Goal: Task Accomplishment & Management: Use online tool/utility

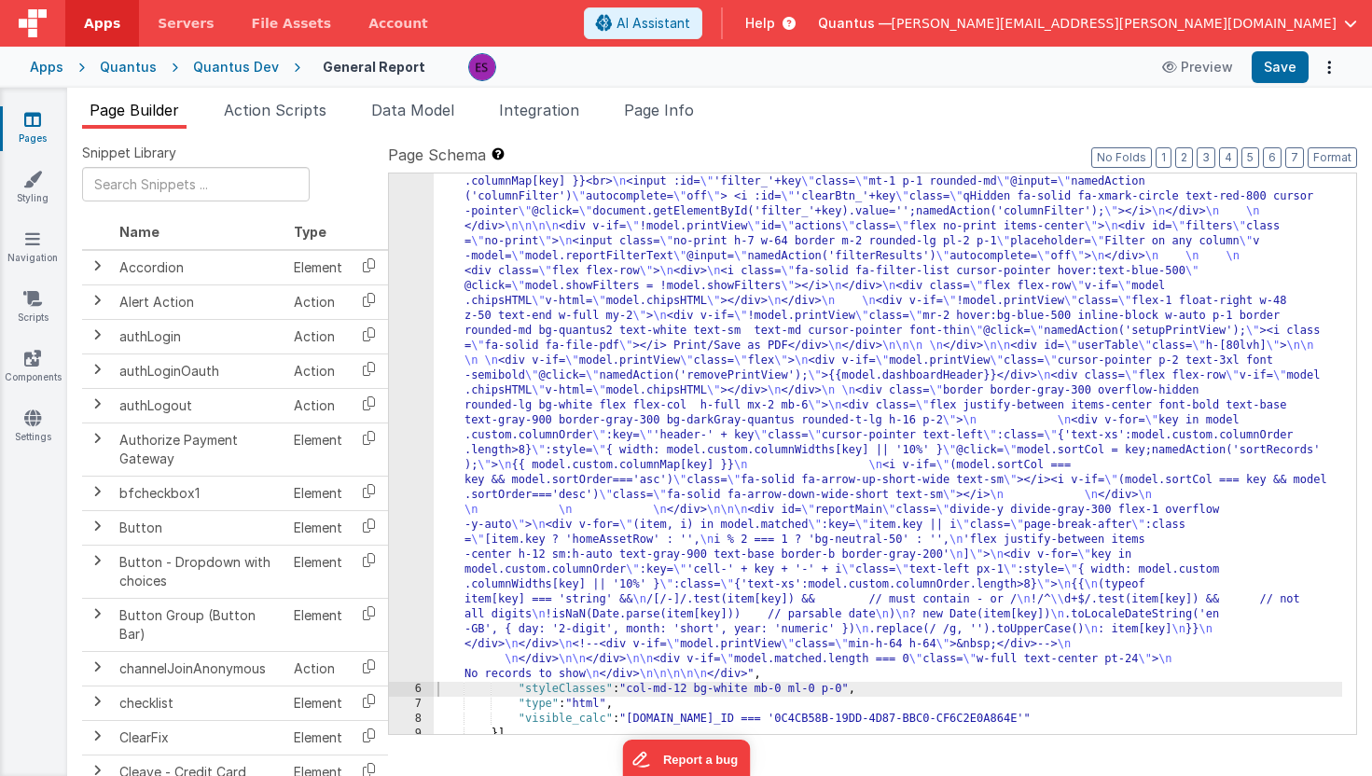
scroll to position [253, 0]
click at [131, 70] on div "Quantus" at bounding box center [128, 67] width 57 height 19
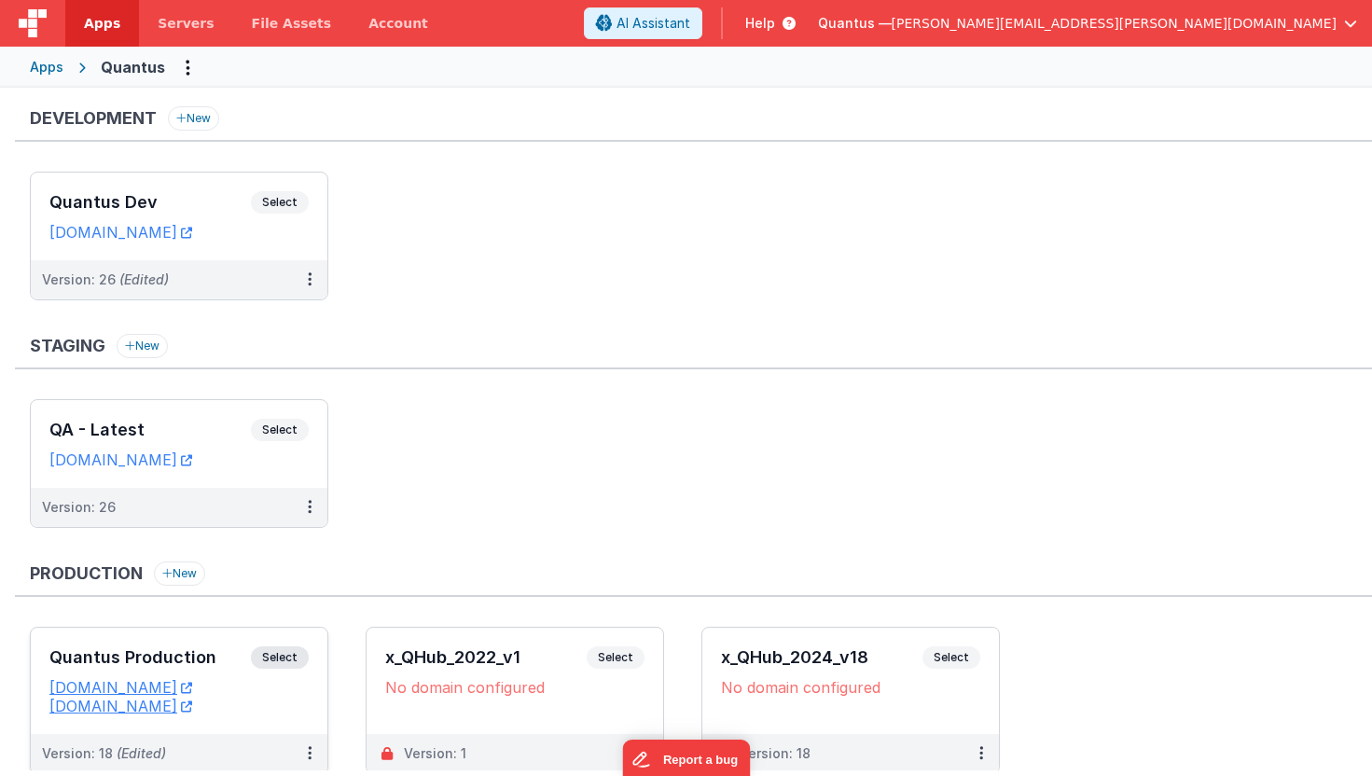
click at [127, 634] on div "Quantus Production Select URLs quantus.fmbetterforms.com app.goquantus.com" at bounding box center [179, 681] width 297 height 106
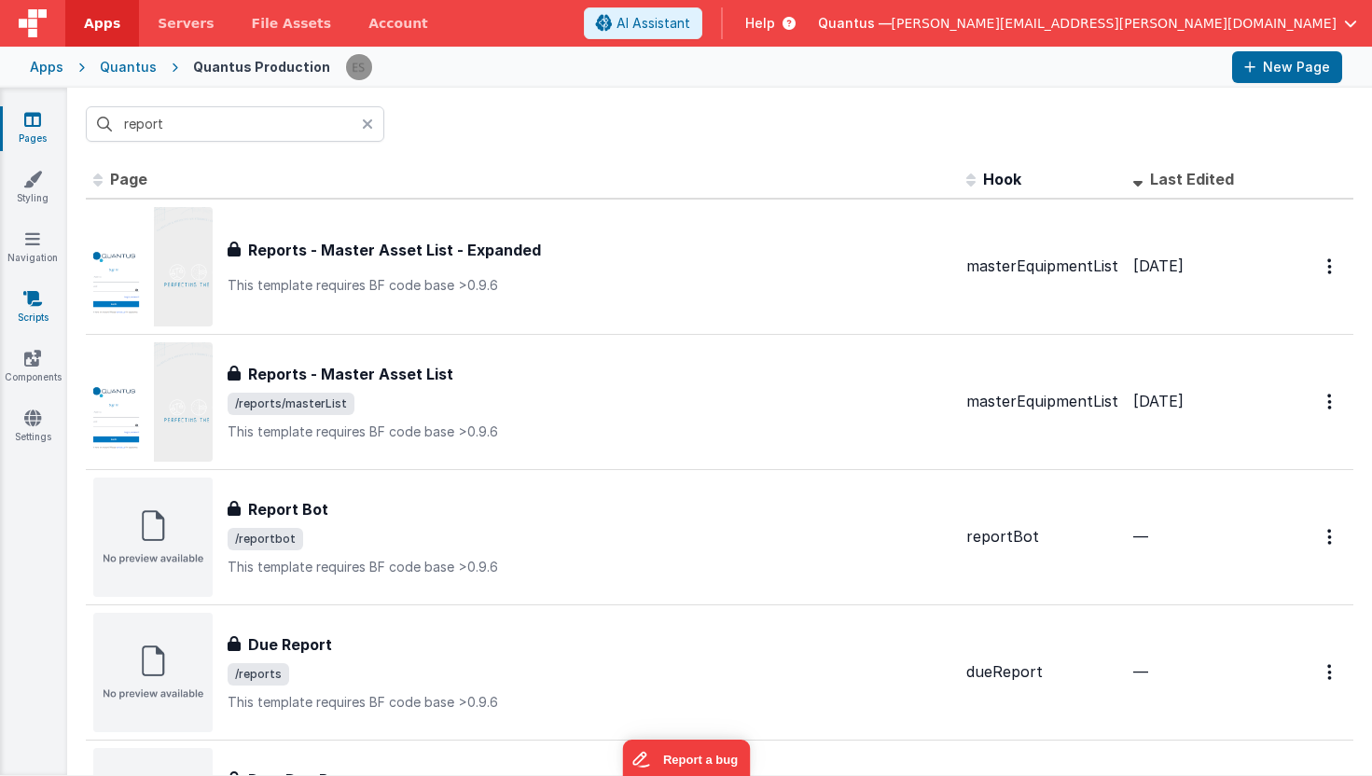
click at [28, 305] on icon at bounding box center [32, 298] width 19 height 19
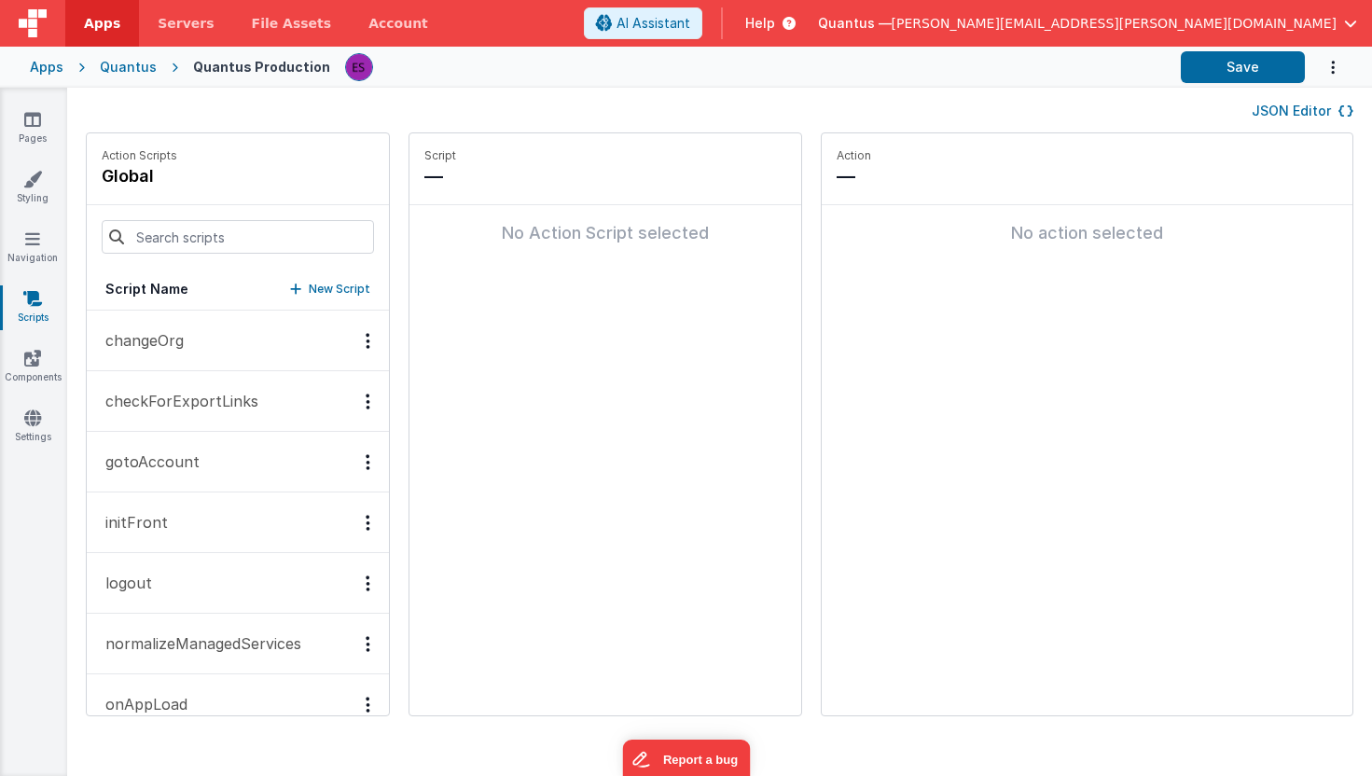
click at [121, 331] on p "changeOrg" at bounding box center [139, 340] width 90 height 22
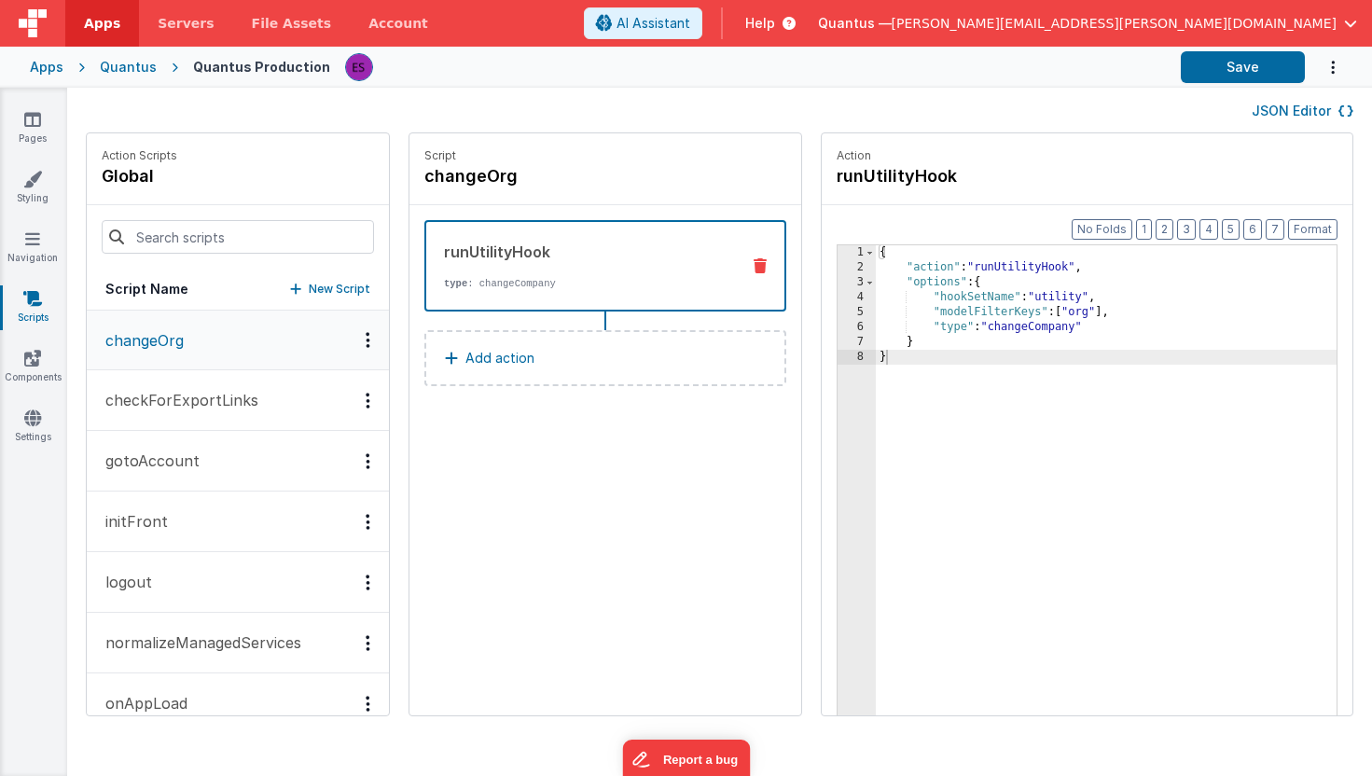
click at [964, 304] on div "{ "action" : "runUtilityHook" , "options" : { "hookSetName" : "utility" , "mode…" at bounding box center [1130, 524] width 509 height 558
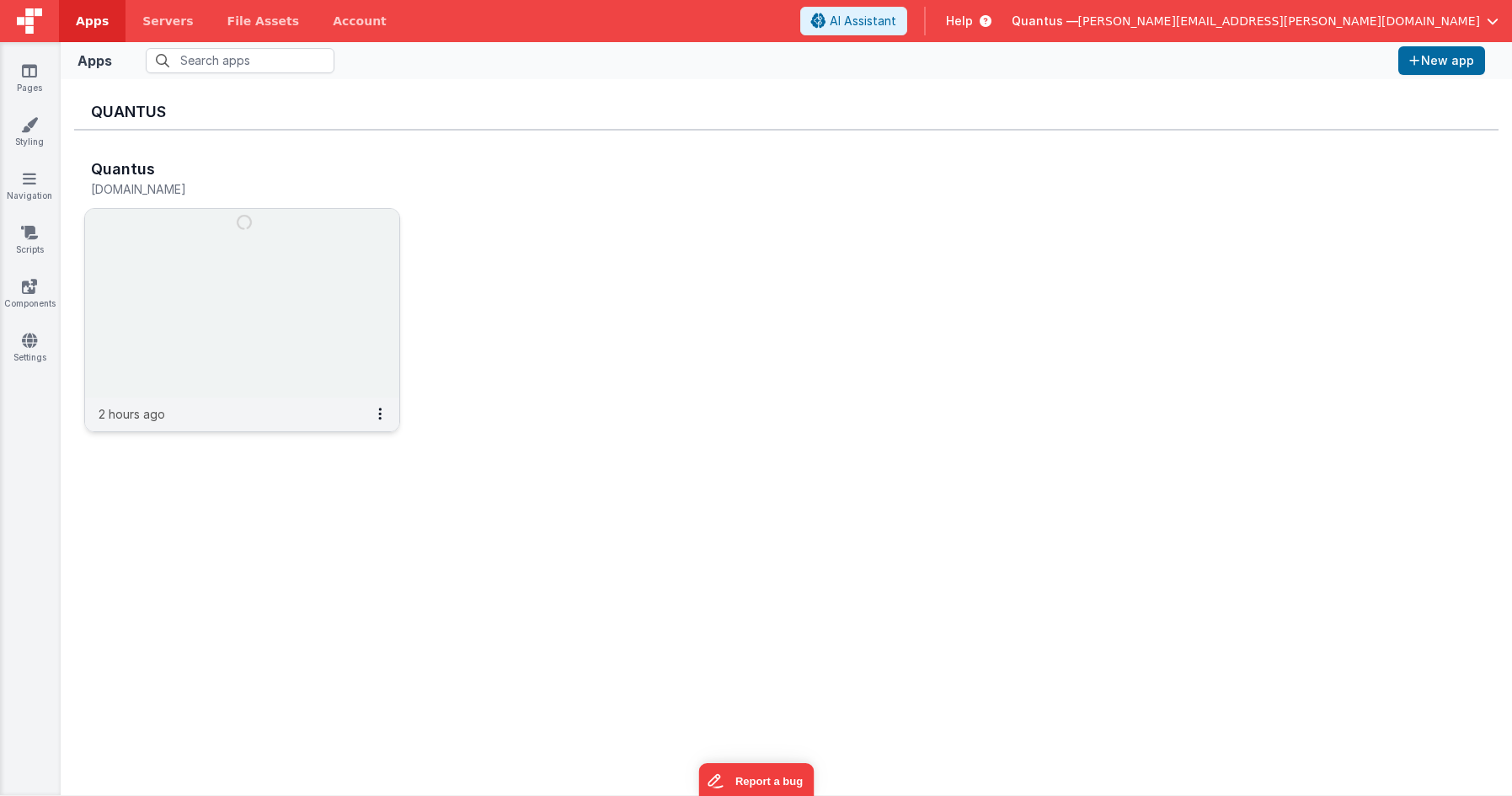
scroll to position [5, 0]
click at [322, 271] on img at bounding box center [242, 304] width 314 height 189
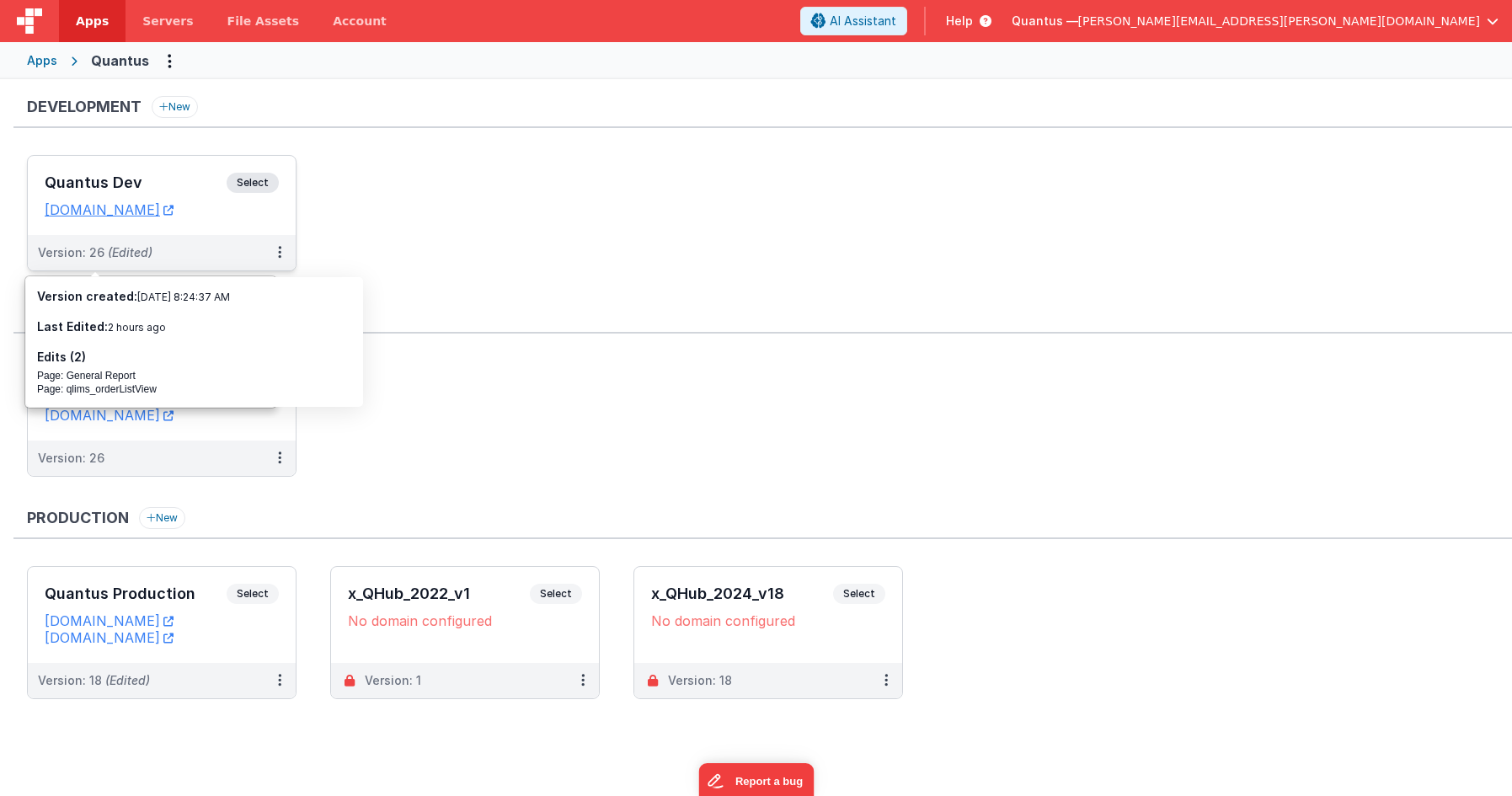
click at [158, 184] on h3 "Quantus Dev" at bounding box center [135, 183] width 182 height 17
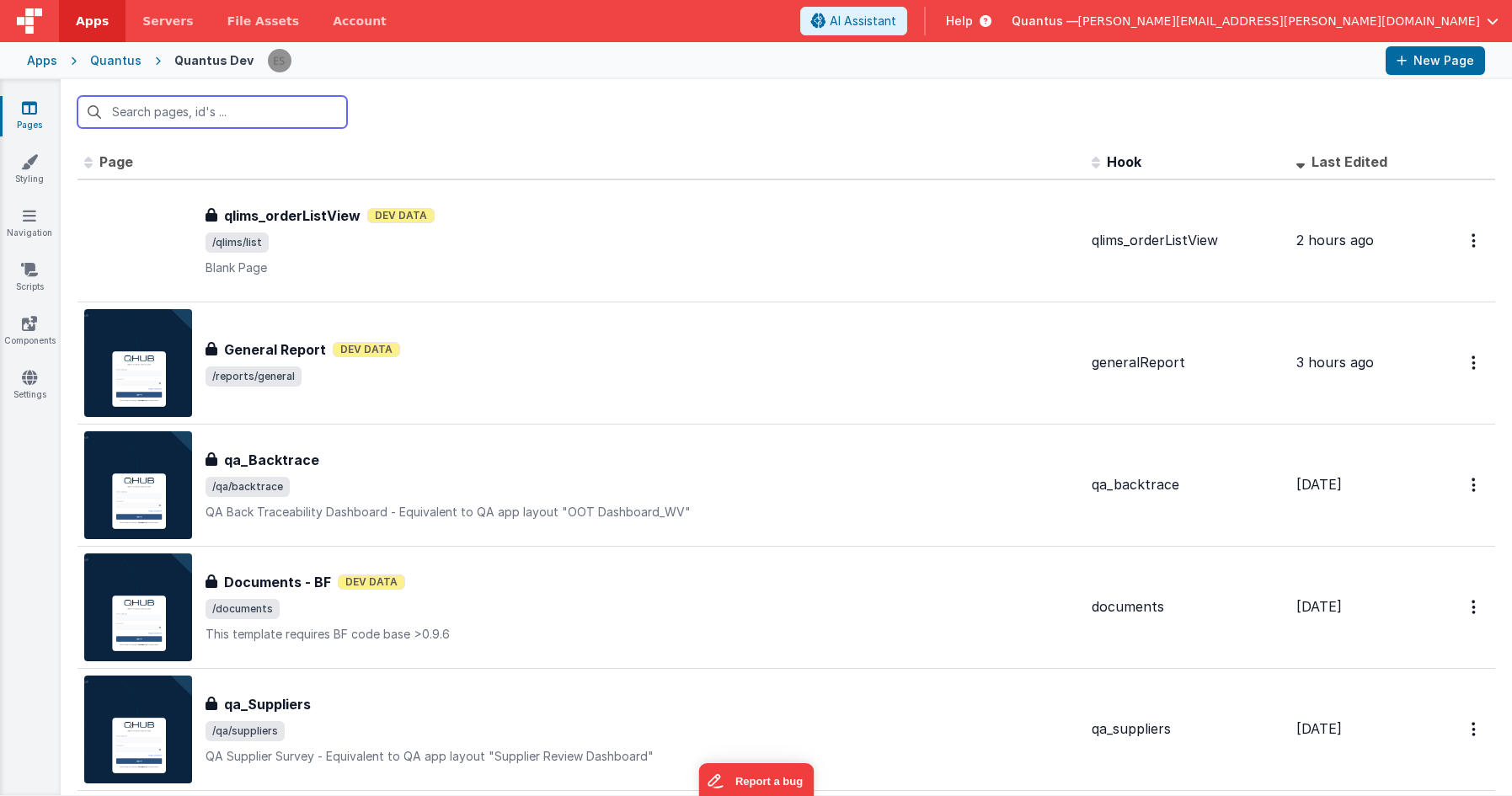
click at [216, 108] on input "text" at bounding box center [212, 111] width 269 height 32
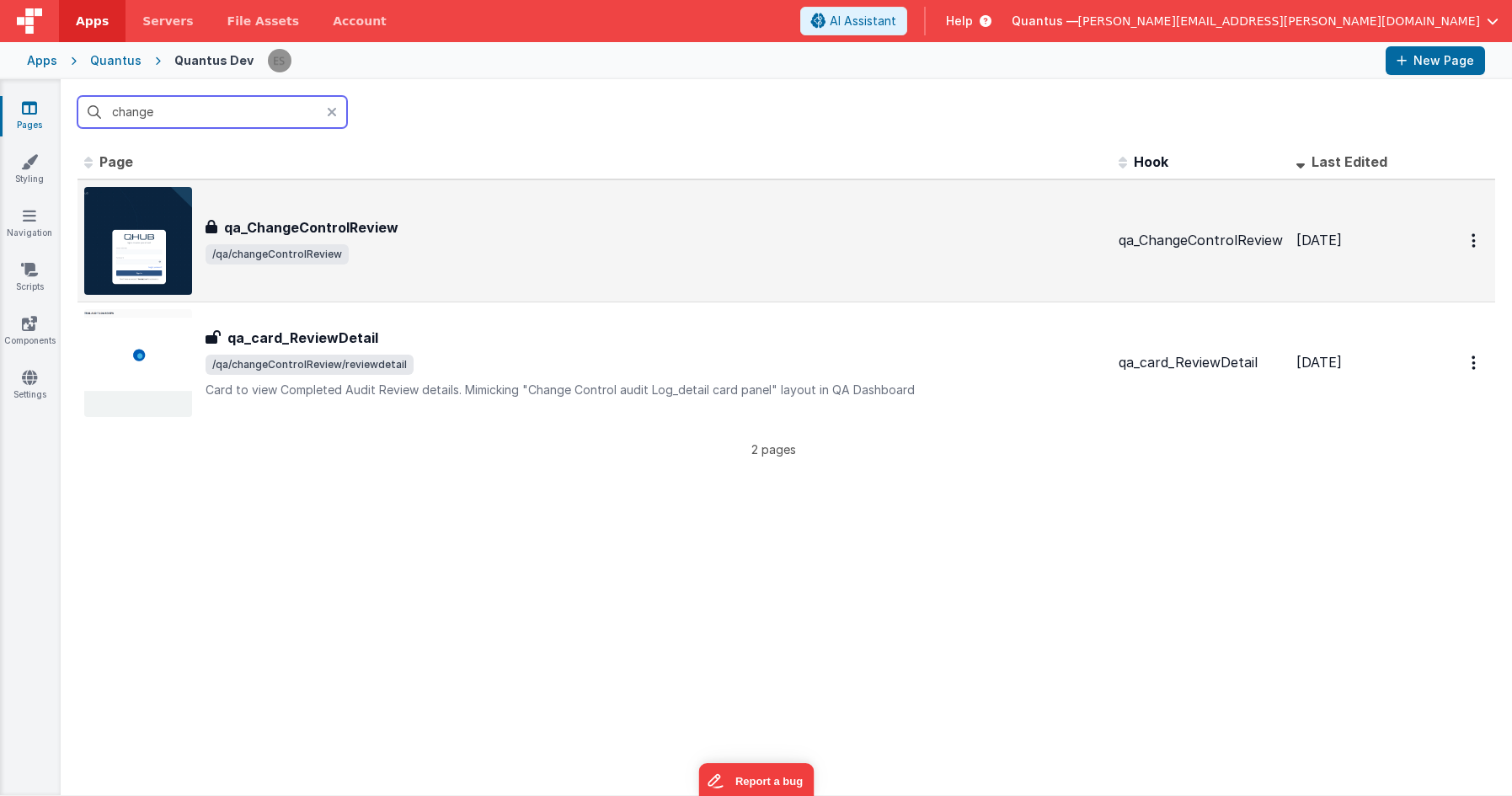
type input "change"
click at [624, 251] on span "/qa/changeControlReview" at bounding box center [656, 254] width 900 height 20
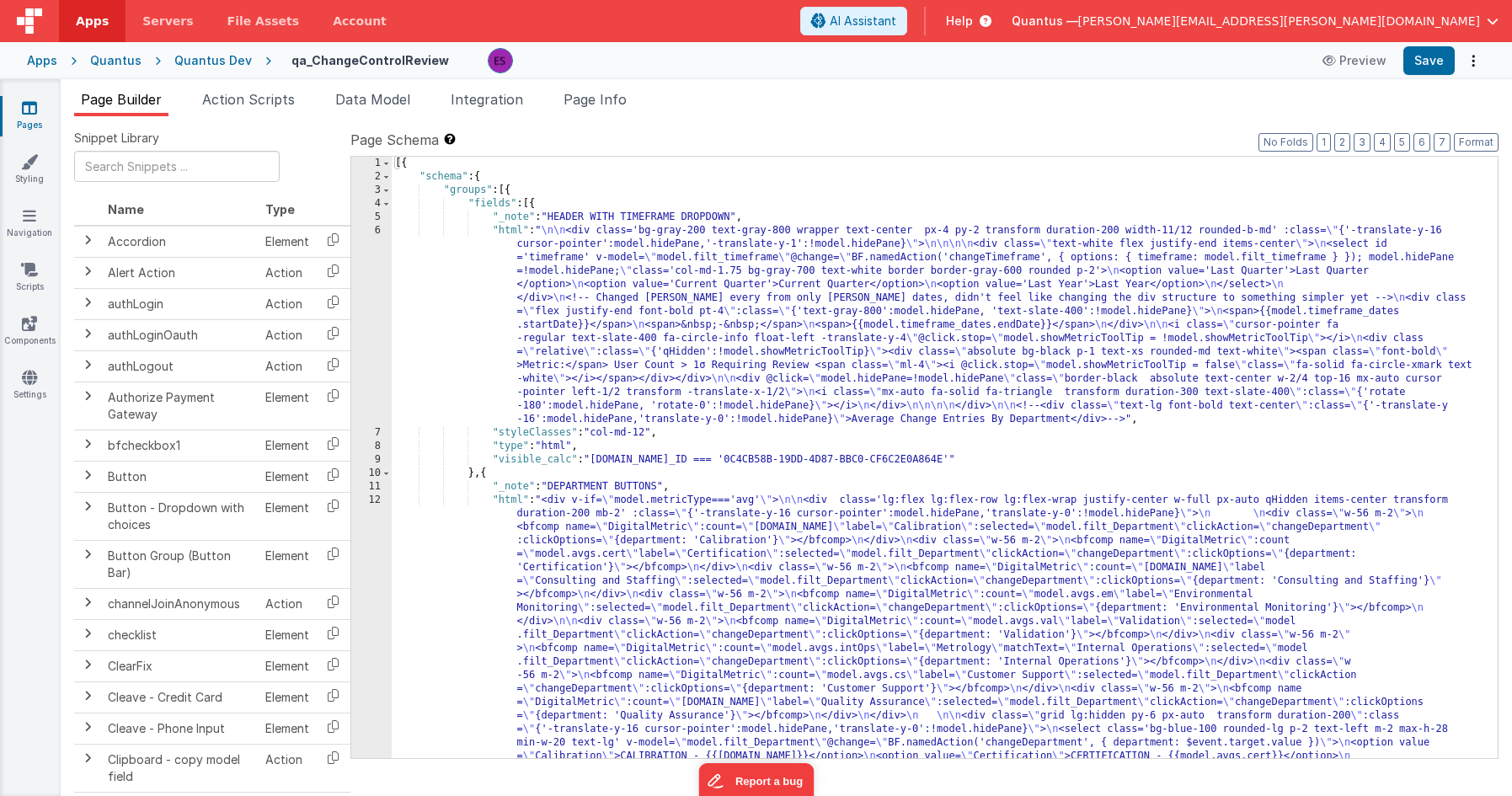
click at [556, 305] on div "[{ "schema" : { "groups" : [{ "fields" : [{ "_note" : "HEADER WITH TIMEFRAME DR…" at bounding box center [938, 801] width 1094 height 1289
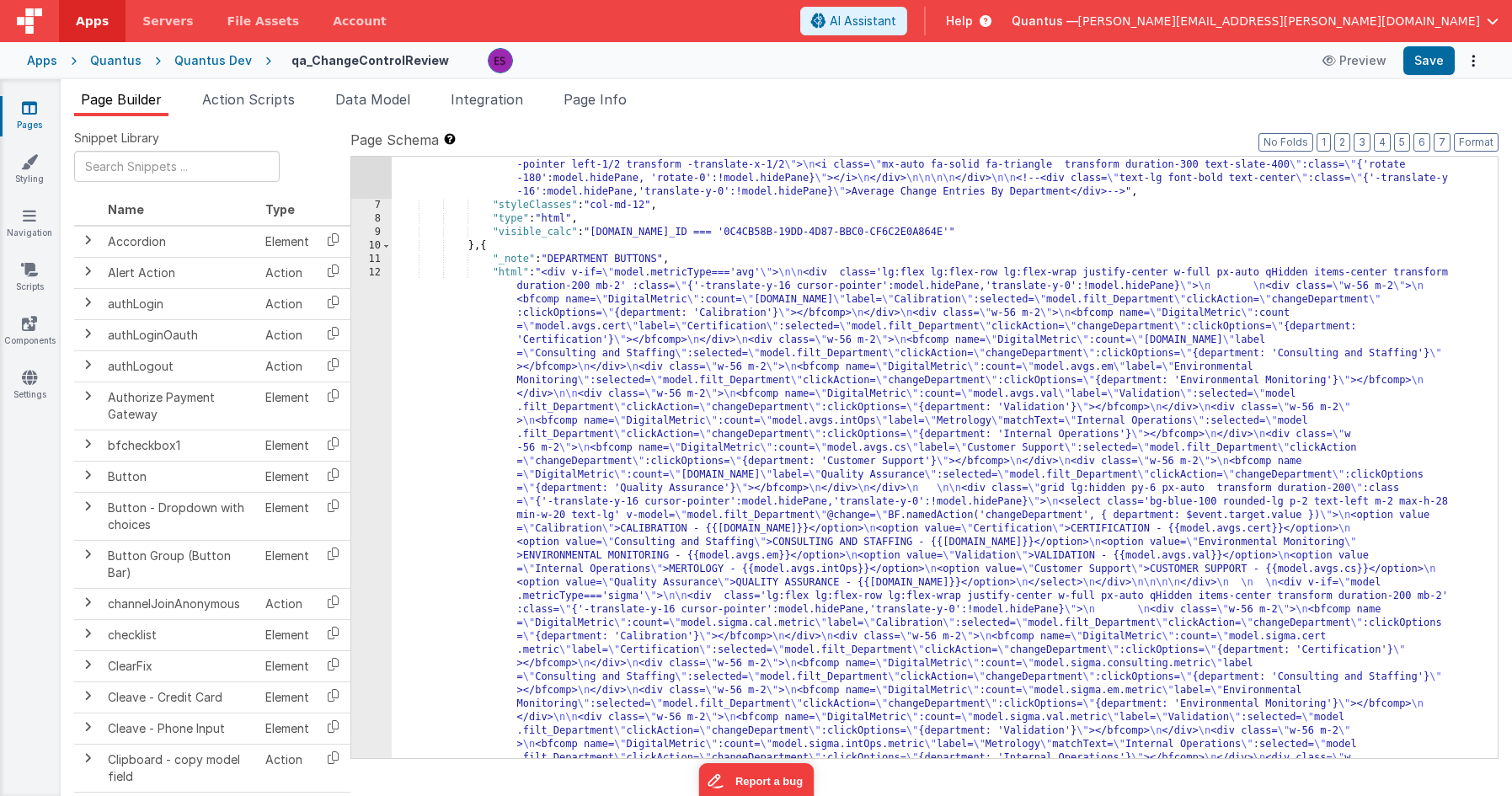
scroll to position [232, 0]
click at [507, 446] on div ""html" : " \n\n <div class='bg-gray-200 text-gray-800 wrapper text-center px-4 …" at bounding box center [938, 735] width 1094 height 1478
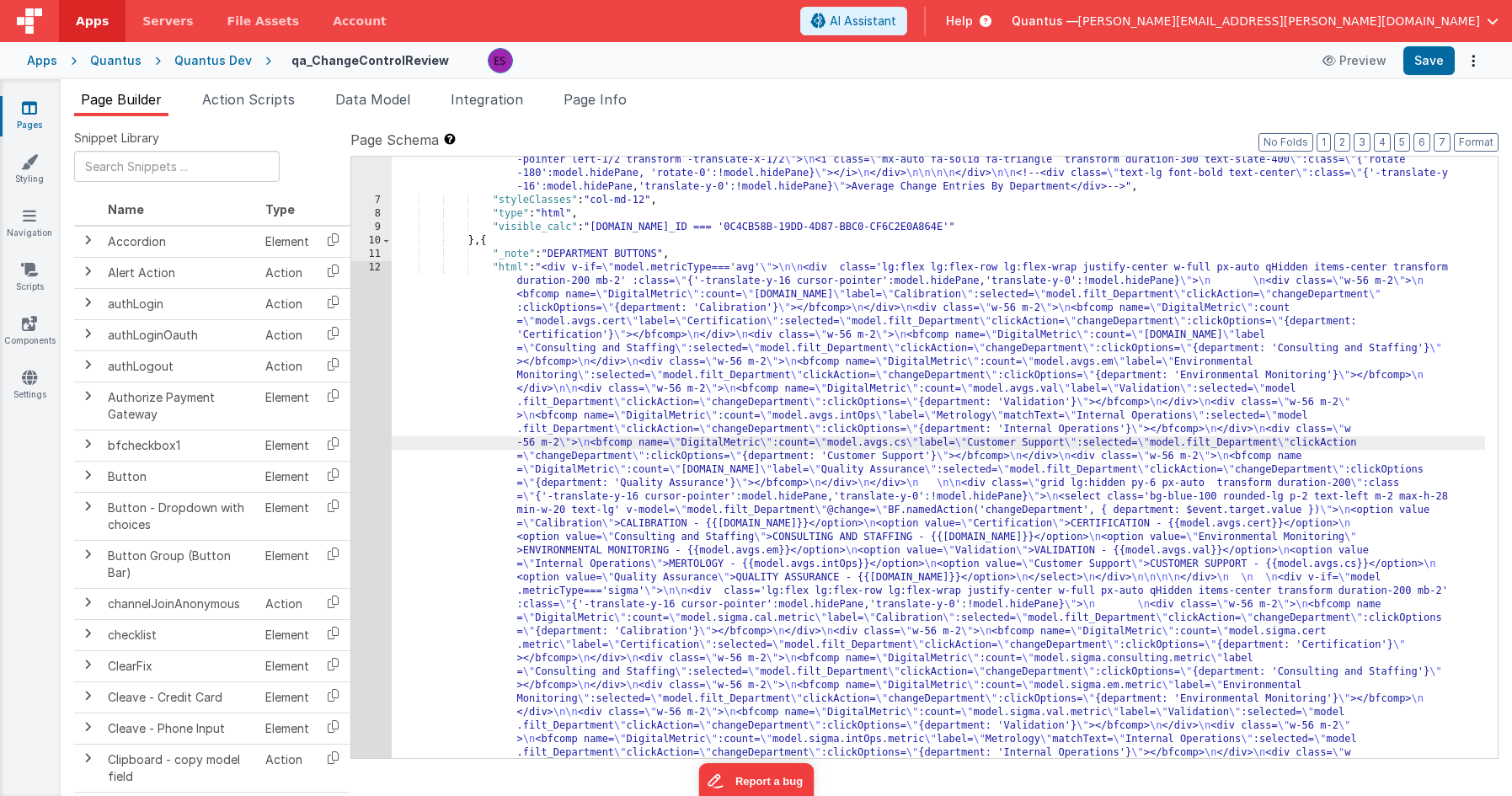
click at [372, 433] on div "6 7 8 9 10 11 12 13 14 15 16 17 18 19 20 21 22 23 24 25" at bounding box center [371, 731] width 41 height 1478
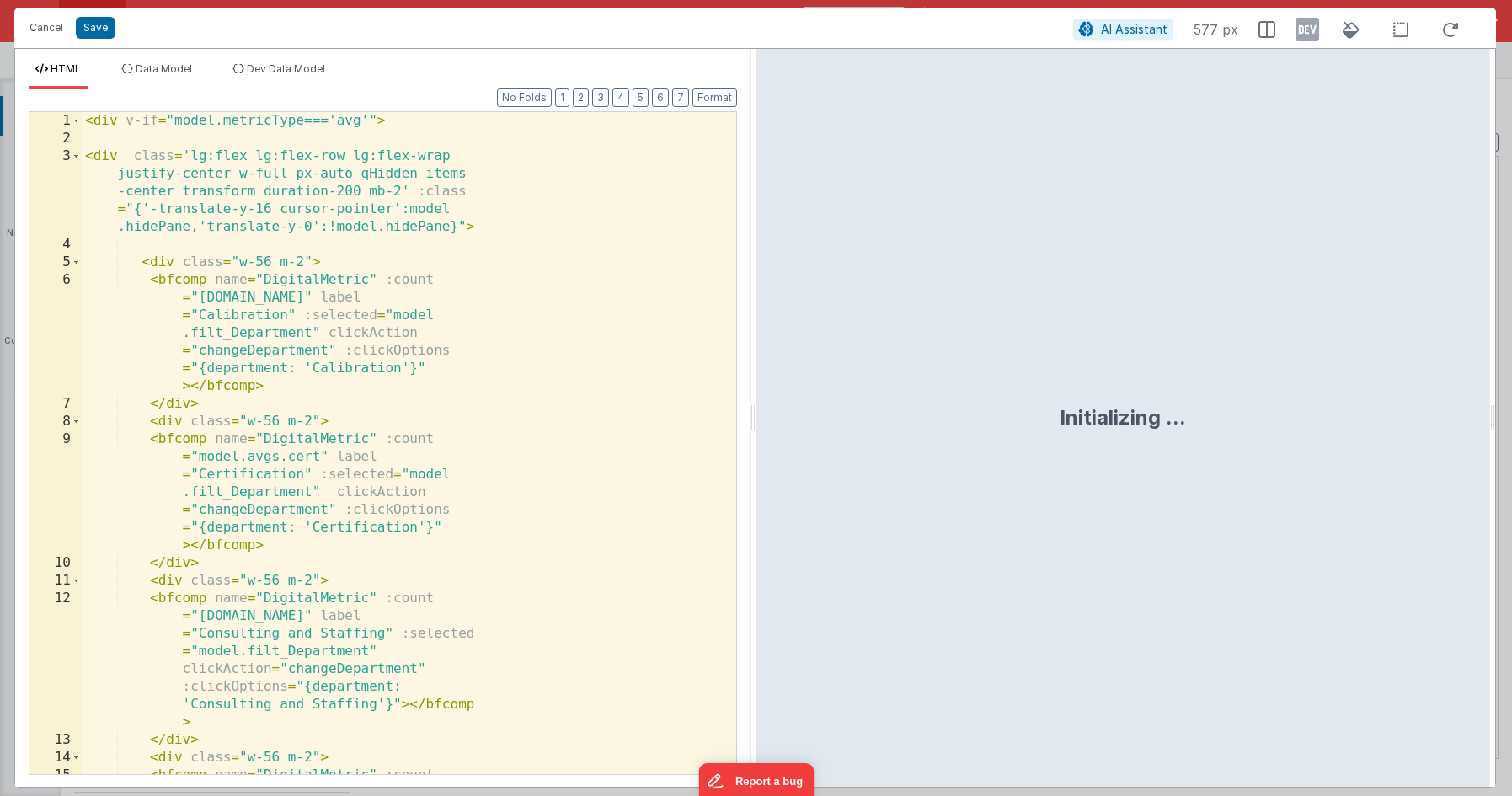
scroll to position [423, 0]
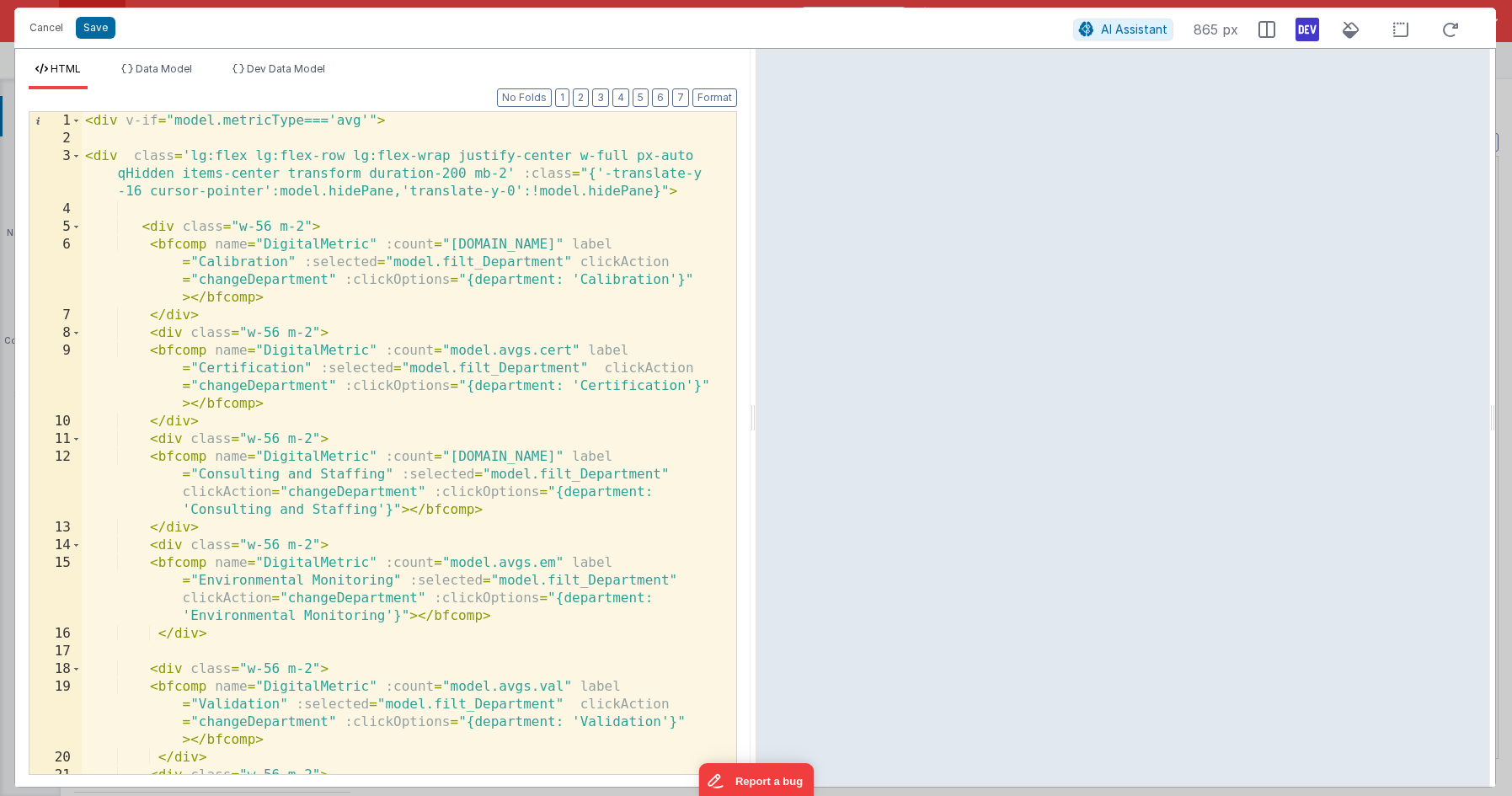
click at [1308, 29] on icon at bounding box center [1307, 30] width 23 height 27
click at [265, 69] on span "Dev Data Model" at bounding box center [285, 69] width 79 height 13
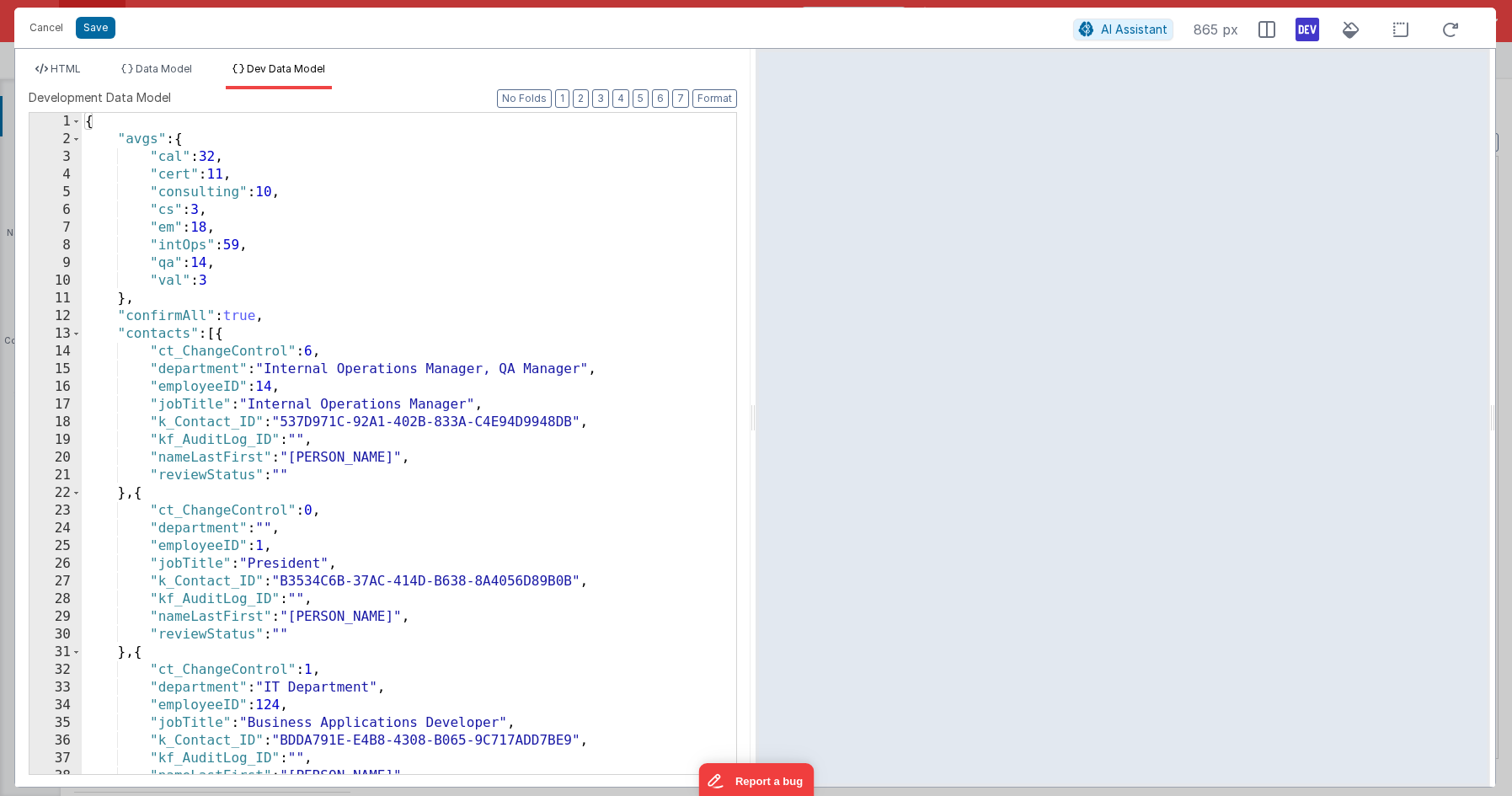
click at [344, 304] on div "{ "avgs" : { "cal" : 32 , "cert" : 11 , "consulting" : 10 , "cs" : 3 , "em" : 1…" at bounding box center [402, 461] width 642 height 697
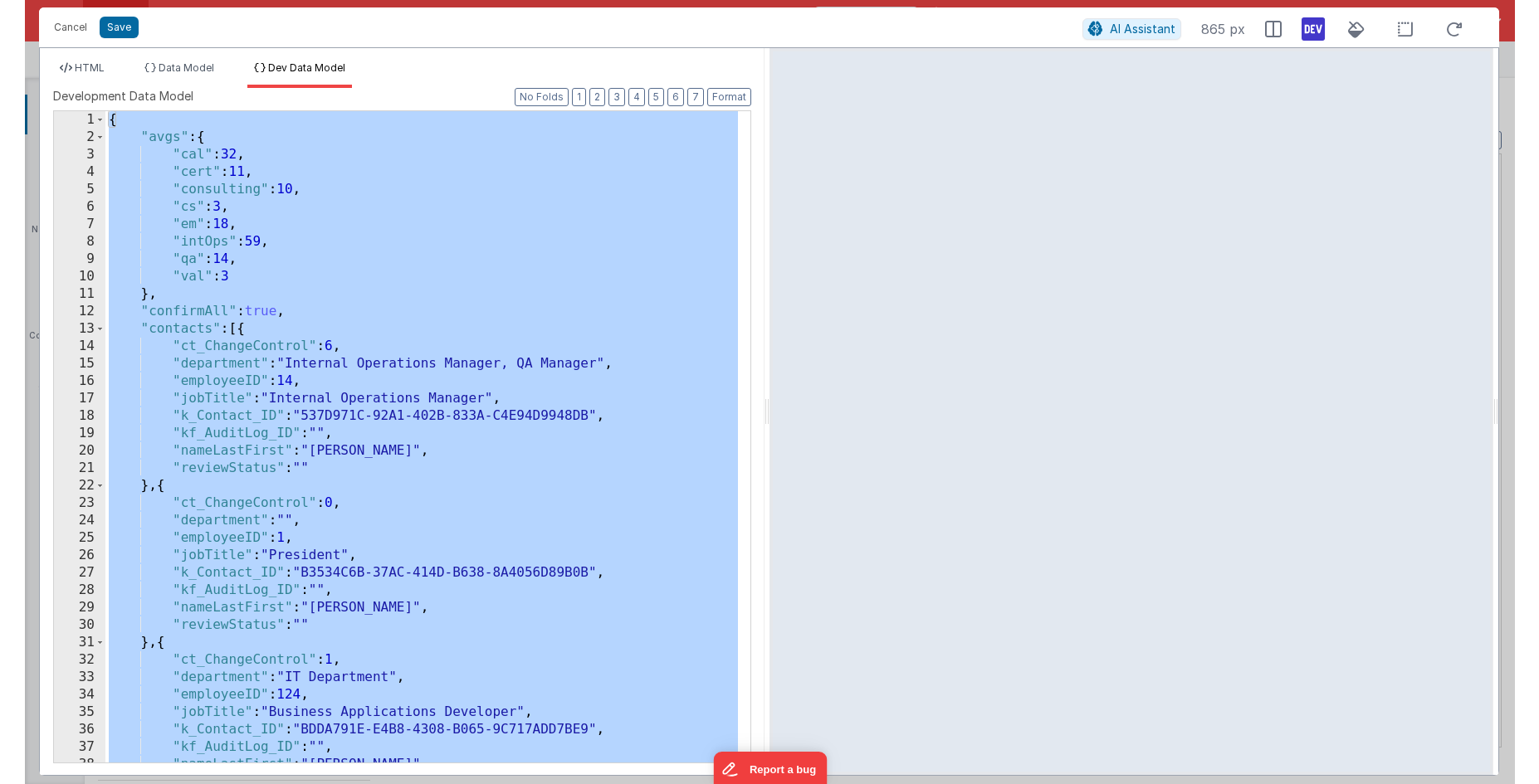
scroll to position [16307, 0]
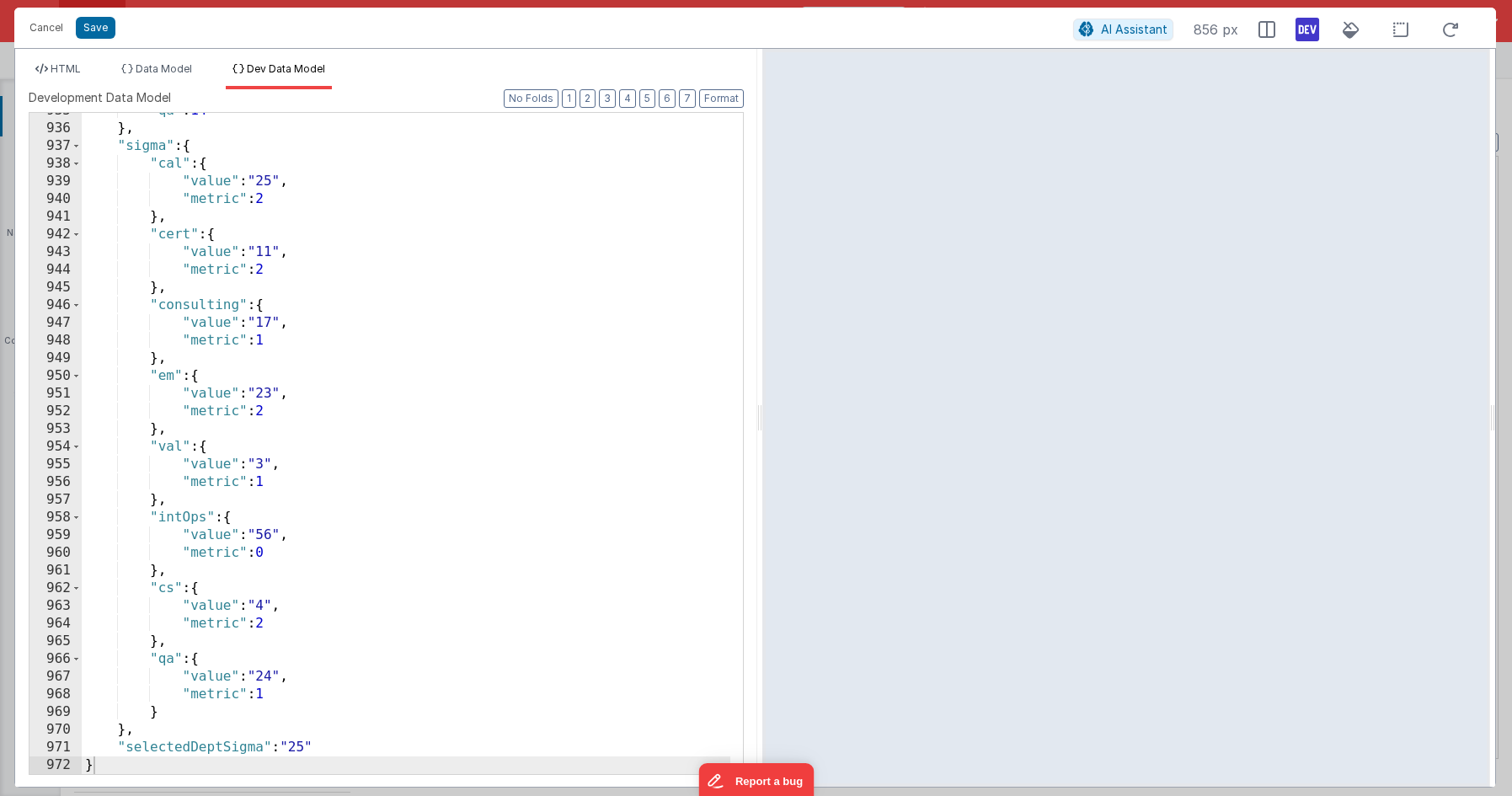
drag, startPoint x: 751, startPoint y: 405, endPoint x: 555, endPoint y: 71, distance: 387.3
click at [761, 396] on html "Cancel Save AI Assistant 856 px HTML Data Model Dev Data Model Format 7 6 5 4 3…" at bounding box center [756, 398] width 1512 height 796
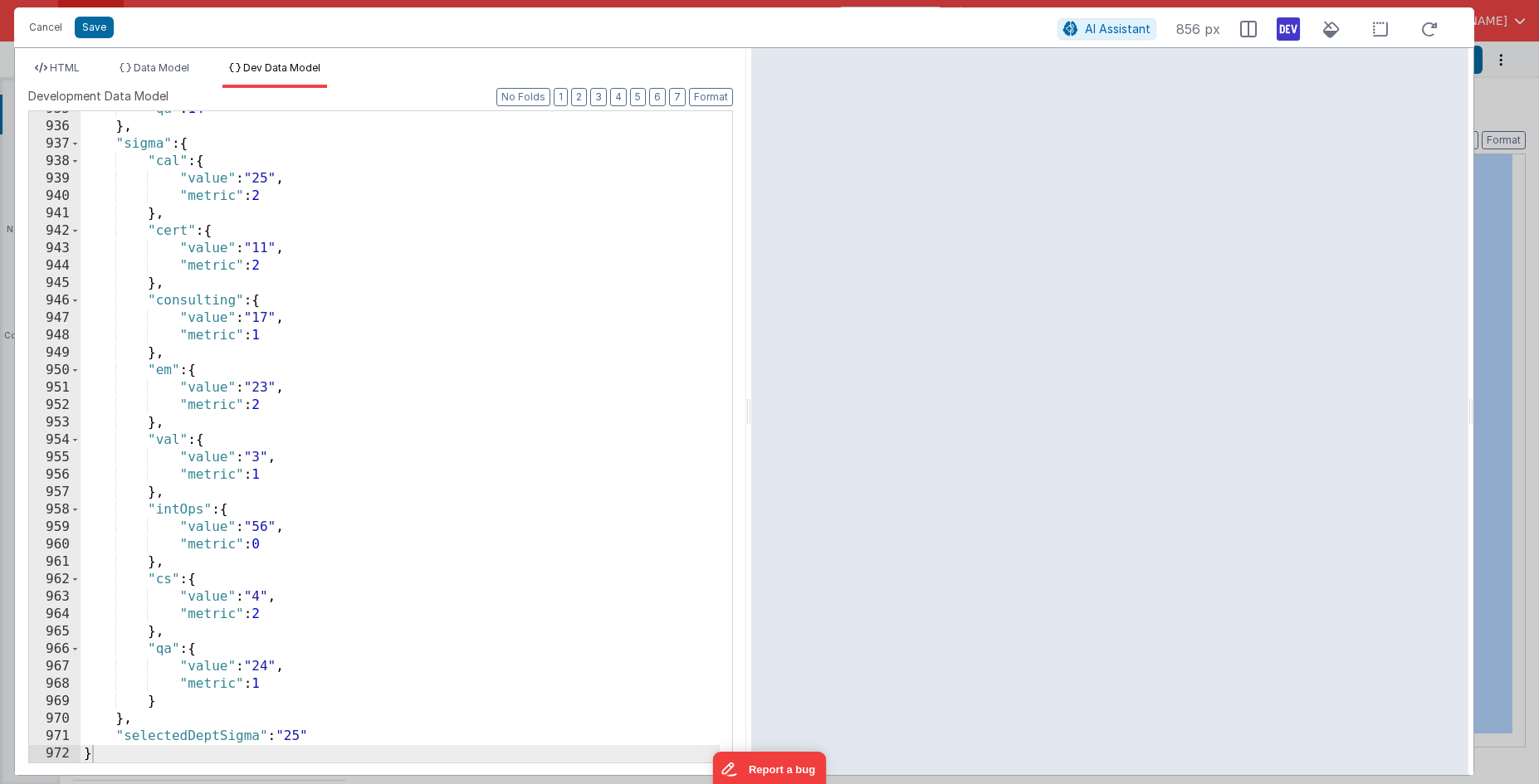
scroll to position [16290, 0]
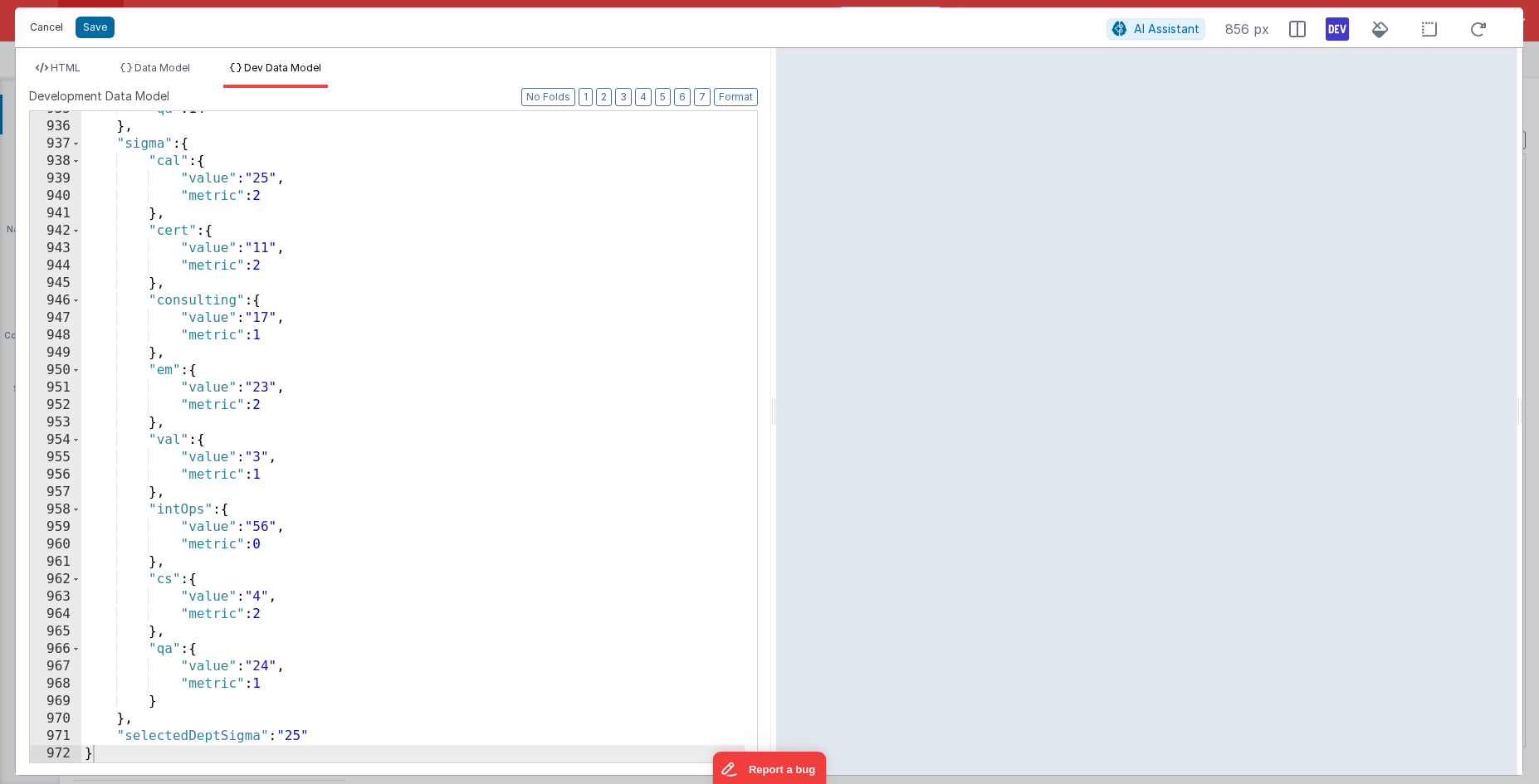
click at [50, 21] on button "Cancel" at bounding box center [46, 28] width 50 height 23
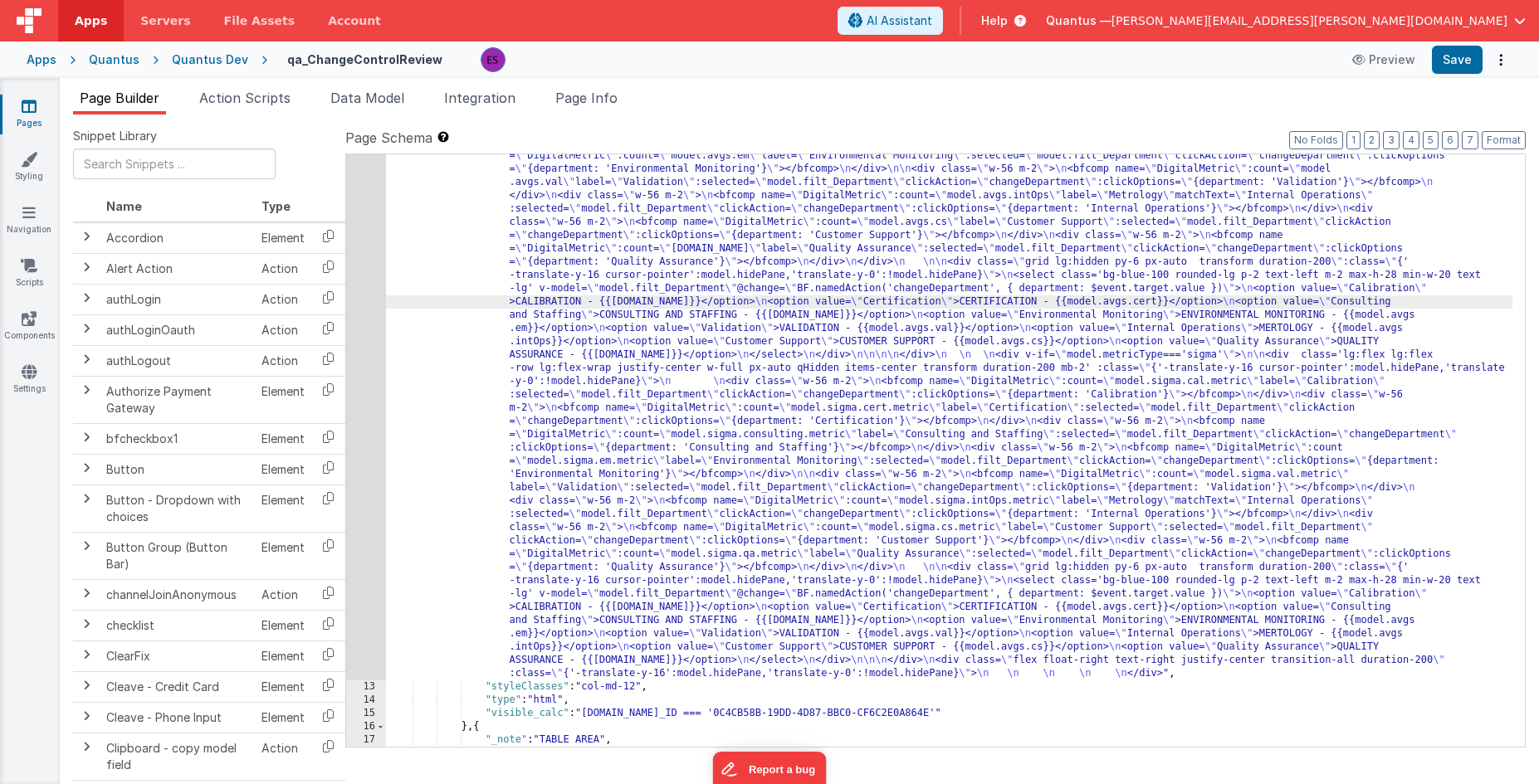
click at [368, 334] on div "12" at bounding box center [366, 368] width 40 height 624
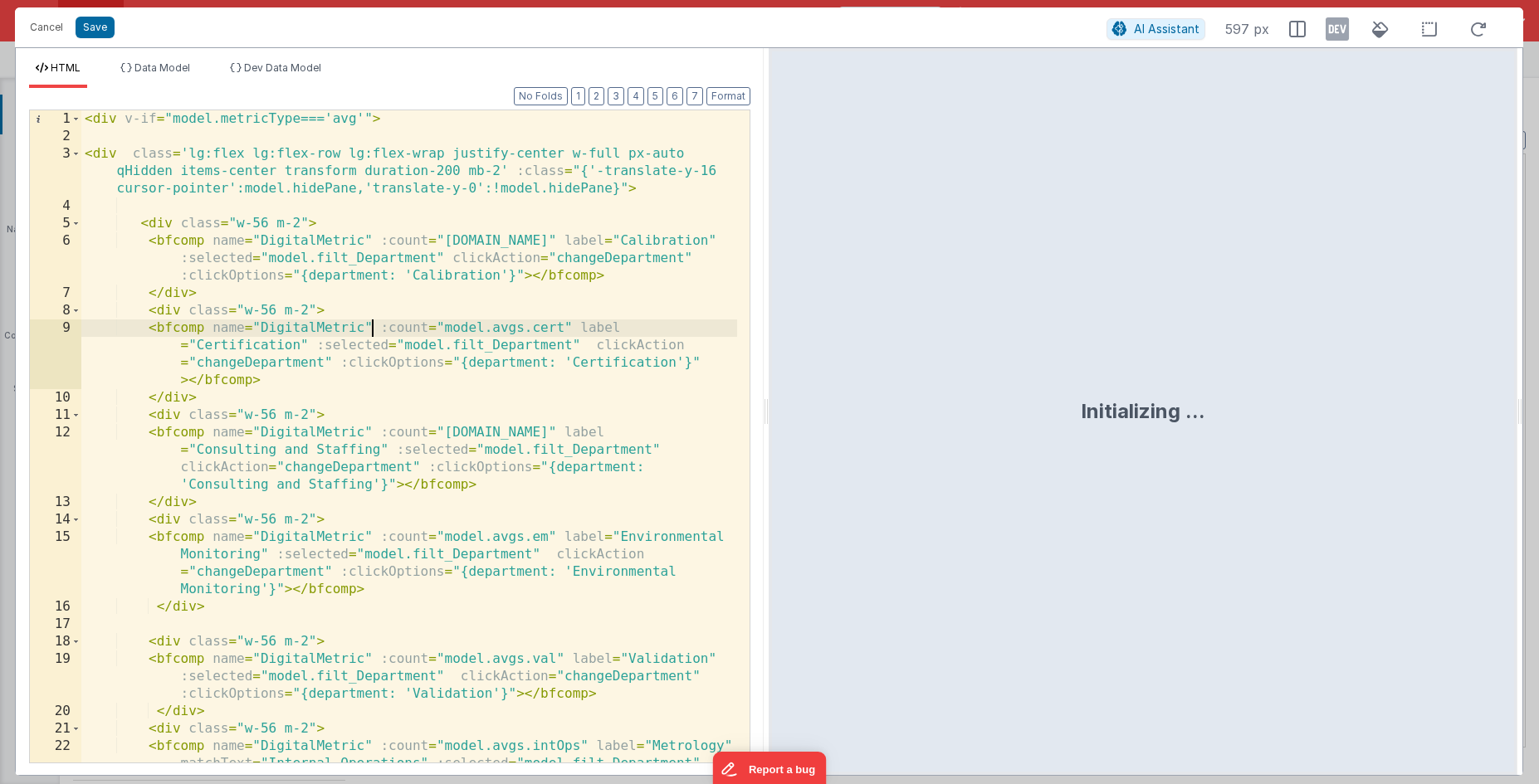
click at [368, 334] on div "< div v-if = "model.metricType==='avg'" > < div class = 'lg:flex lg:flex-row lg…" at bounding box center [409, 480] width 656 height 740
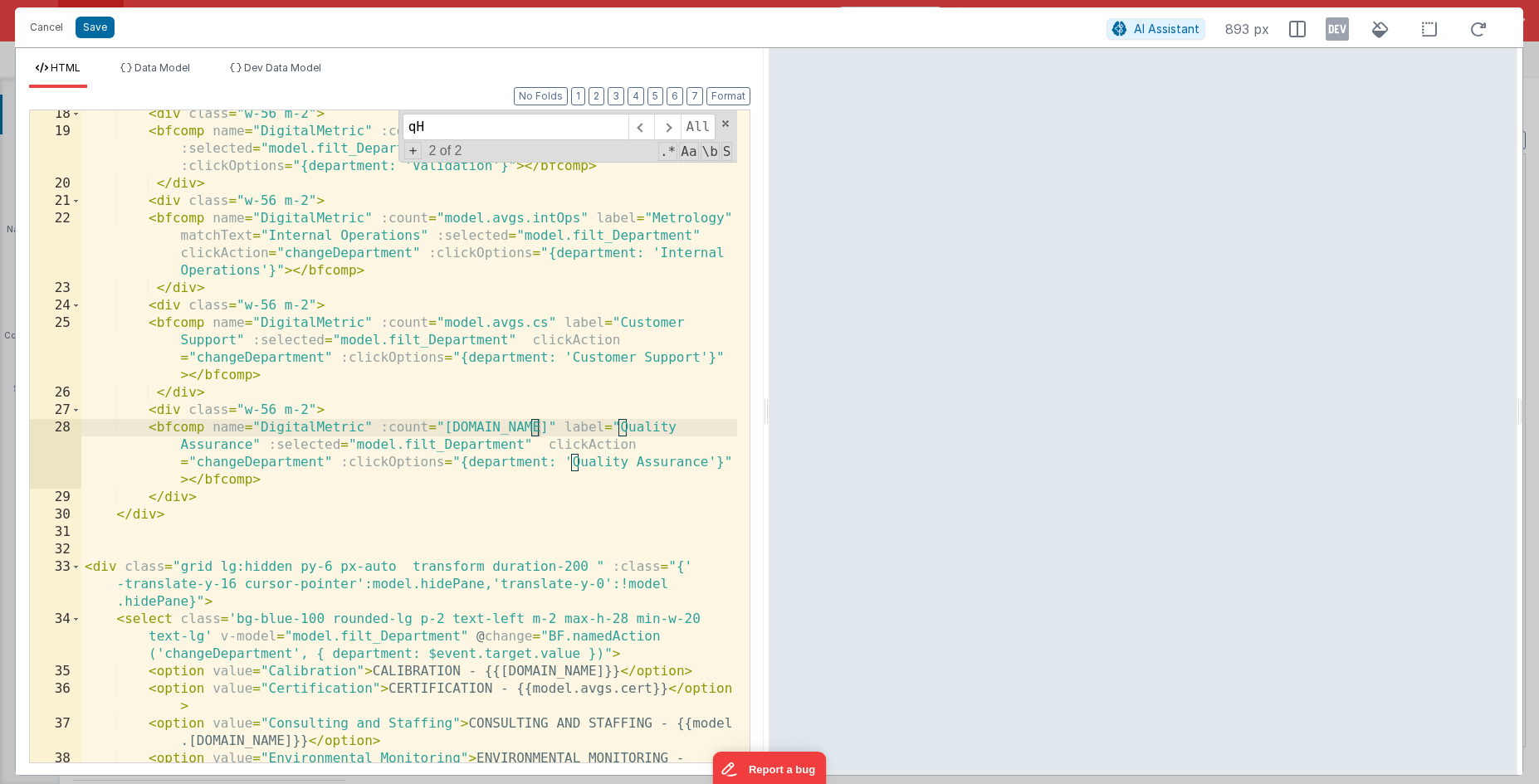
scroll to position [1208, 0]
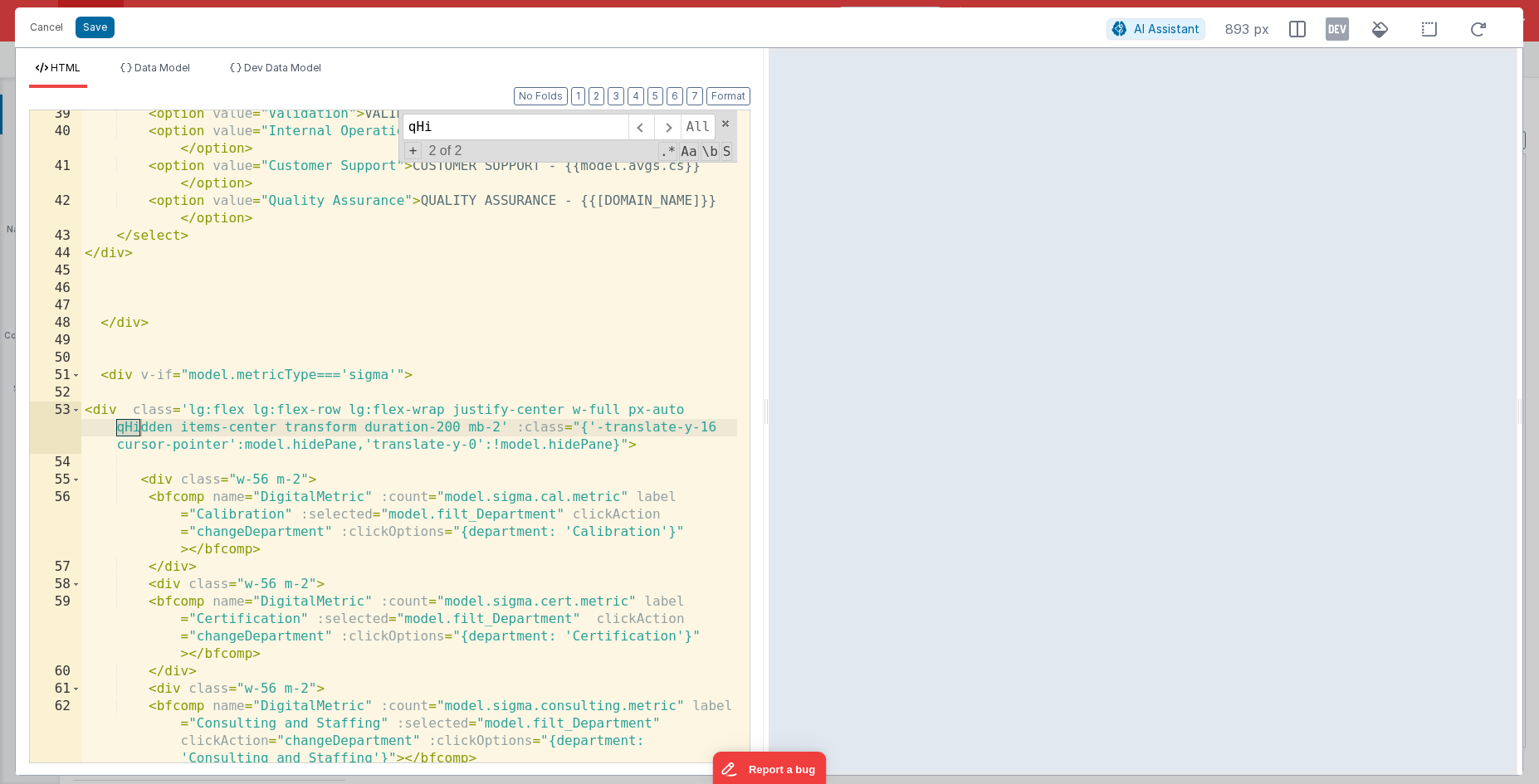
type input "qHi"
click at [215, 408] on div "< option value = "Validation" > VALIDATION - {{model.avgs.val}} </ option > < o…" at bounding box center [409, 449] width 656 height 687
click at [1337, 28] on icon at bounding box center [1337, 29] width 23 height 27
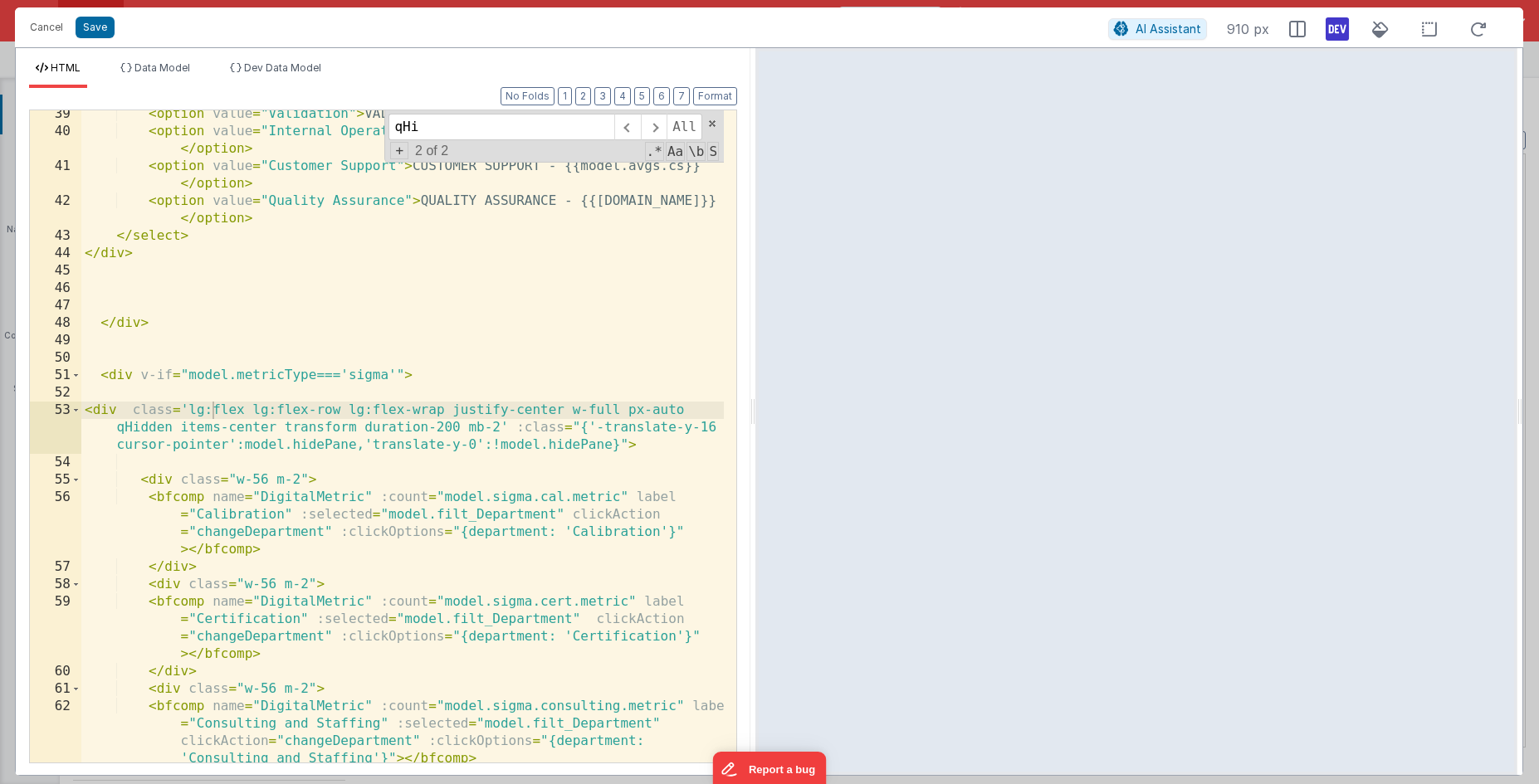
drag, startPoint x: 765, startPoint y: 406, endPoint x: 755, endPoint y: 412, distance: 11.7
click at [755, 412] on html "Cancel Save AI Assistant 910 px HTML Data Model Dev Data Model Format 7 6 5 4 3…" at bounding box center [769, 392] width 1539 height 784
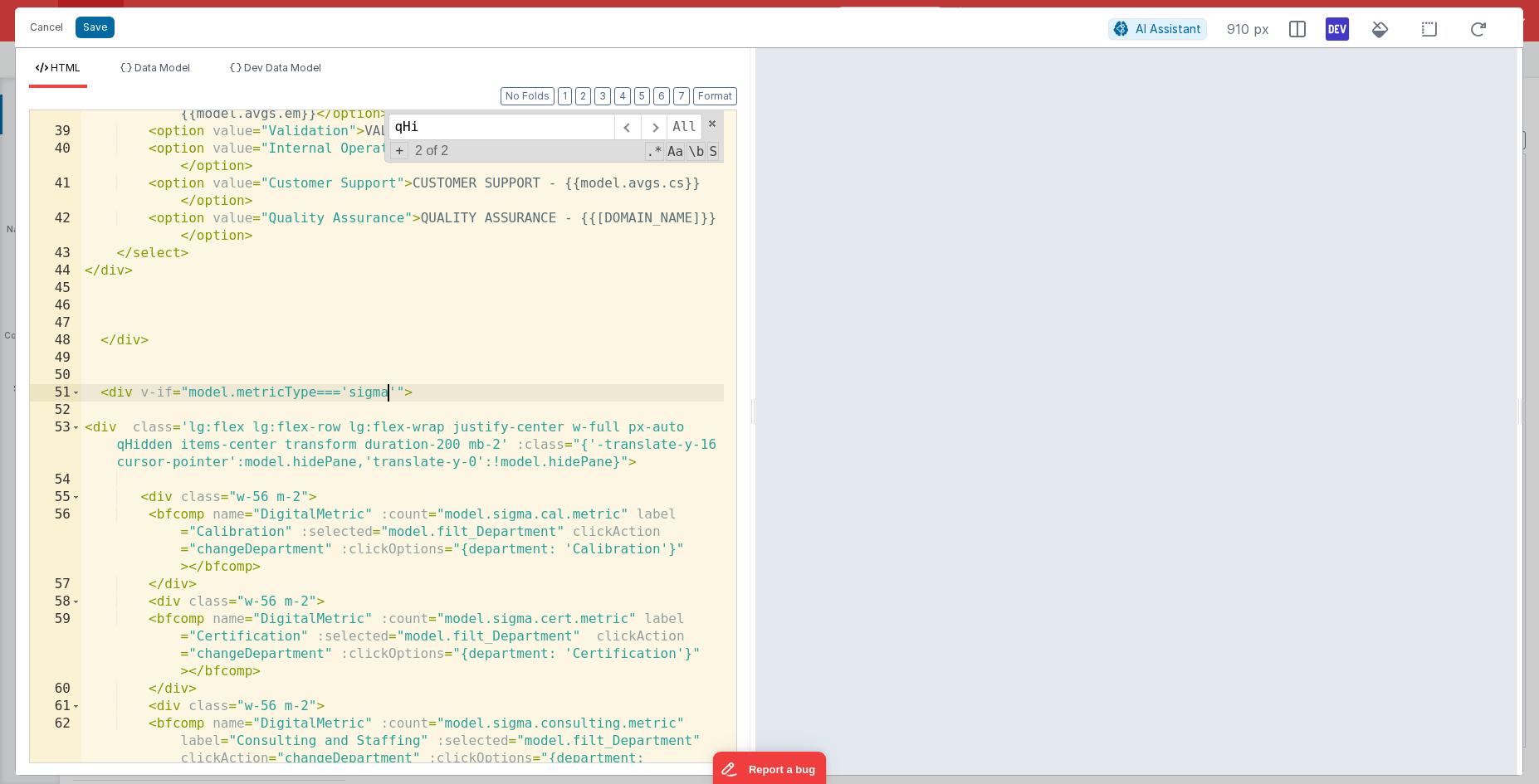
click at [388, 400] on div "< option value = "Environmental Monitoring" > ENVIRONMENTAL MONITORING - {{mode…" at bounding box center [402, 466] width 643 height 757
click at [212, 426] on div "< option value = "Environmental Monitoring" > ENVIRONMENTAL MONITORING - {{mode…" at bounding box center [402, 466] width 643 height 757
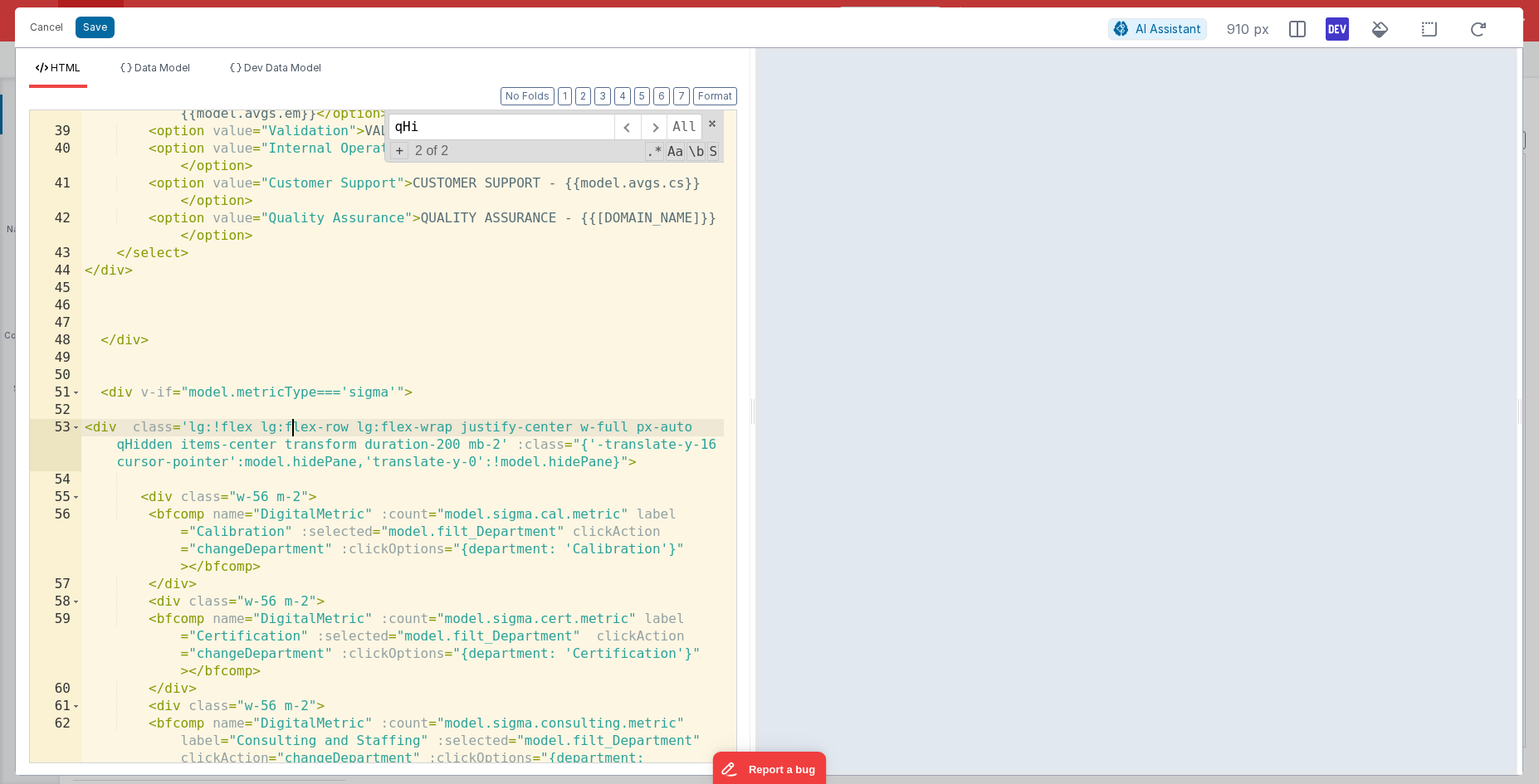
click at [288, 425] on div "< option value = "Environmental Monitoring" > ENVIRONMENTAL MONITORING - {{mode…" at bounding box center [402, 466] width 643 height 757
click at [274, 427] on div "< option value = "Environmental Monitoring" > ENVIRONMENTAL MONITORING - {{mode…" at bounding box center [402, 466] width 643 height 757
click at [283, 426] on div "< option value = "Environmental Monitoring" > ENVIRONMENTAL MONITORING - {{mode…" at bounding box center [402, 466] width 643 height 757
click at [388, 424] on div "< option value = "Environmental Monitoring" > ENVIRONMENTAL MONITORING - {{mode…" at bounding box center [402, 466] width 643 height 757
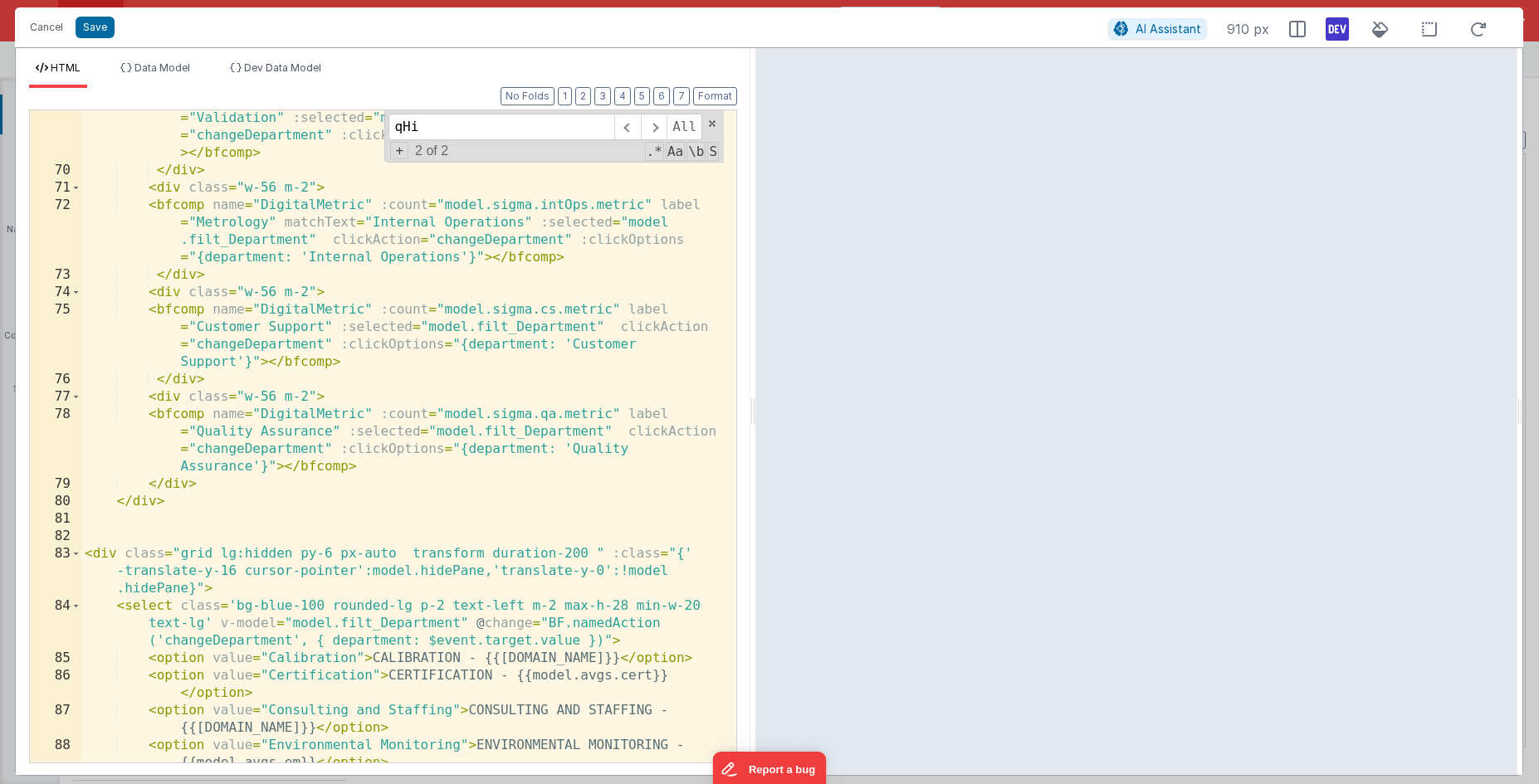
scroll to position [2057, 0]
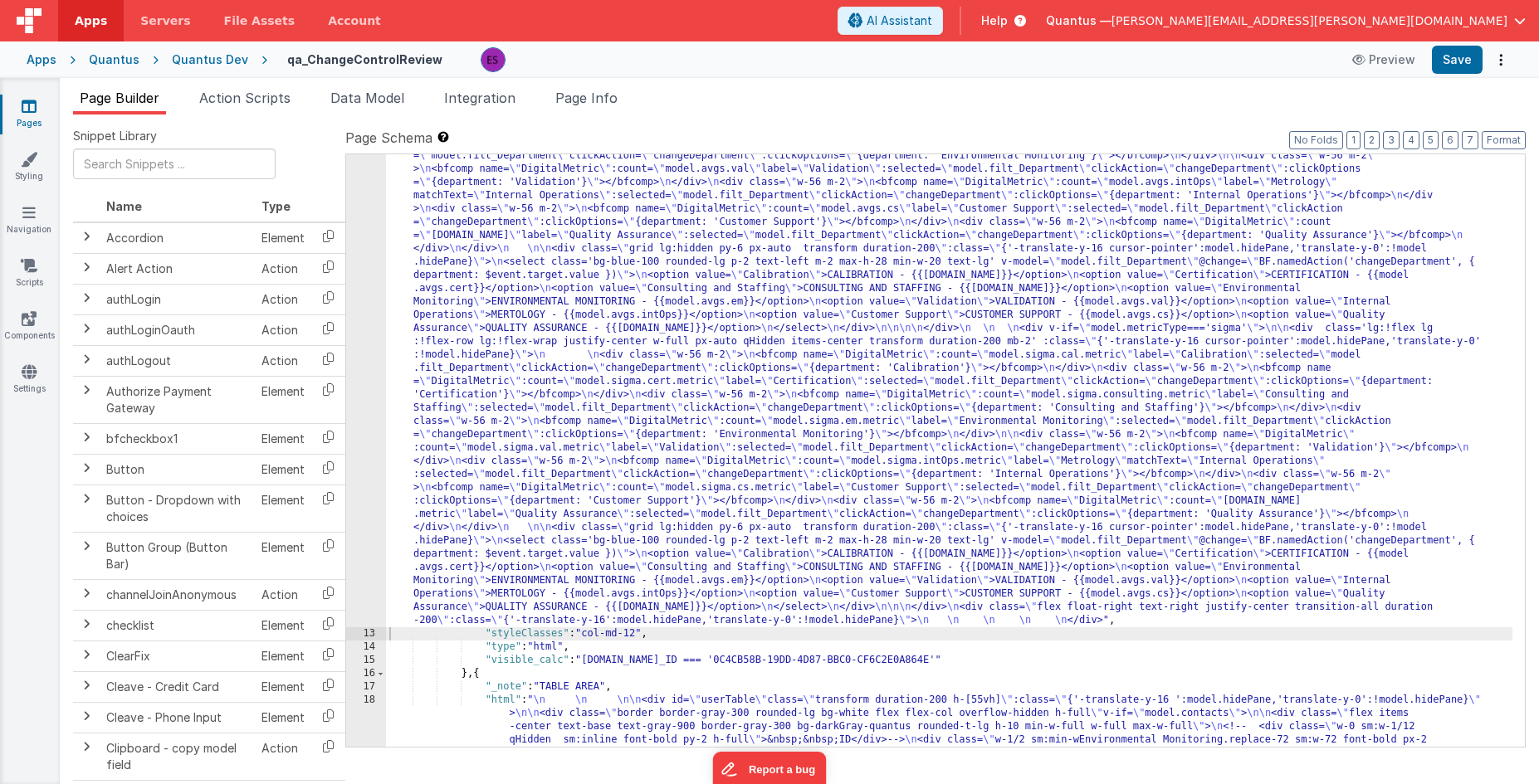
drag, startPoint x: 426, startPoint y: 380, endPoint x: 381, endPoint y: 395, distance: 47.4
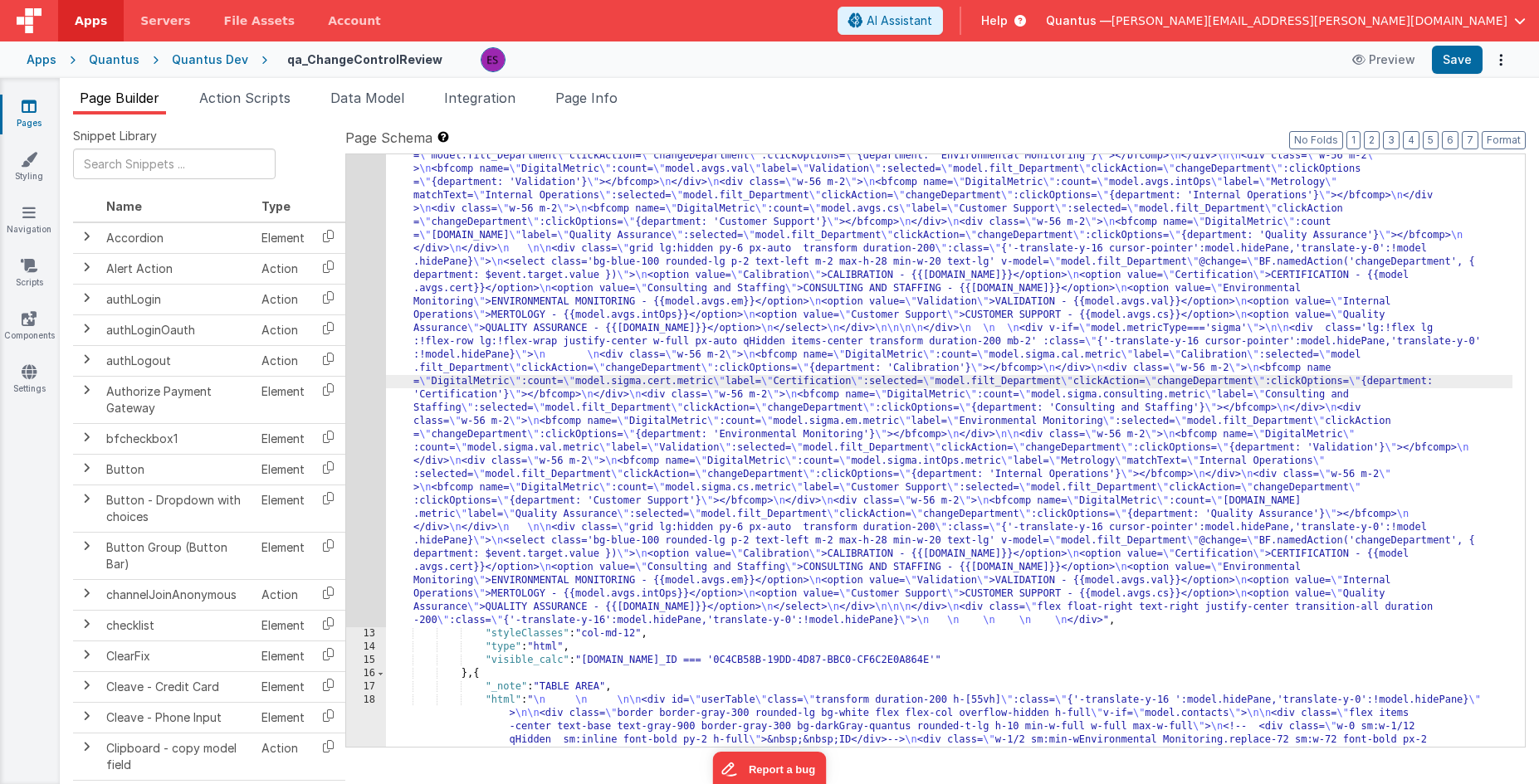
click at [364, 400] on div "12" at bounding box center [366, 342] width 40 height 571
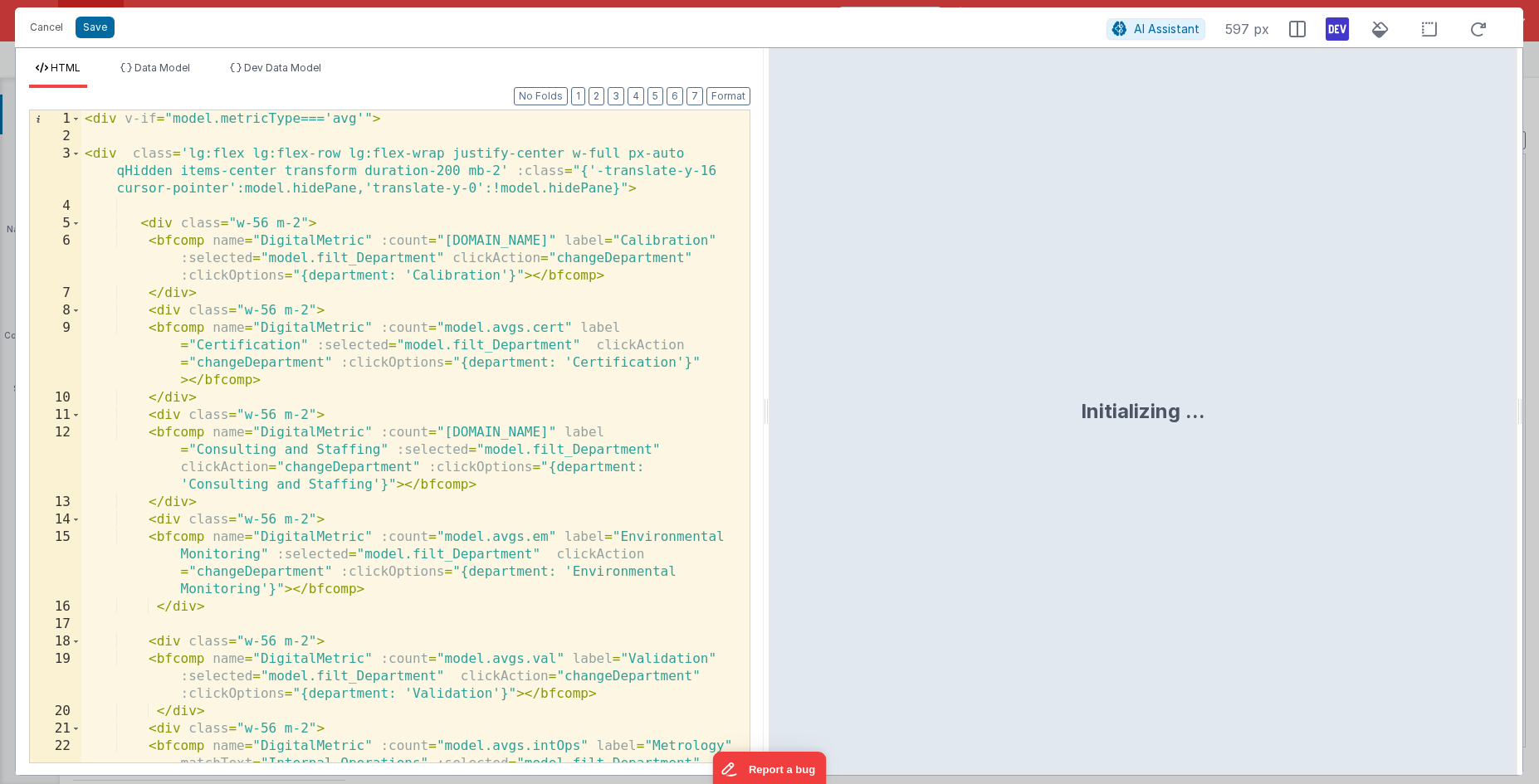
click at [370, 399] on div "< div v-if = "model.metricType==='avg'" > < div class = 'lg:flex lg:flex-row lg…" at bounding box center [409, 480] width 656 height 740
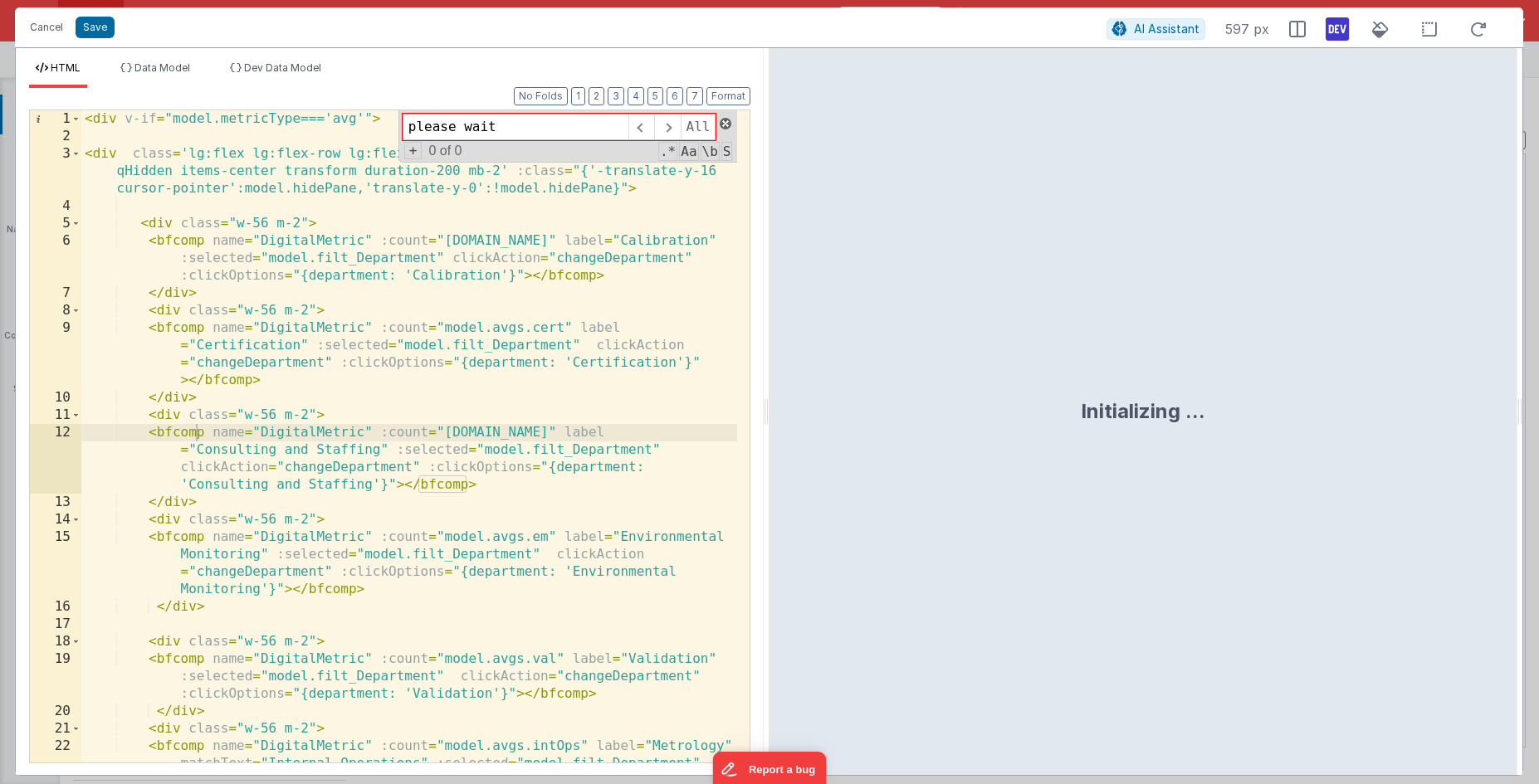
type input "please wait"
click at [726, 125] on span at bounding box center [725, 123] width 12 height 12
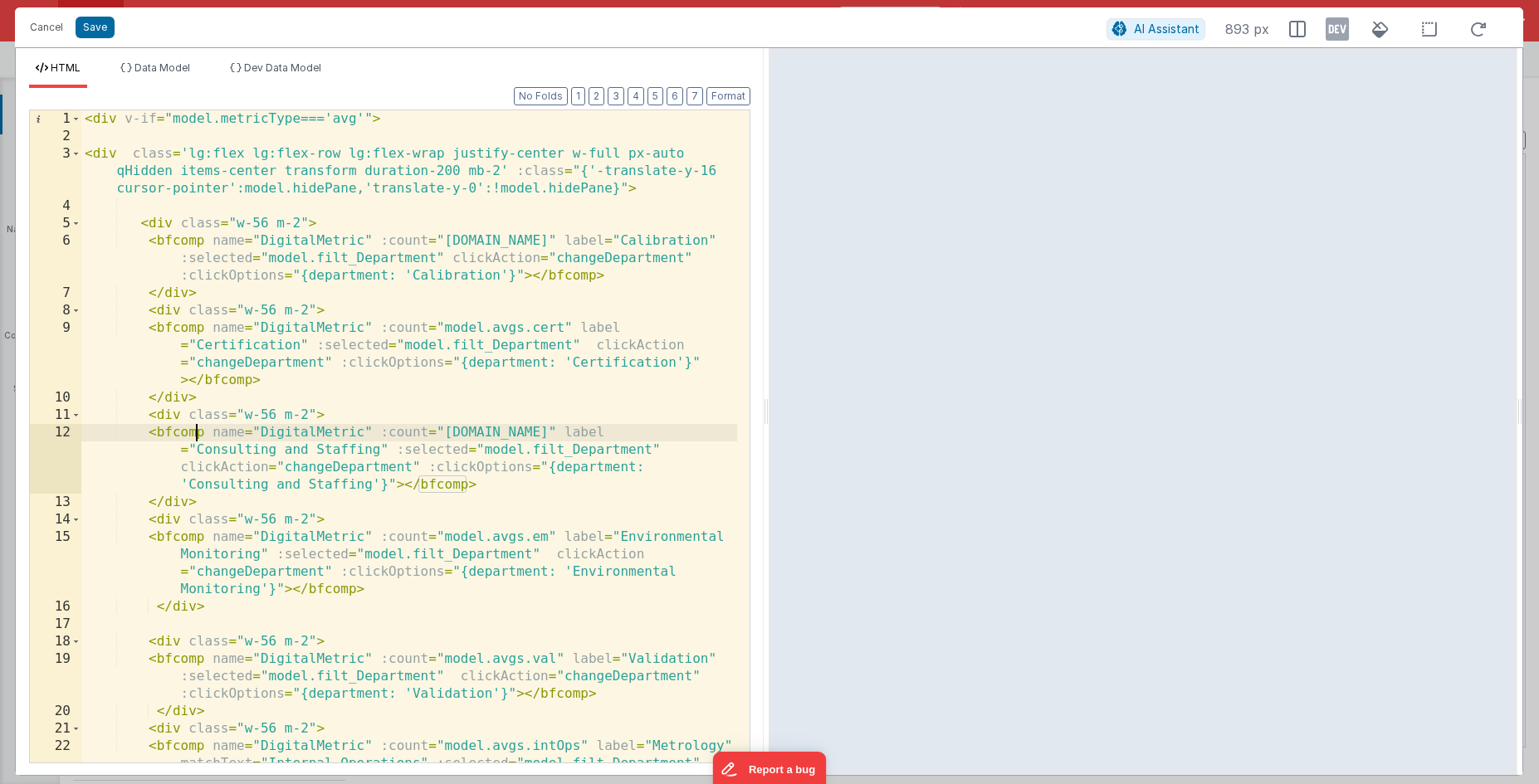
click at [1343, 34] on icon at bounding box center [1337, 29] width 23 height 27
click at [414, 323] on div "< div v-if = "model.metricType==='avg'" > < div class = 'lg:flex lg:flex-row lg…" at bounding box center [409, 480] width 656 height 740
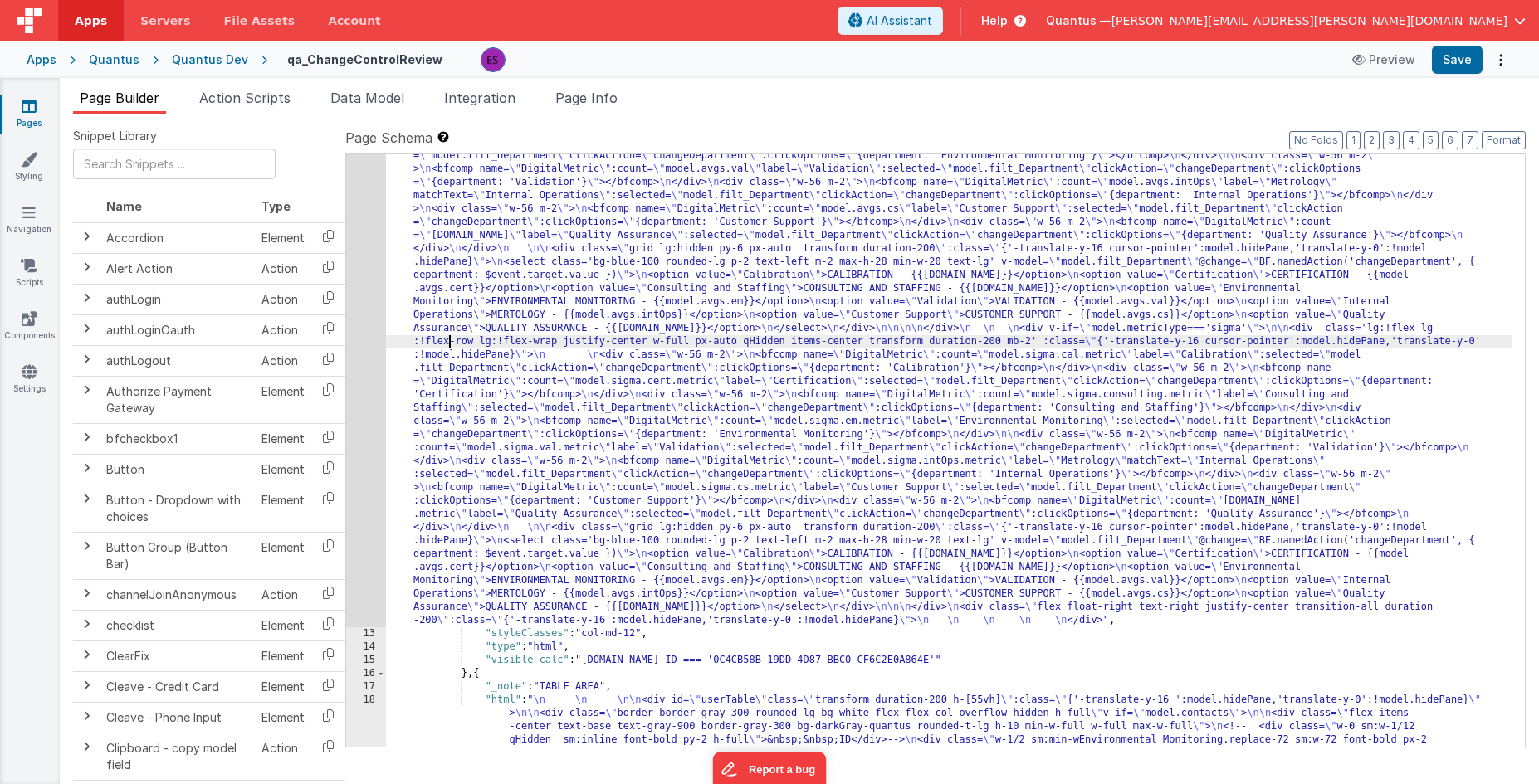
click at [39, 119] on link "Pages" at bounding box center [28, 114] width 60 height 33
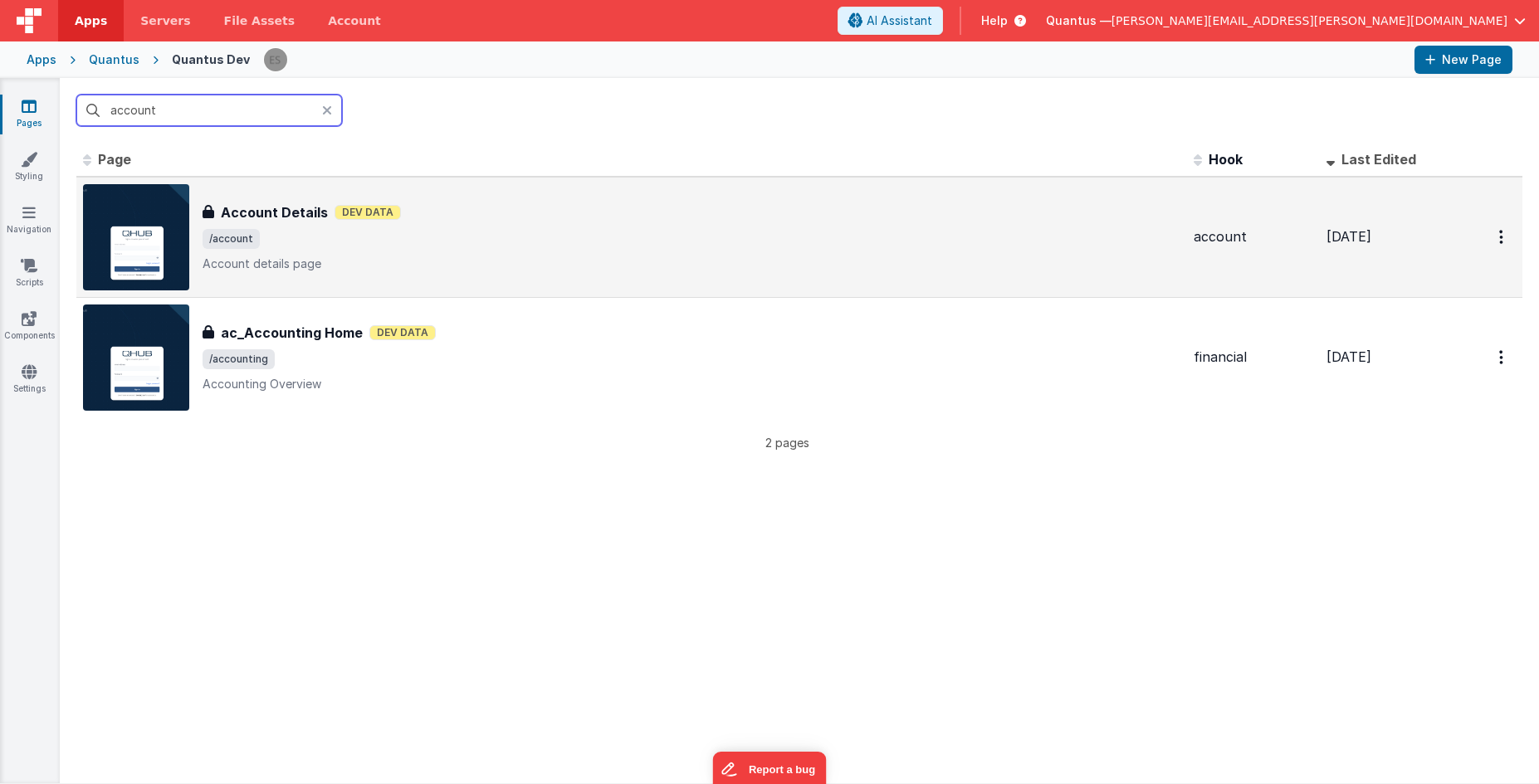
type input "account"
click at [593, 262] on p "Account details page" at bounding box center [692, 263] width 978 height 17
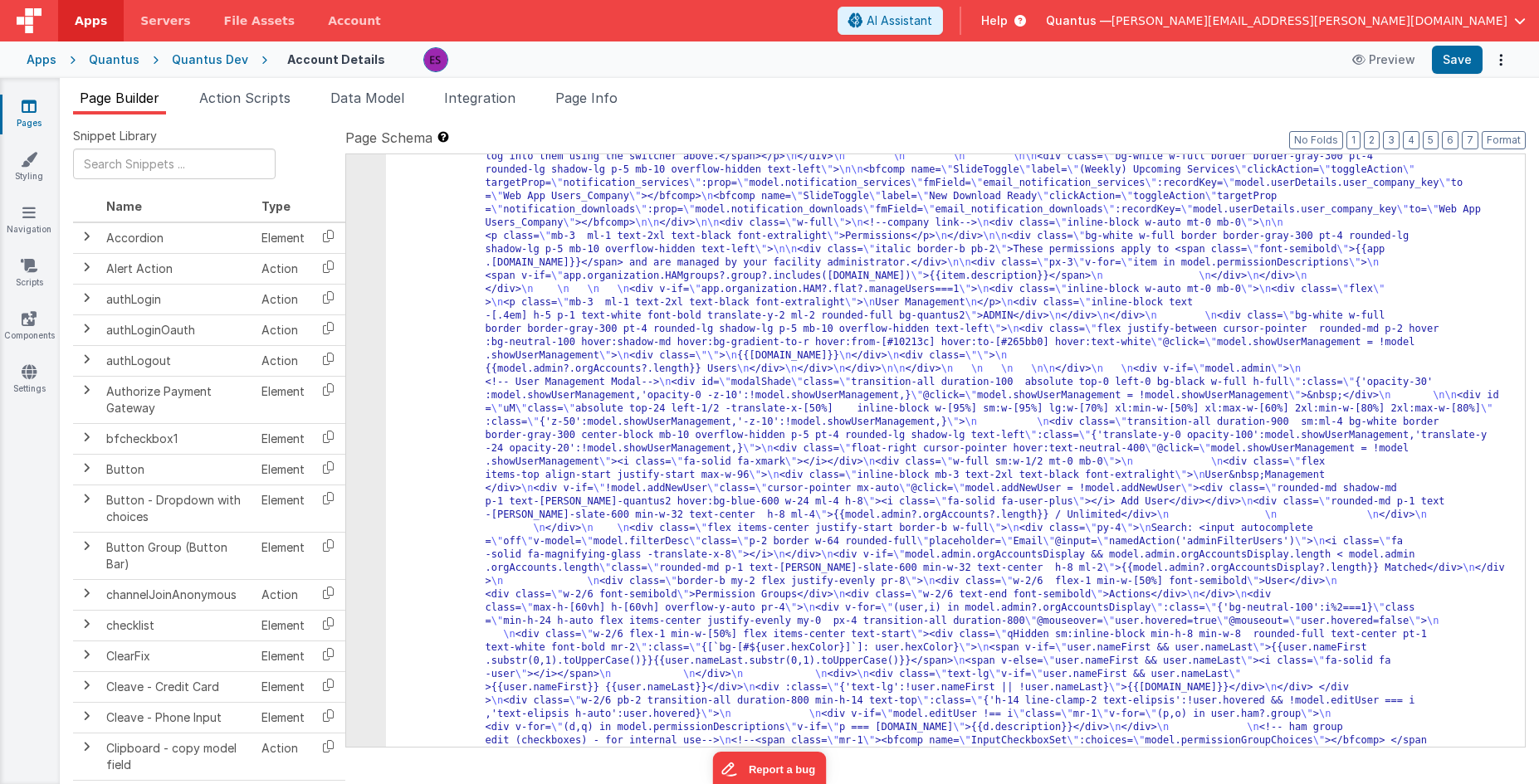
scroll to position [656, 0]
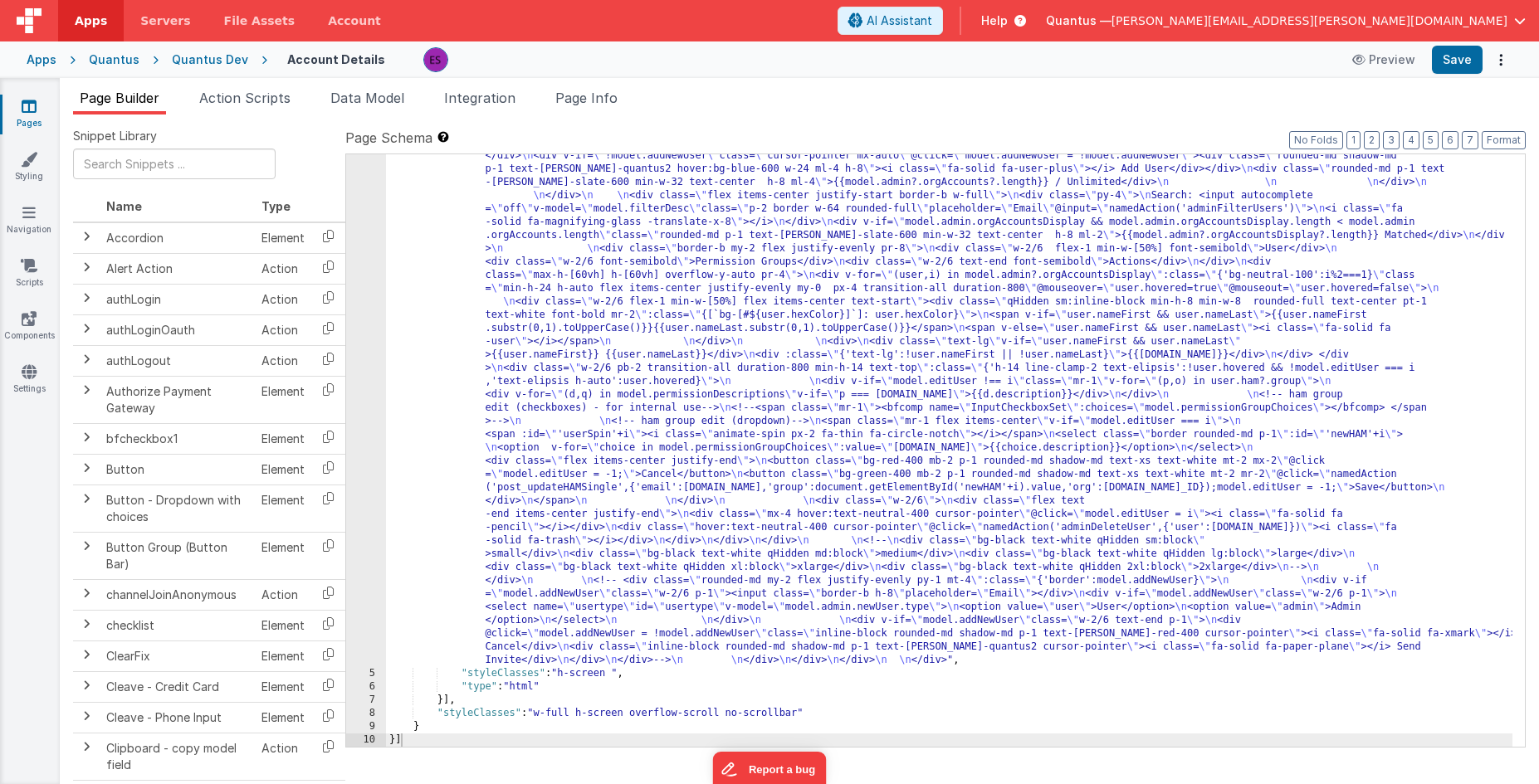
click at [554, 290] on div ""html" : "<div class= \" z-40 flex flex-wrap overflow-scroll no-scrollbar \" > …" at bounding box center [950, 405] width 1127 height 1734
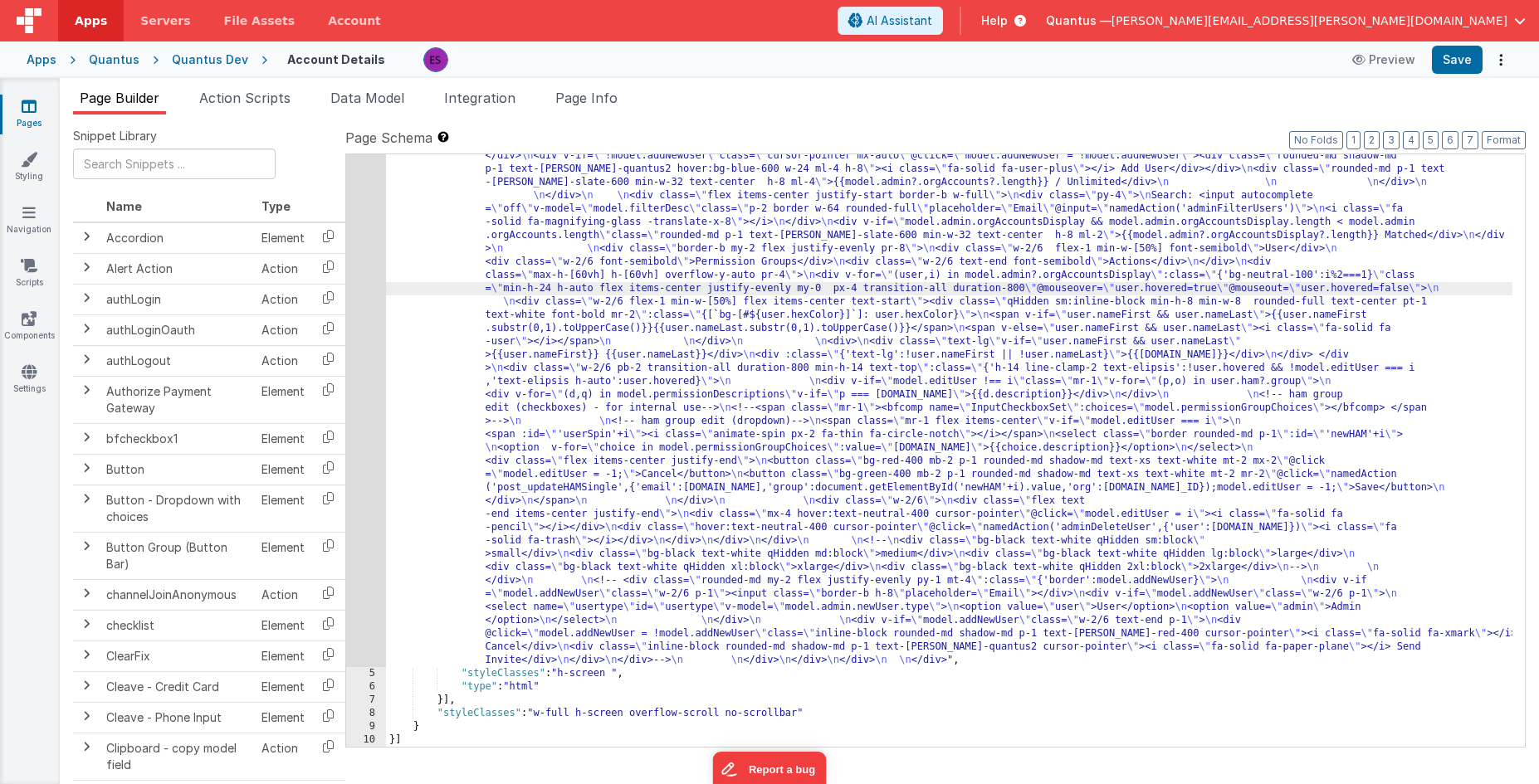
click at [352, 360] on div "4" at bounding box center [366, 102] width 40 height 1128
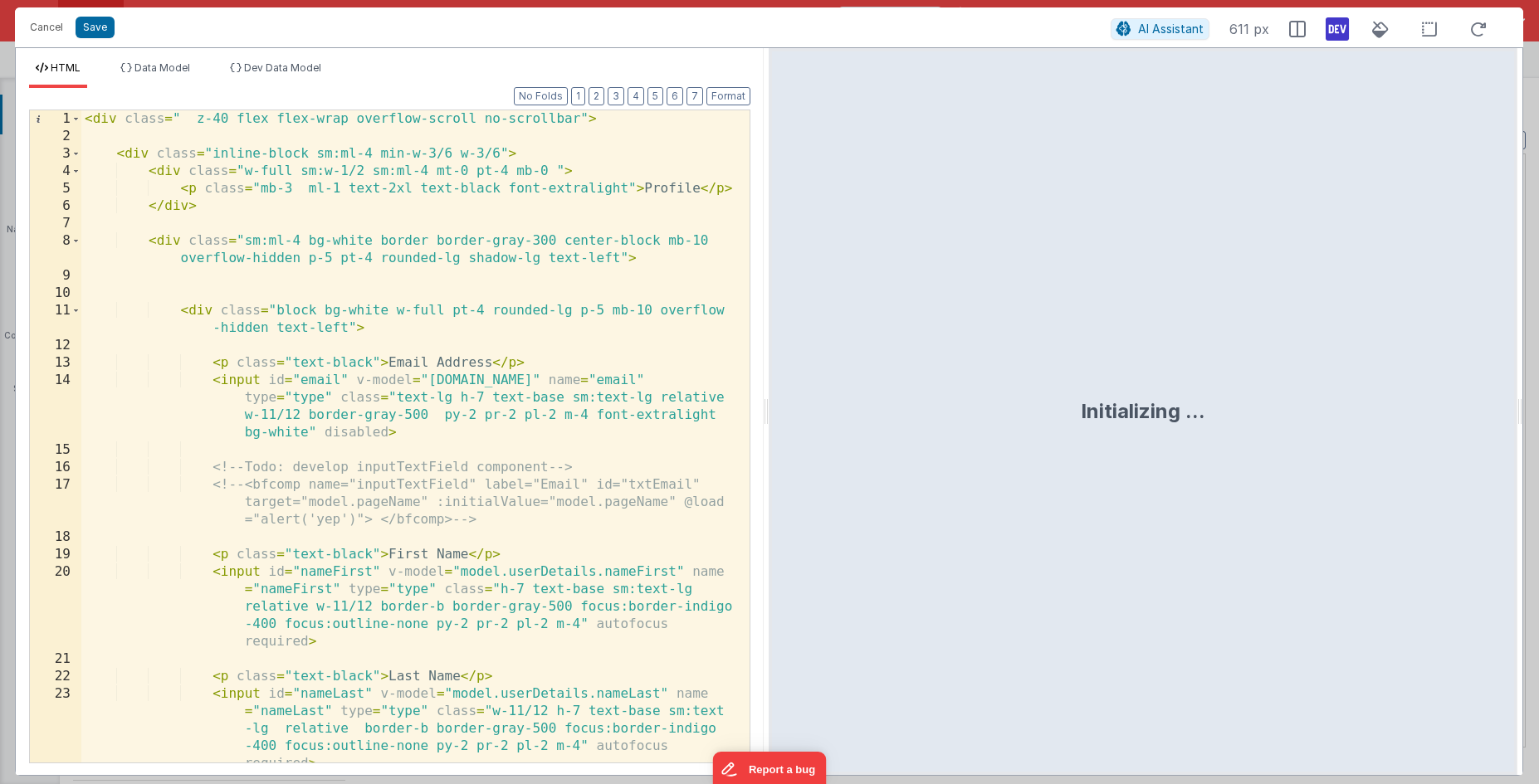
click at [386, 342] on div "< div class = " z-40 flex flex-wrap overflow-scroll no-scrollbar" > < div class…" at bounding box center [409, 454] width 656 height 687
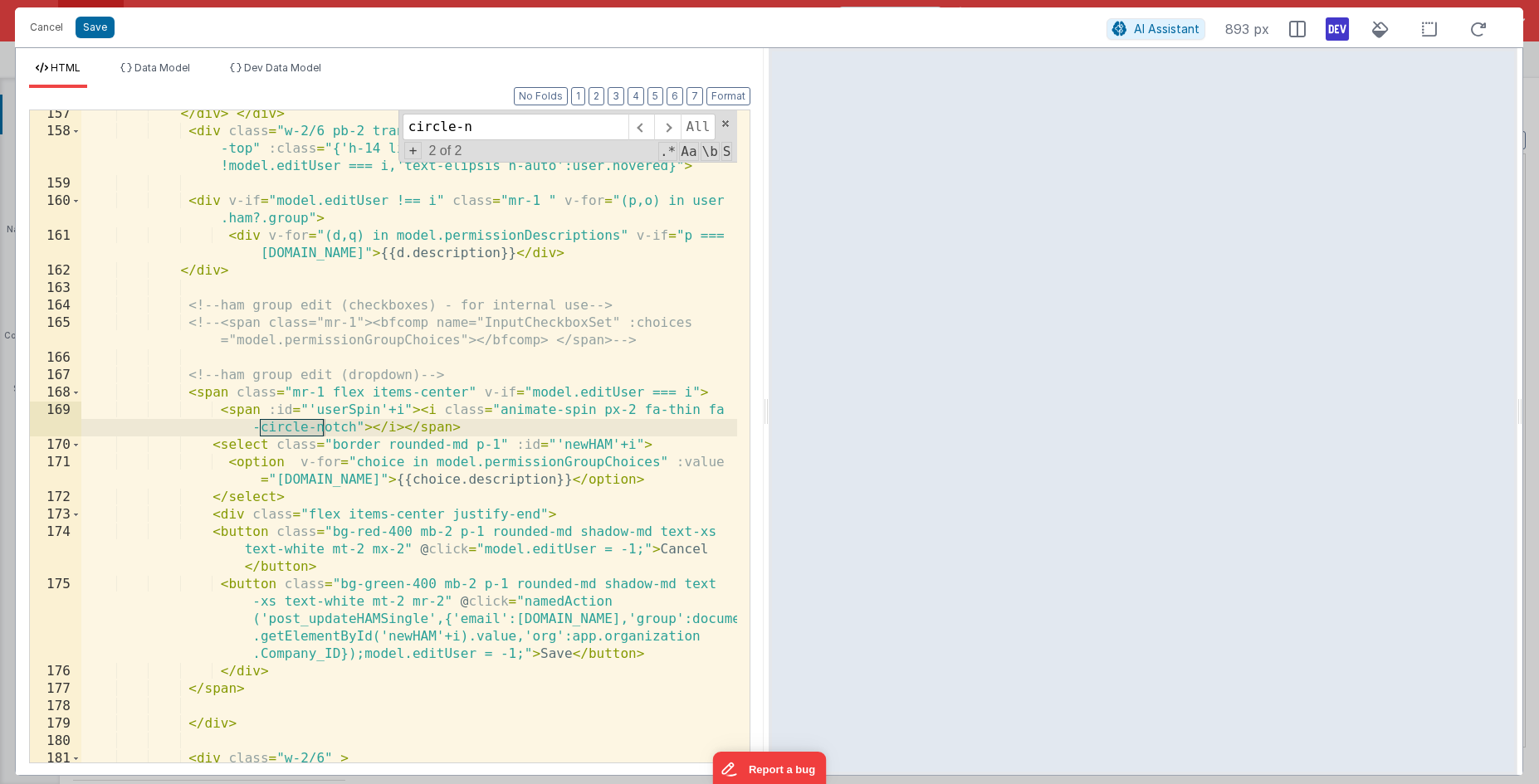
scroll to position [4293, 0]
type input "circle-n"
click at [329, 418] on div "</ div > </ div > < div class = "w-2/6 pb-2 transition-all duration-800 min-h-1…" at bounding box center [409, 449] width 656 height 687
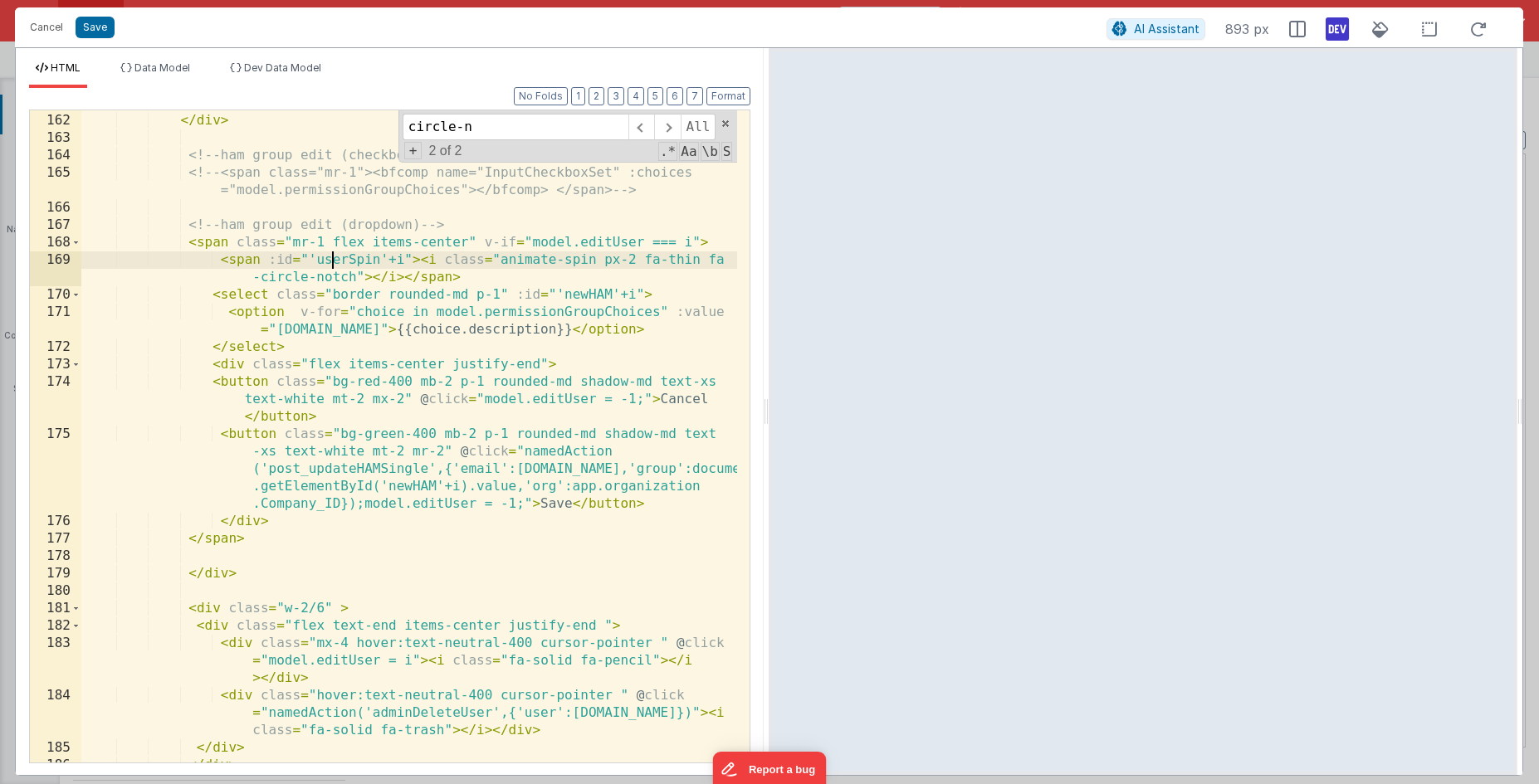
scroll to position [4444, 0]
click at [271, 260] on div "< div v-for = "(d,q) in model.permissionDescriptions" v-if = "p === [DOMAIN_NAM…" at bounding box center [409, 430] width 656 height 705
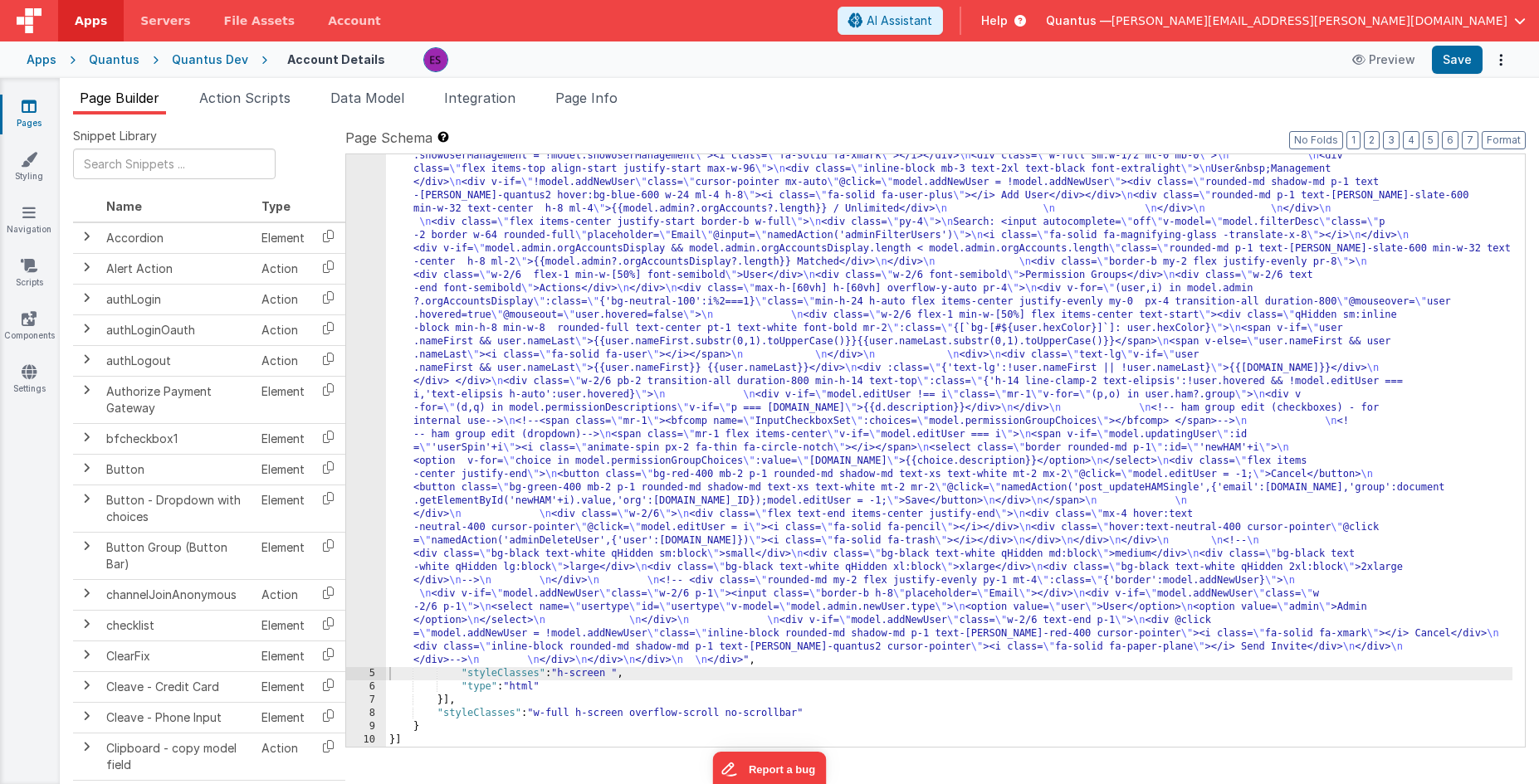
scroll to position [589, 0]
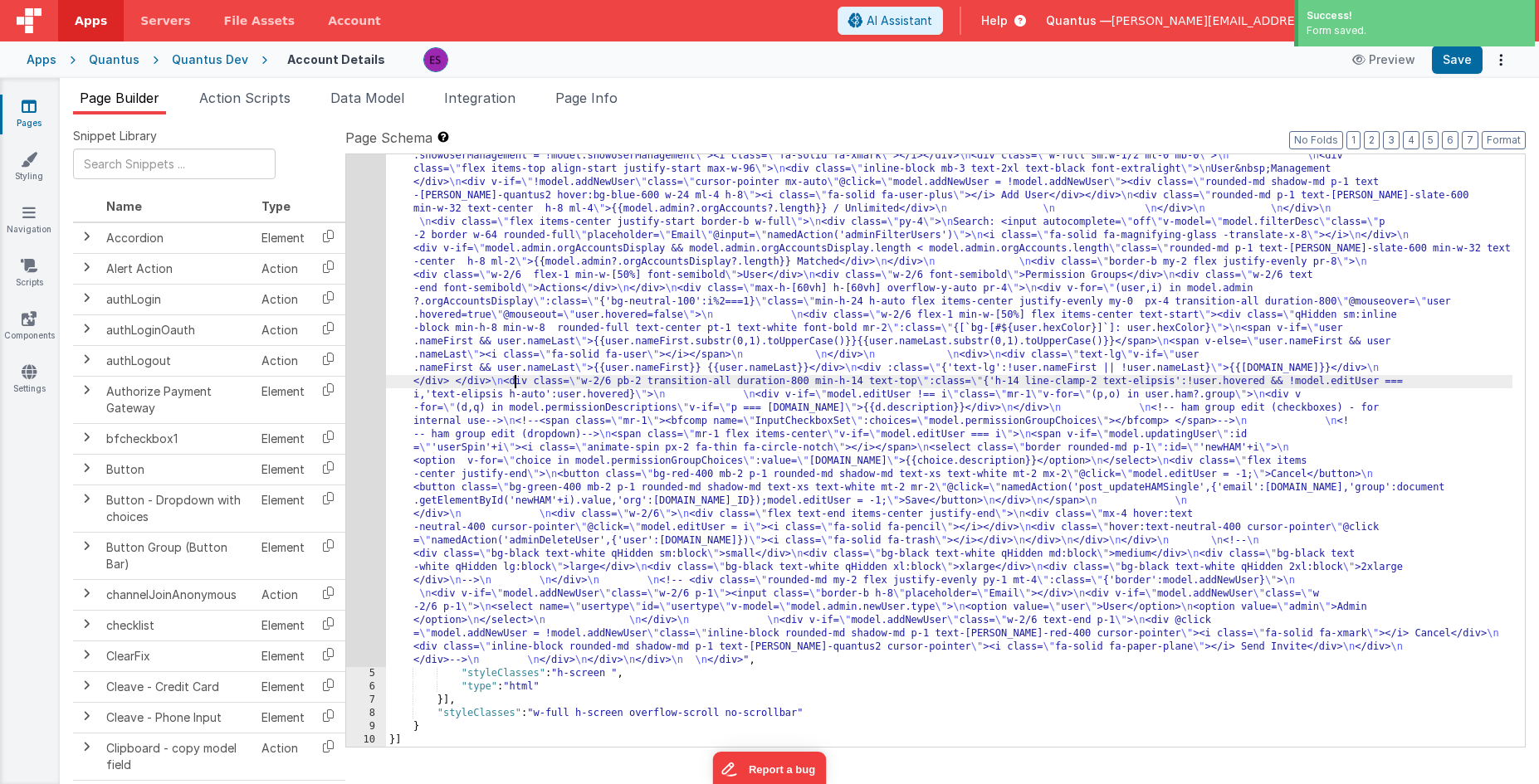
click at [512, 384] on div ""html" : "<div class= \" z-40 flex flex-wrap overflow-scroll no-scrollbar \" > …" at bounding box center [950, 439] width 1127 height 1669
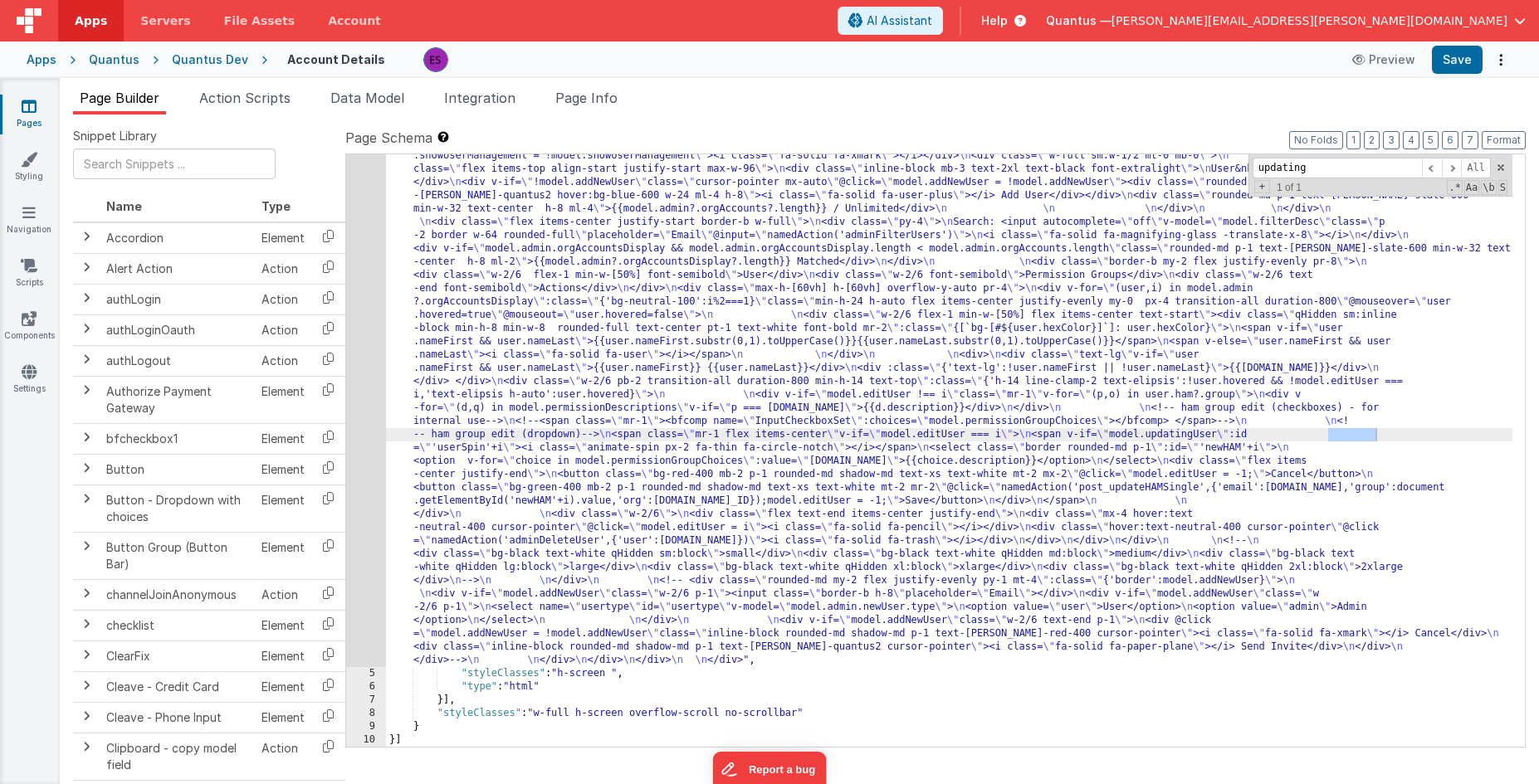
type input "updating"
drag, startPoint x: 1178, startPoint y: 405, endPoint x: 1222, endPoint y: 410, distance: 44.3
click at [1179, 405] on div ""html" : "<div class= \" z-40 flex flex-wrap overflow-scroll no-scrollbar \" > …" at bounding box center [950, 439] width 1127 height 1669
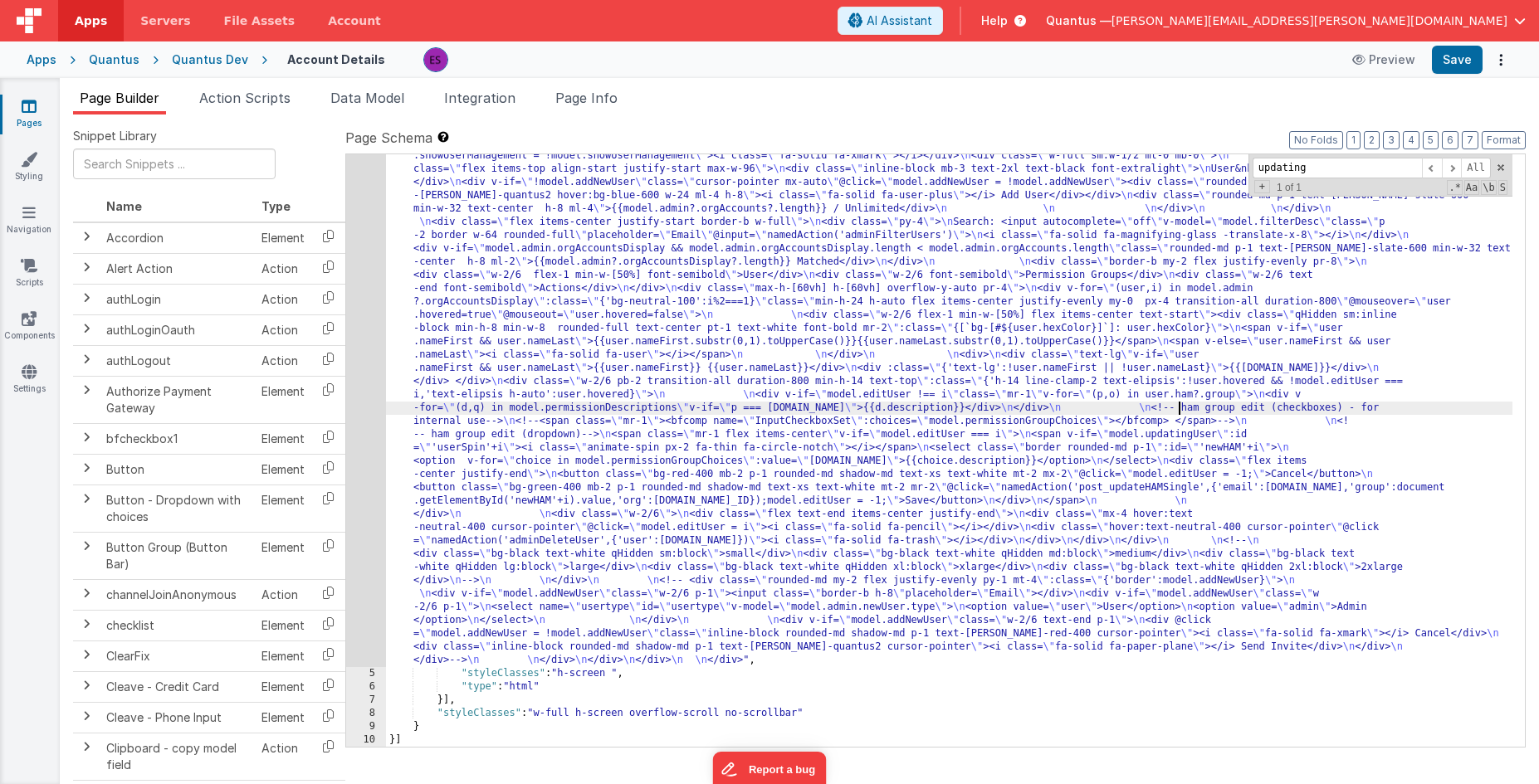
click at [1351, 430] on div ""html" : "<div class= \" z-40 flex flex-wrap overflow-scroll no-scrollbar \" > …" at bounding box center [950, 439] width 1127 height 1669
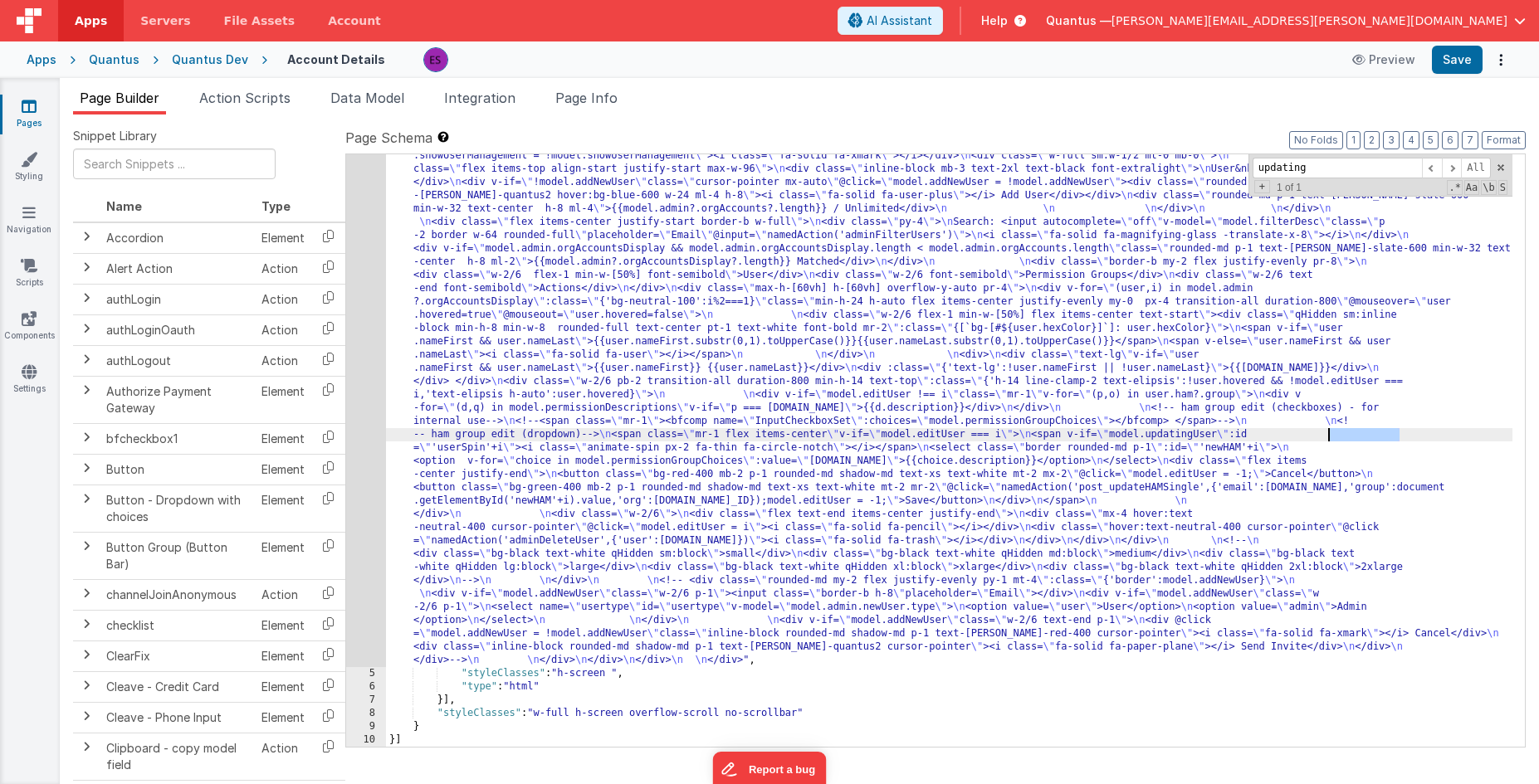
click at [1351, 430] on div ""html" : "<div class= \" z-40 flex flex-wrap overflow-scroll no-scrollbar \" > …" at bounding box center [950, 439] width 1127 height 1669
click at [211, 97] on span "Action Scripts" at bounding box center [245, 98] width 92 height 17
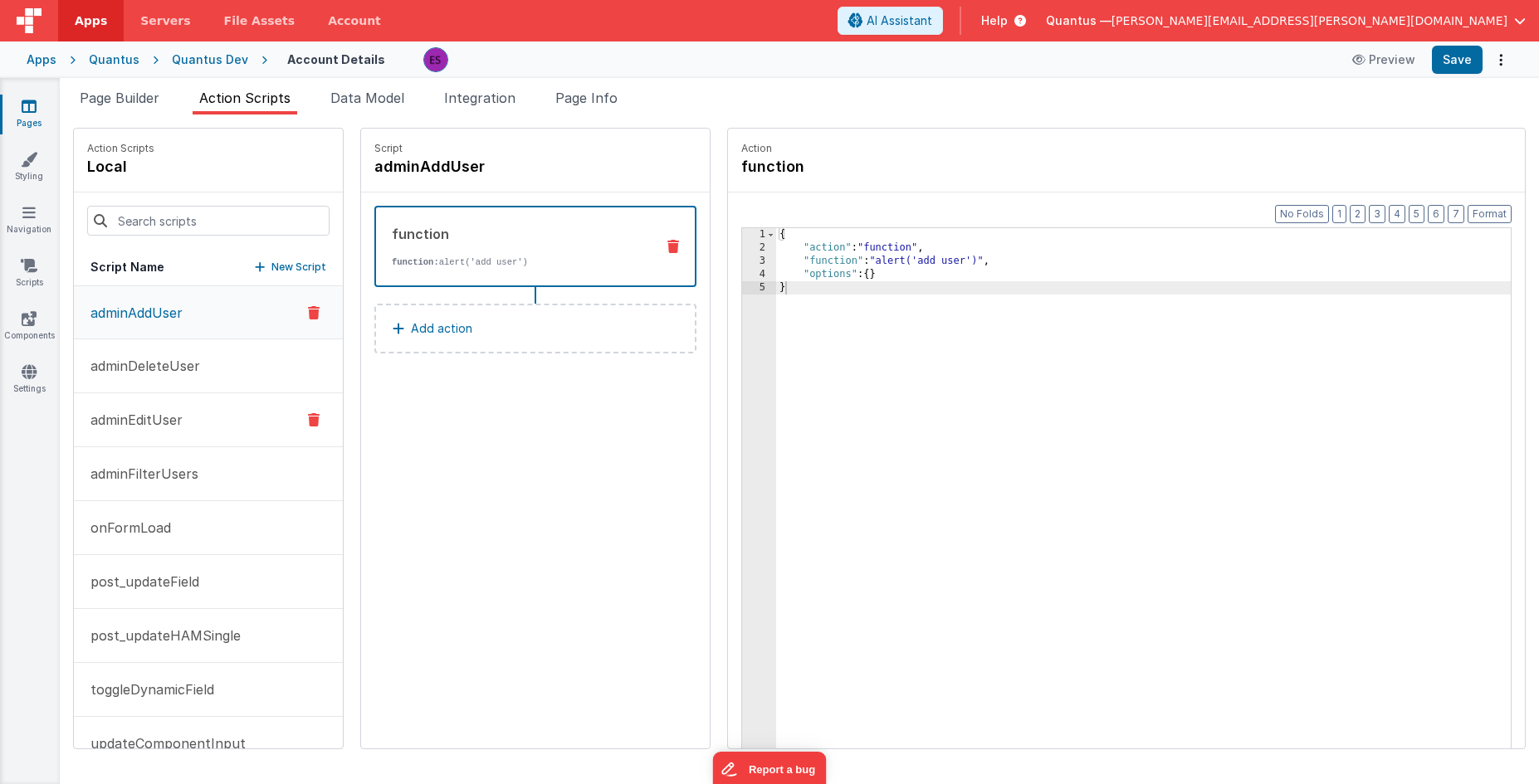
scroll to position [90, 0]
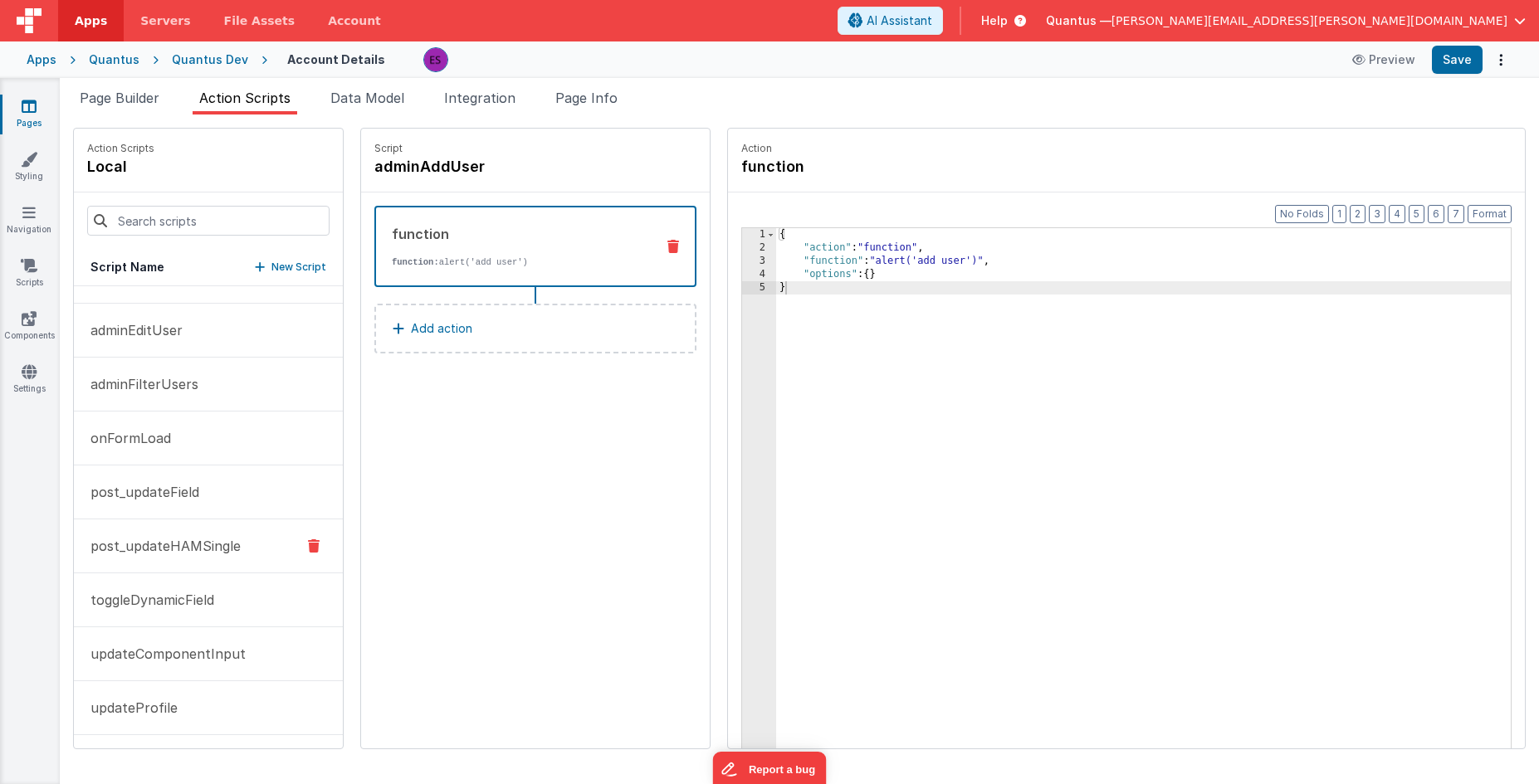
click at [151, 538] on p "post_updateHAMSingle" at bounding box center [160, 546] width 160 height 20
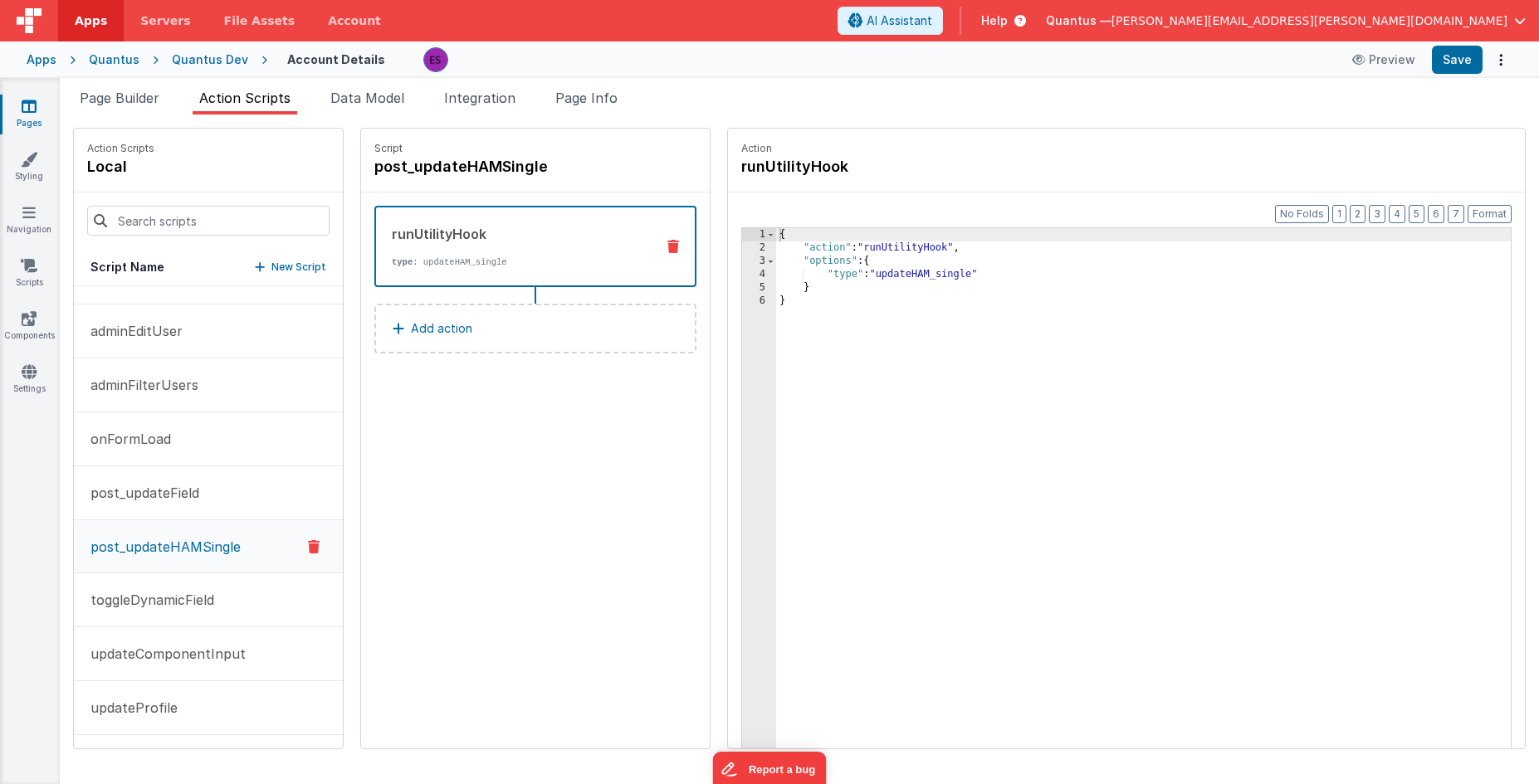
click at [596, 325] on button "Add action" at bounding box center [536, 328] width 322 height 50
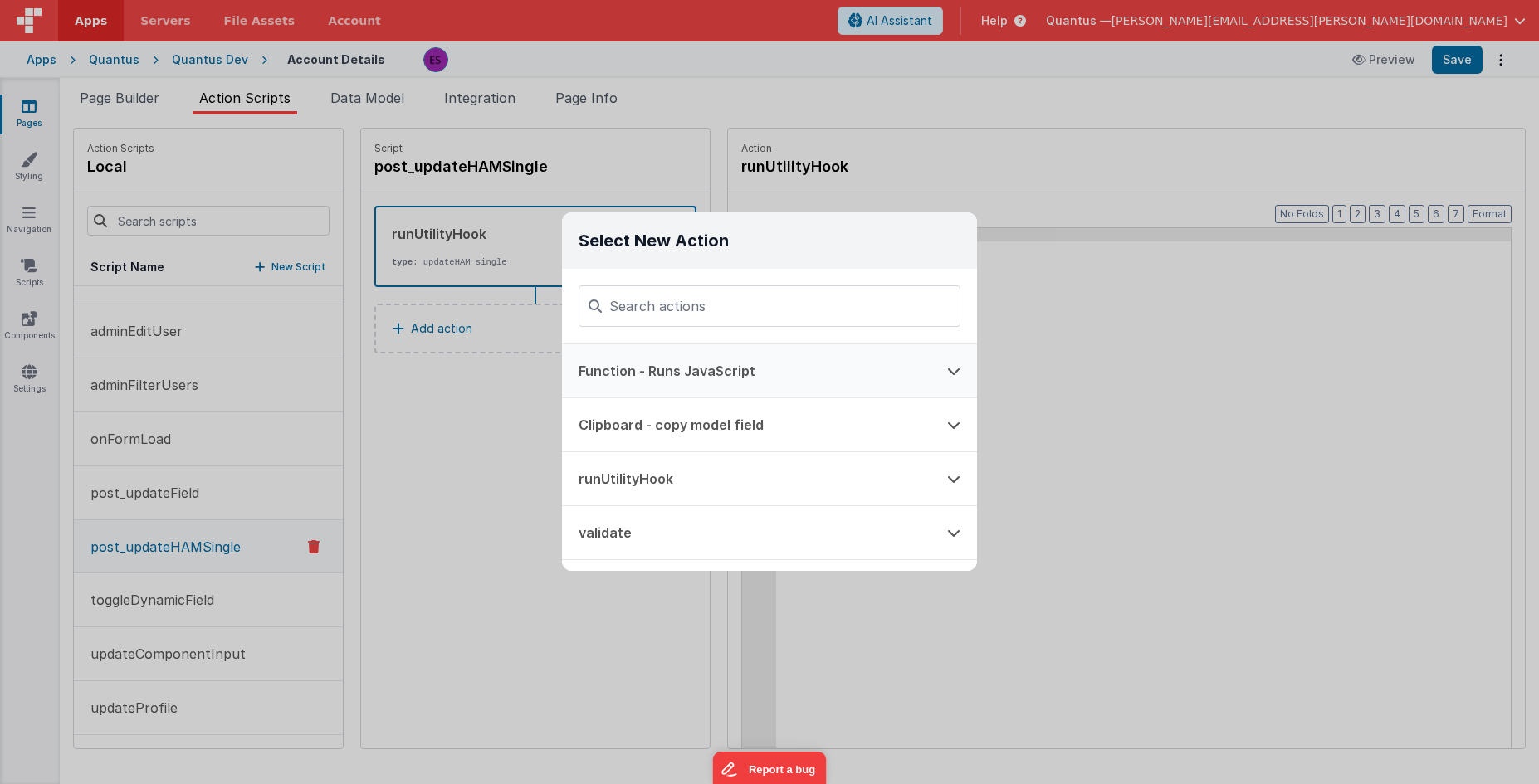
click at [631, 372] on button "Function - Runs JavaScript" at bounding box center [746, 371] width 369 height 53
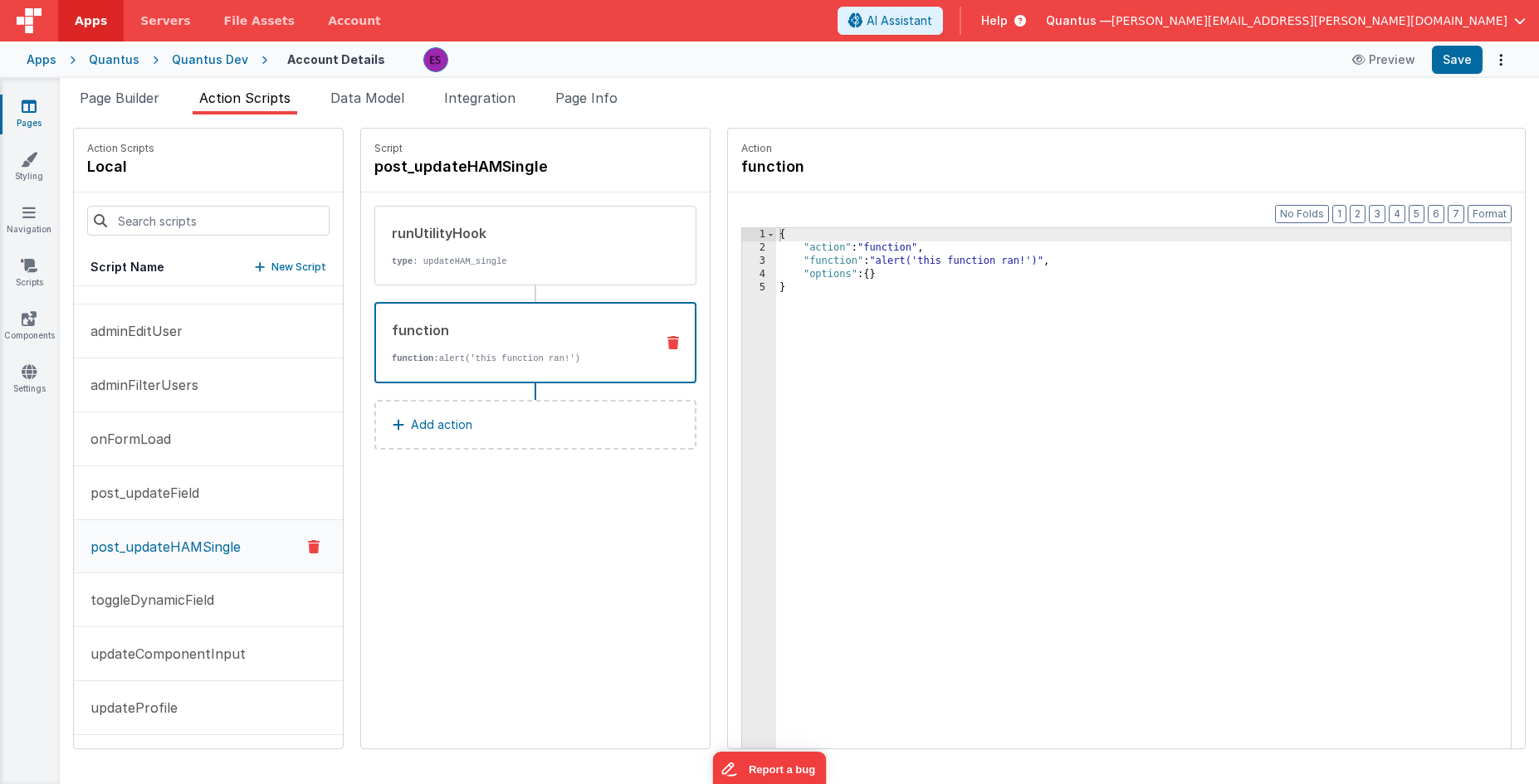
click at [742, 255] on div "3" at bounding box center [759, 261] width 34 height 13
click at [742, 259] on div "3" at bounding box center [759, 261] width 34 height 13
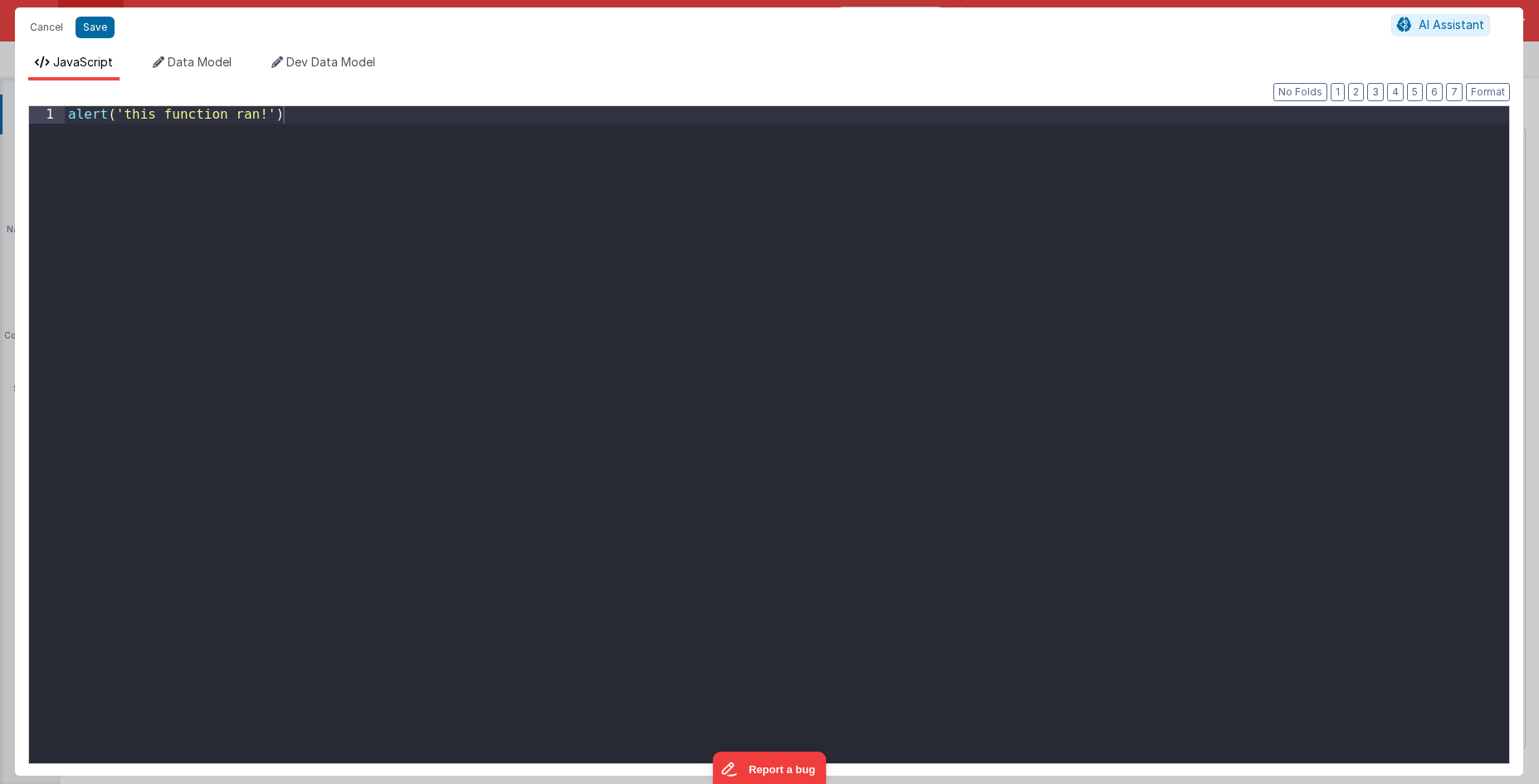
click at [538, 283] on div "alert ( 'this function ran!' )" at bounding box center [787, 452] width 1445 height 692
paste textarea
click at [112, 28] on button "Save" at bounding box center [95, 28] width 39 height 21
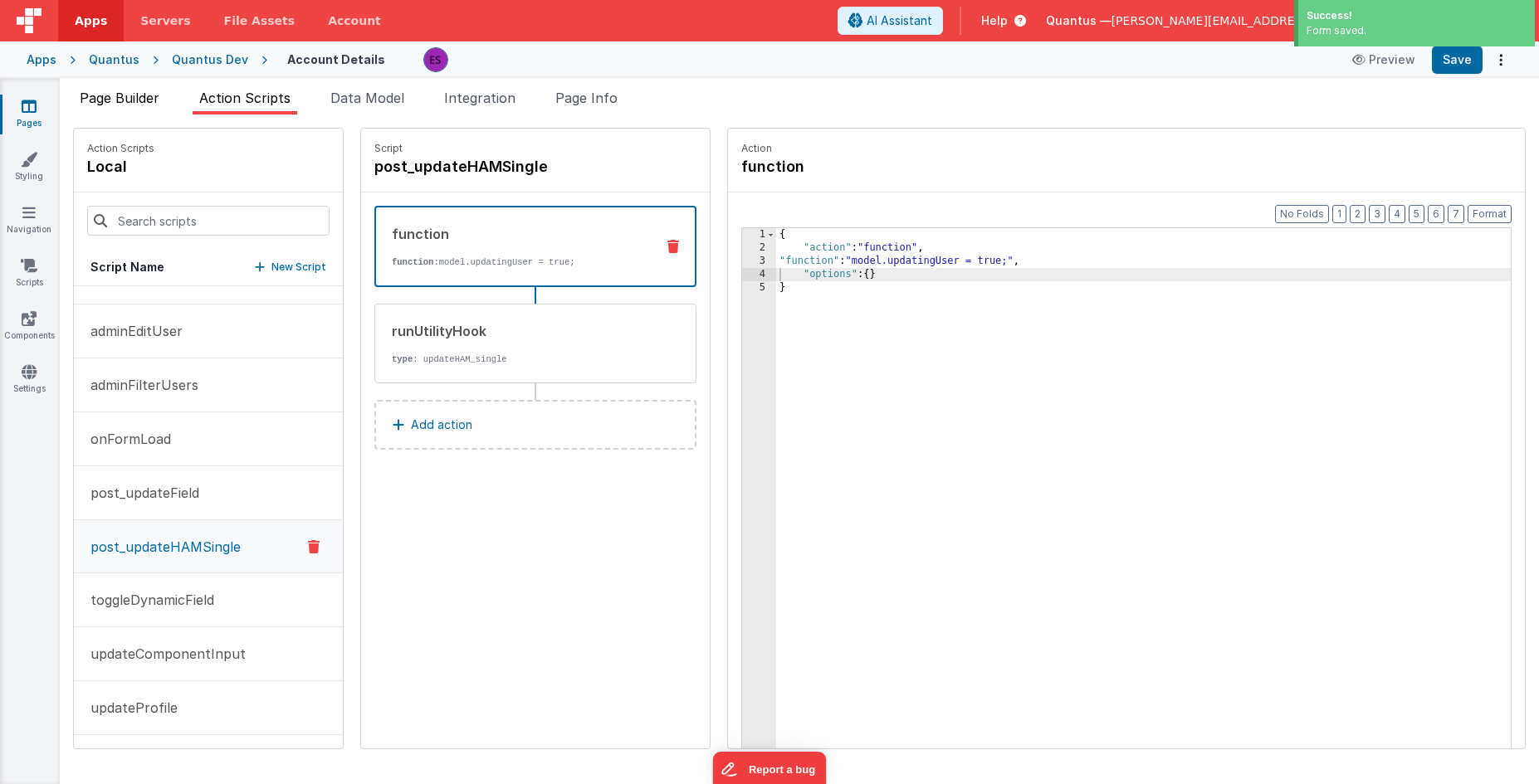
click at [143, 96] on span "Page Builder" at bounding box center [120, 98] width 80 height 17
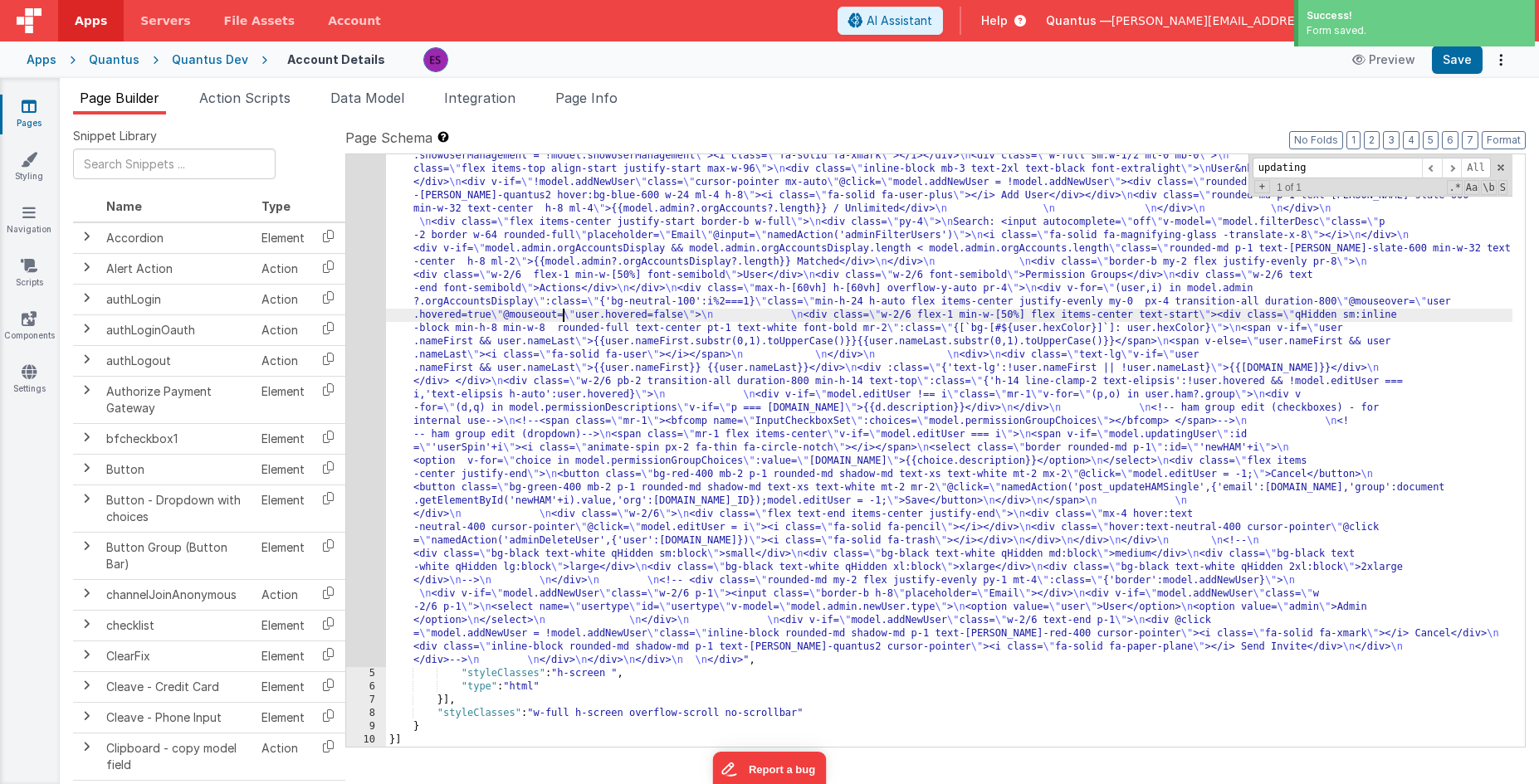
click at [561, 310] on div ""html" : "<div class= \" z-40 flex flex-wrap overflow-scroll no-scrollbar \" > …" at bounding box center [950, 439] width 1127 height 1669
click at [374, 335] on div "4" at bounding box center [366, 136] width 40 height 1063
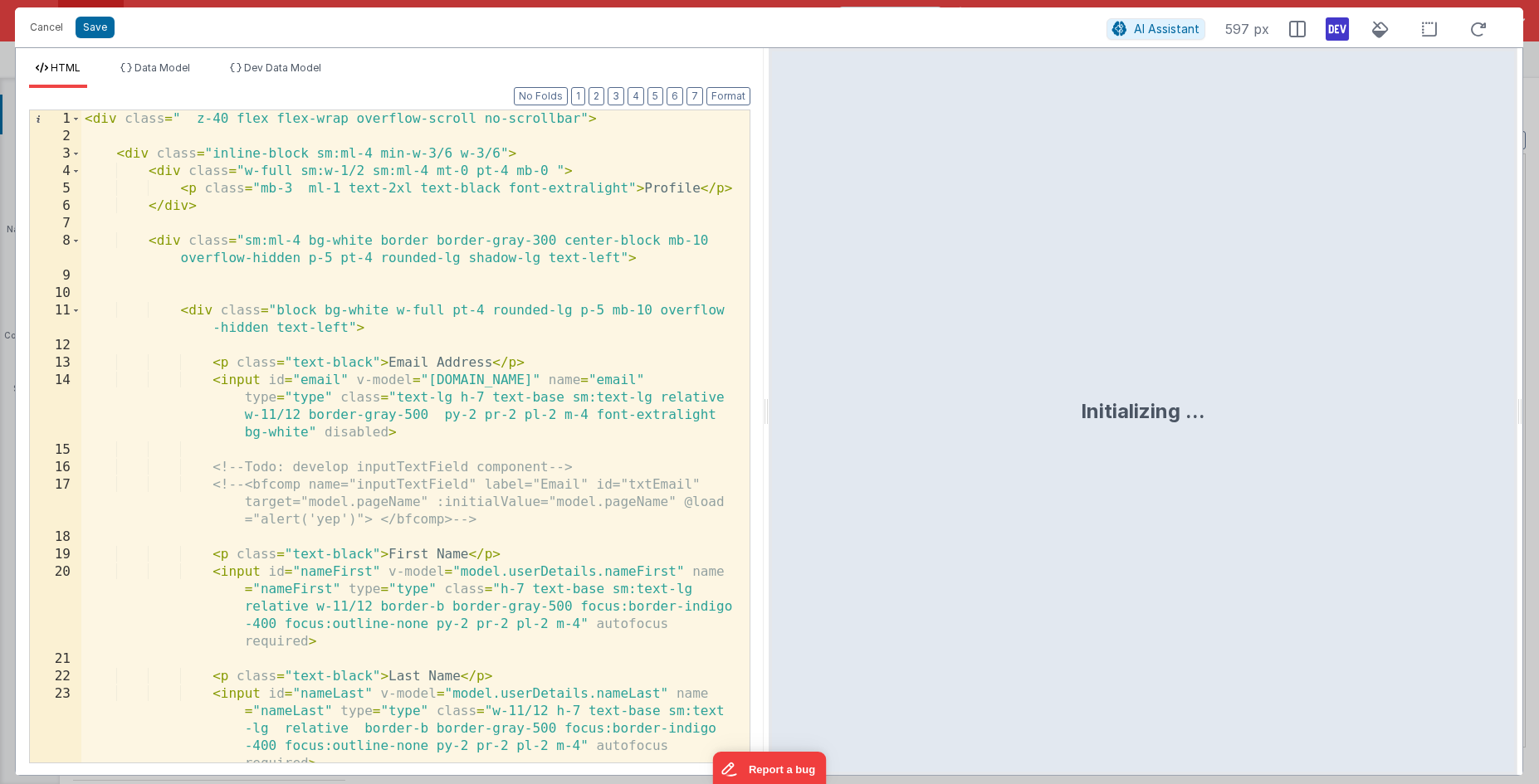
click at [377, 328] on div "< div class = " z-40 flex flex-wrap overflow-scroll no-scrollbar" > < div class…" at bounding box center [409, 454] width 656 height 687
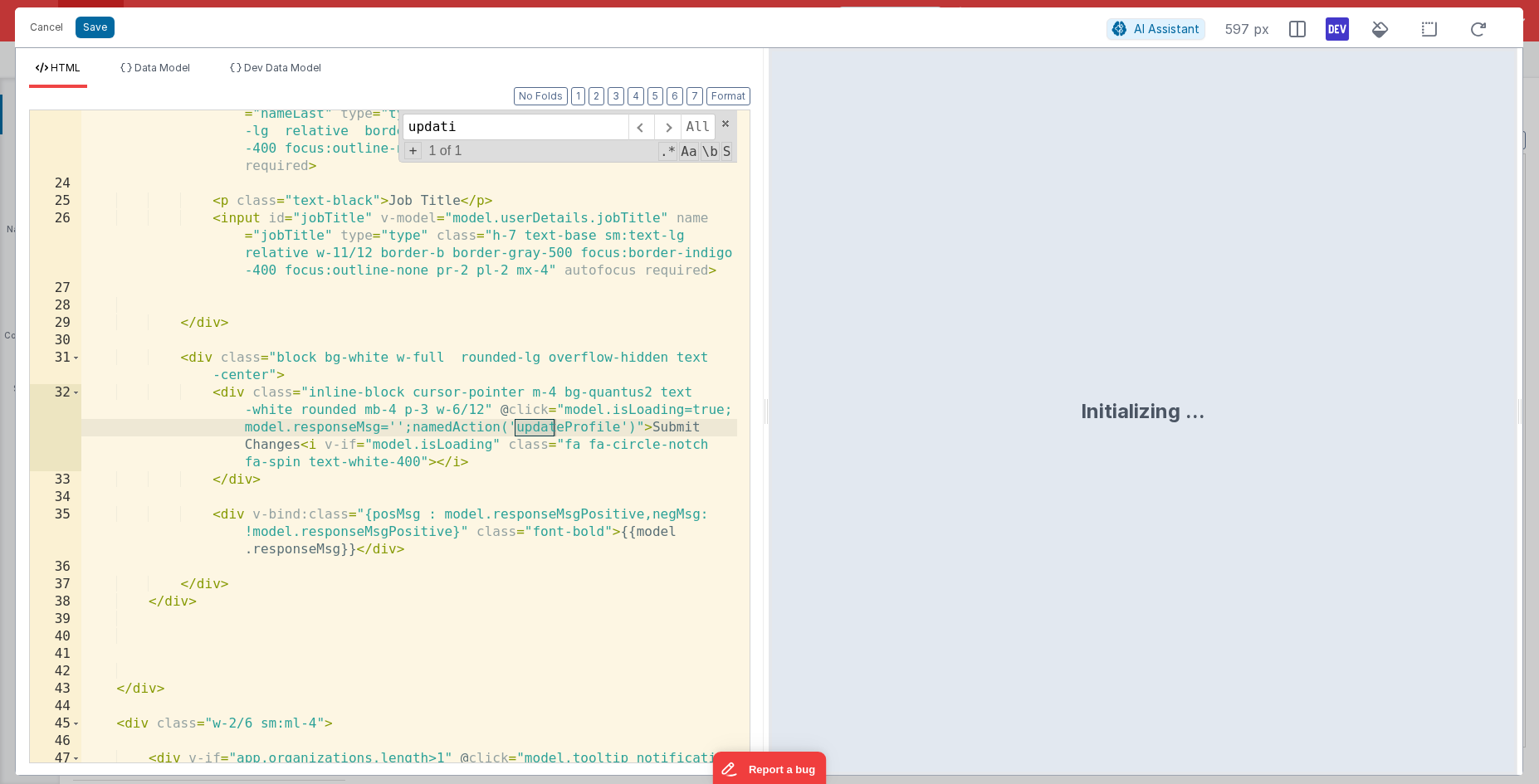
scroll to position [4275, 0]
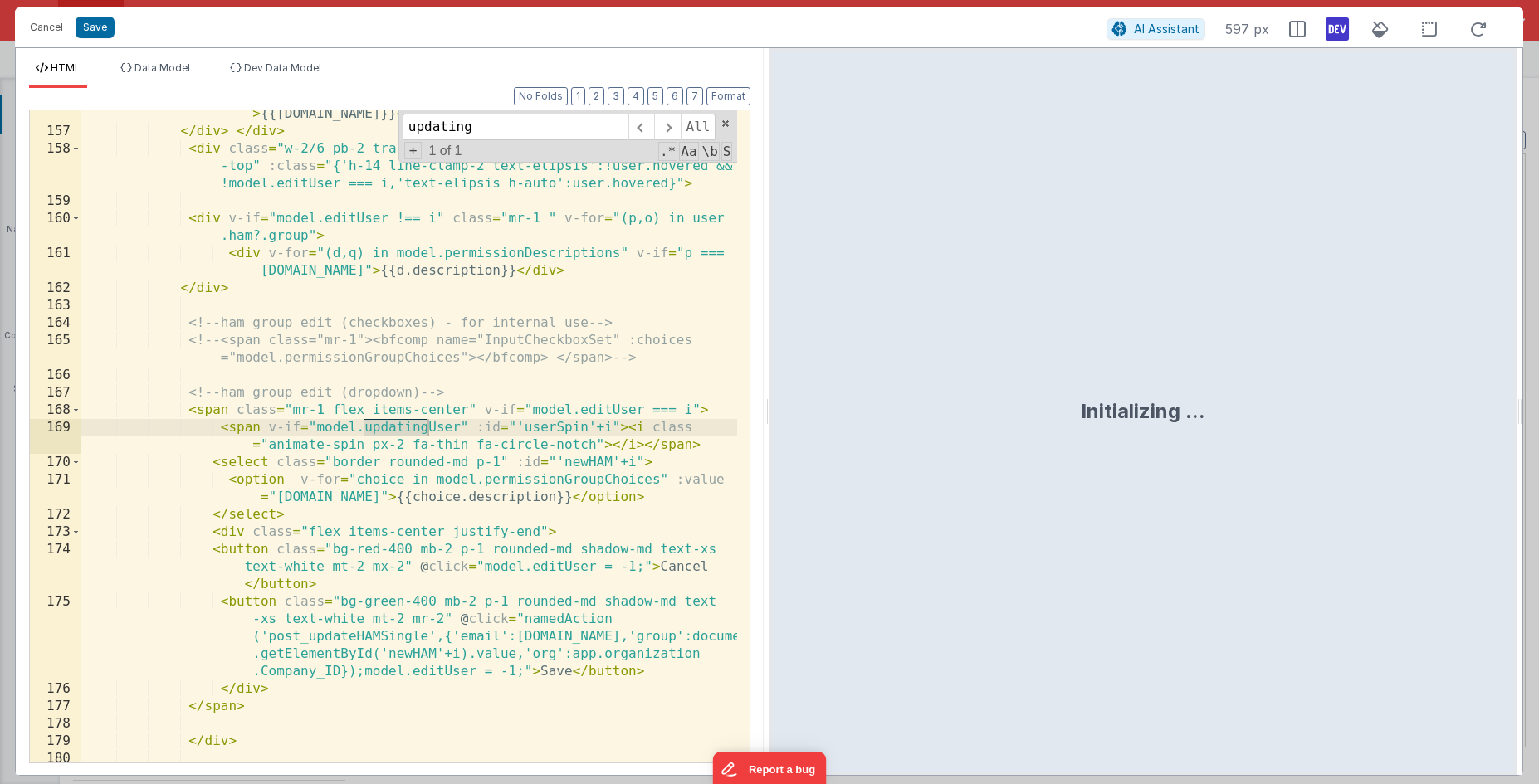
type input "updating"
drag, startPoint x: 265, startPoint y: 426, endPoint x: 466, endPoint y: 422, distance: 201.0
click at [466, 422] on div "< div :class = "{'text-lg':!user.nameFirst || !user.nameLast}" > {{[DOMAIN_NAME…" at bounding box center [409, 440] width 656 height 705
click at [278, 458] on div "< div :class = "{'text-lg':!user.nameFirst || !user.nameLast}" > {{[DOMAIN_NAME…" at bounding box center [409, 440] width 656 height 705
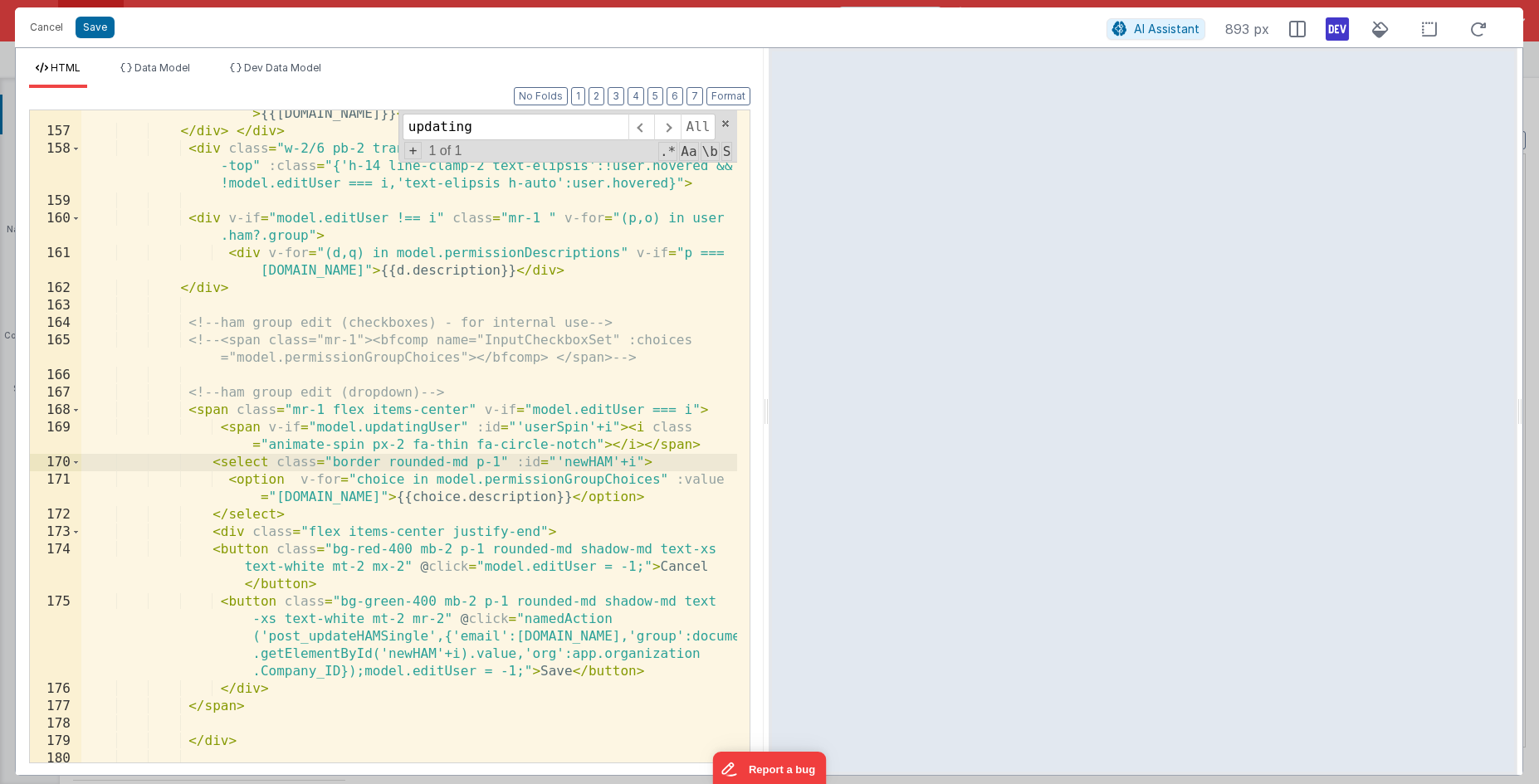
paste textarea
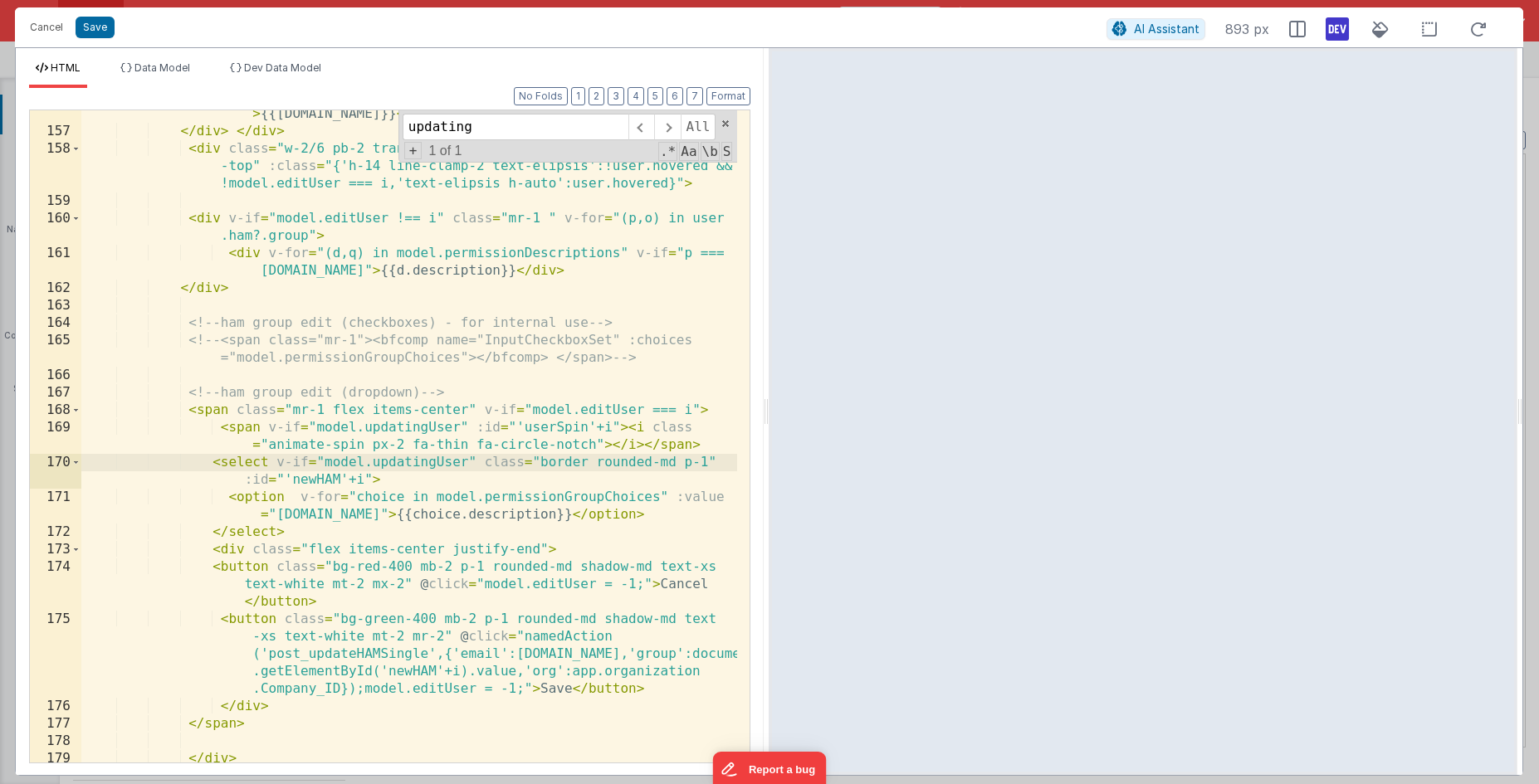
click at [253, 550] on div "< div :class = "{'text-lg':!user.nameFirst || !user.nameLast}" > {{[DOMAIN_NAME…" at bounding box center [409, 440] width 656 height 705
paste textarea
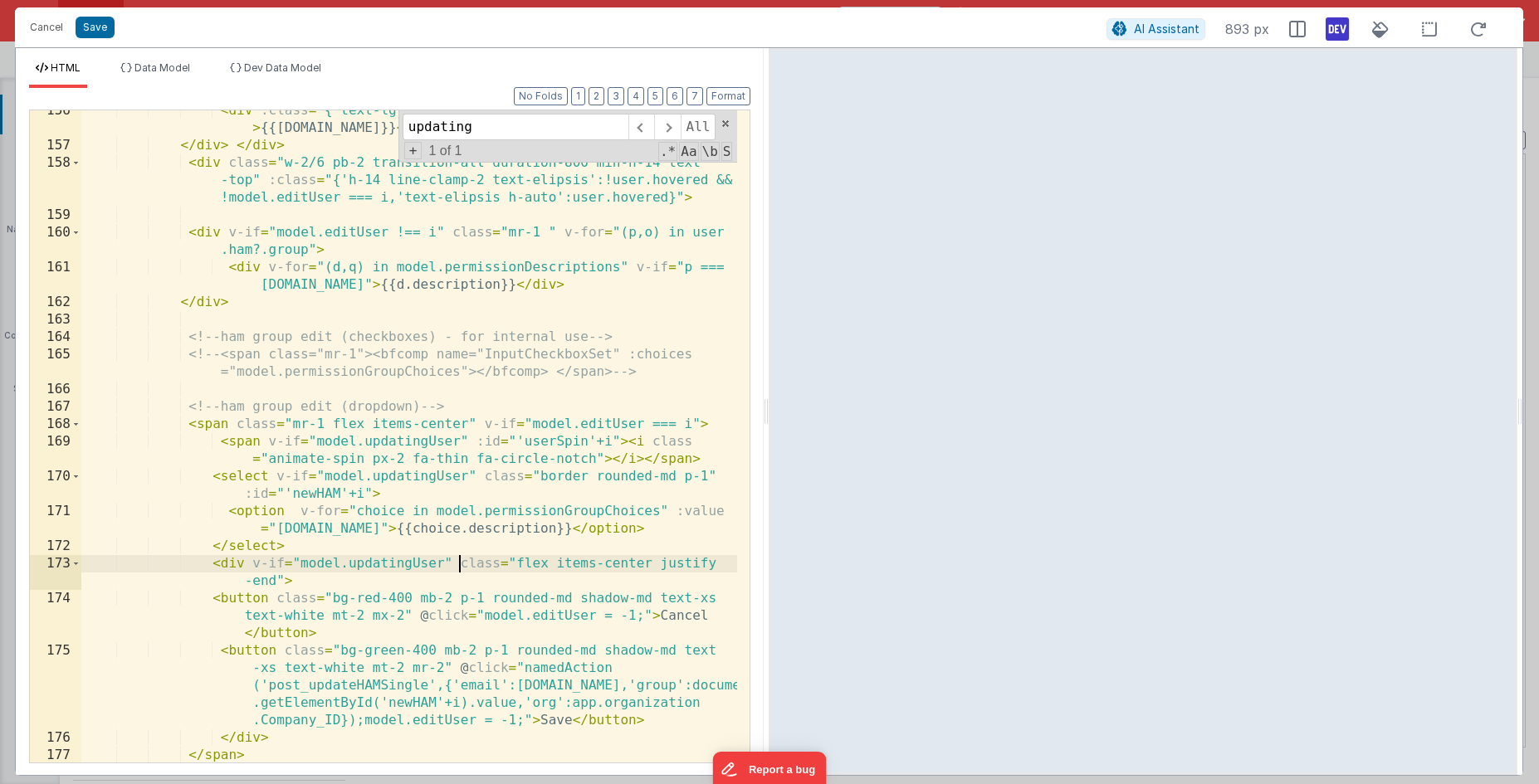
scroll to position [4265, 0]
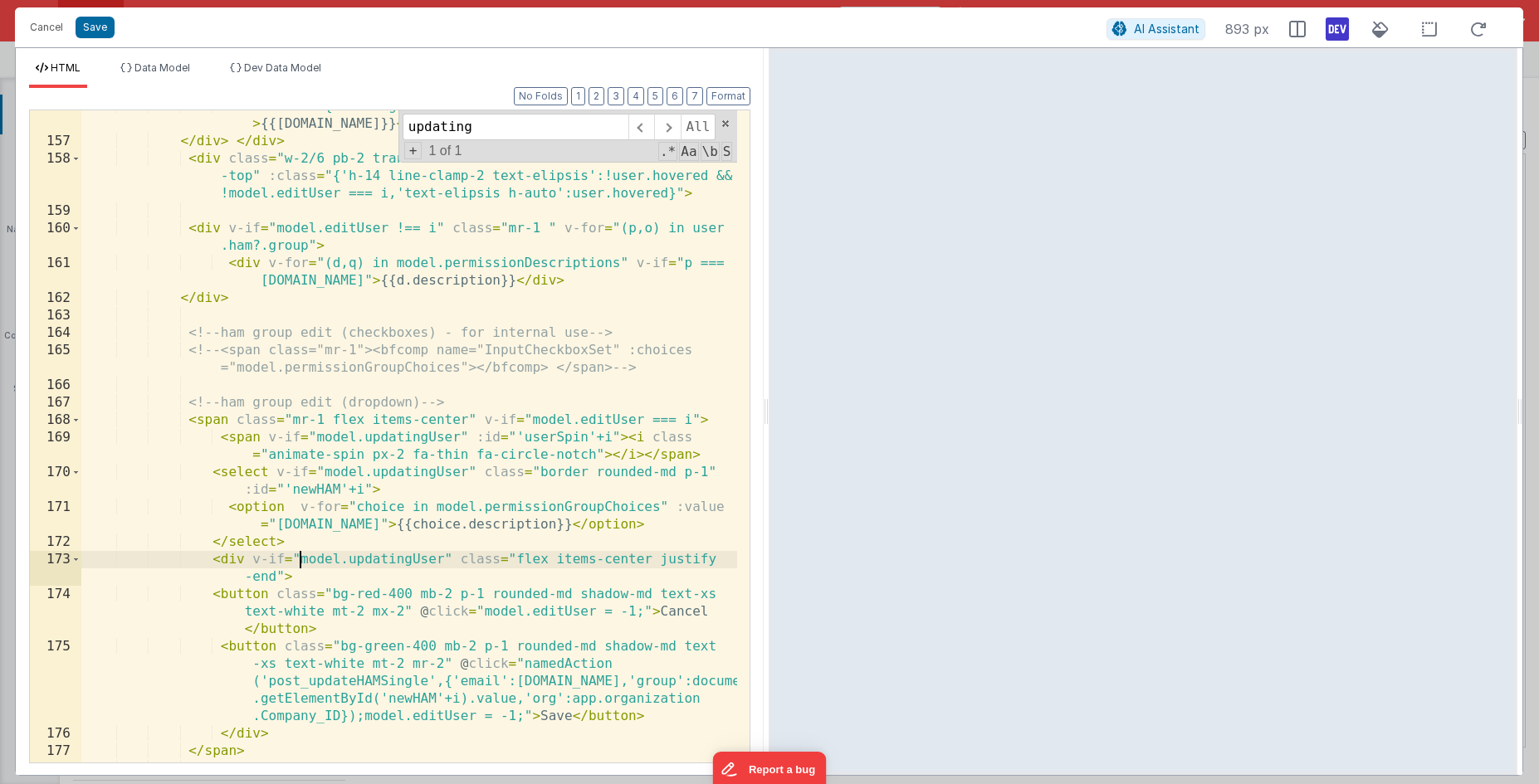
click at [301, 554] on div "< div :class = "{'text-lg':!user.nameFirst || !user.nameLast}" > {{[DOMAIN_NAME…" at bounding box center [409, 450] width 656 height 705
click at [328, 469] on div "< div :class = "{'text-lg':!user.nameFirst || !user.nameLast}" > {{[DOMAIN_NAME…" at bounding box center [409, 450] width 656 height 705
